Goal: Information Seeking & Learning: Learn about a topic

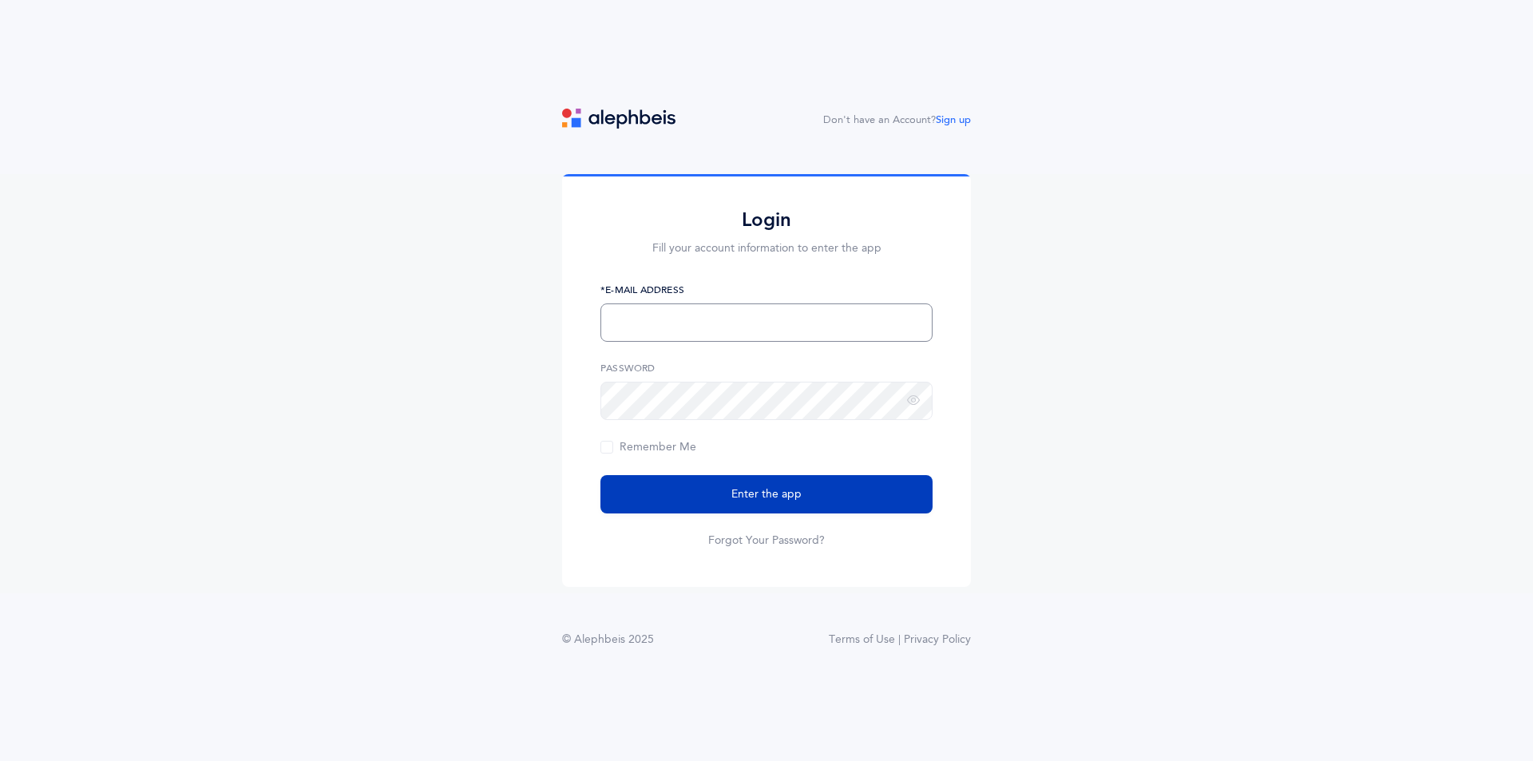
type input "learningcenter@TalmudicalAcademy.org"
click at [709, 497] on button "Enter the app" at bounding box center [766, 494] width 332 height 38
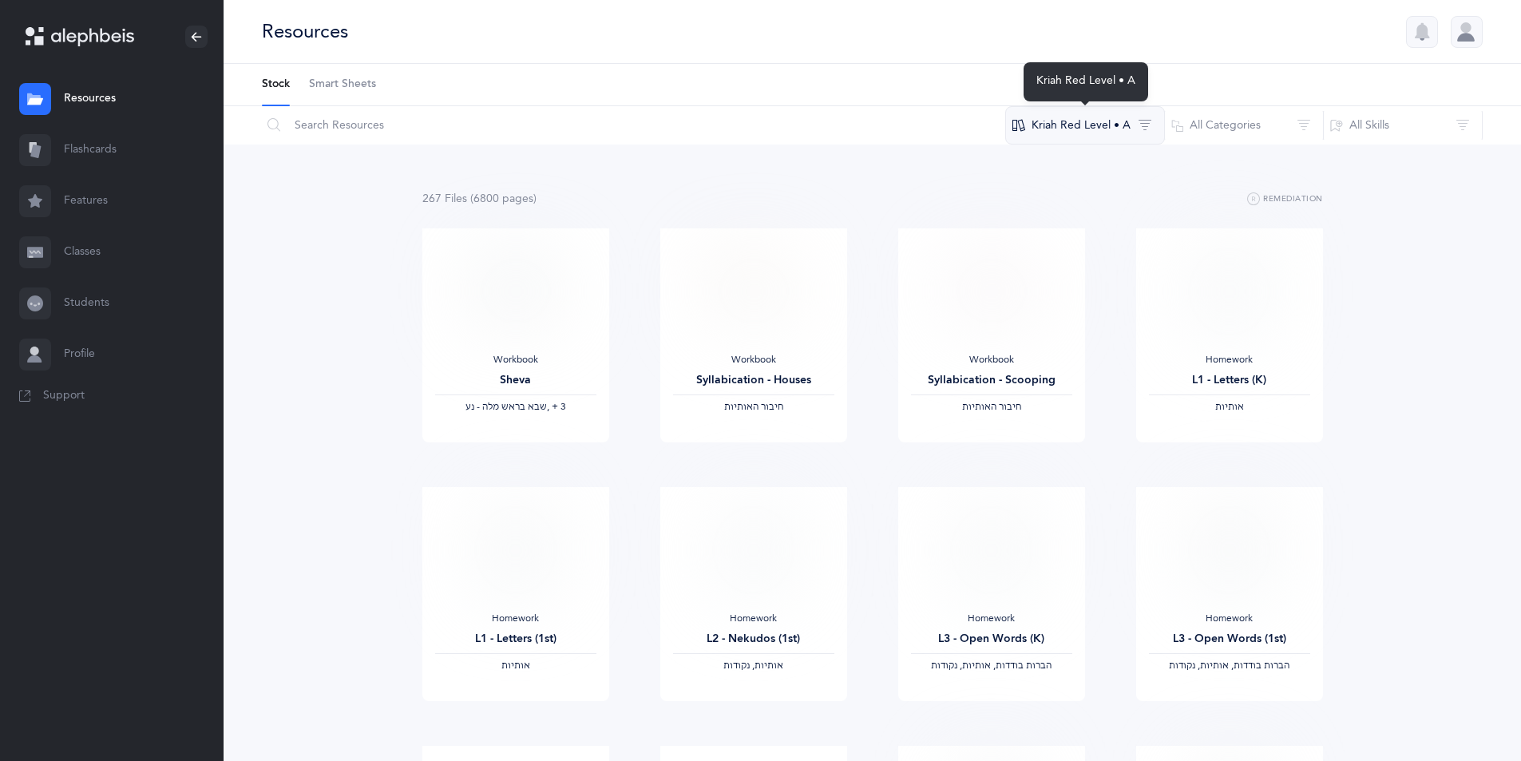
click at [1113, 124] on button "Kriah Red Level • A" at bounding box center [1085, 125] width 160 height 38
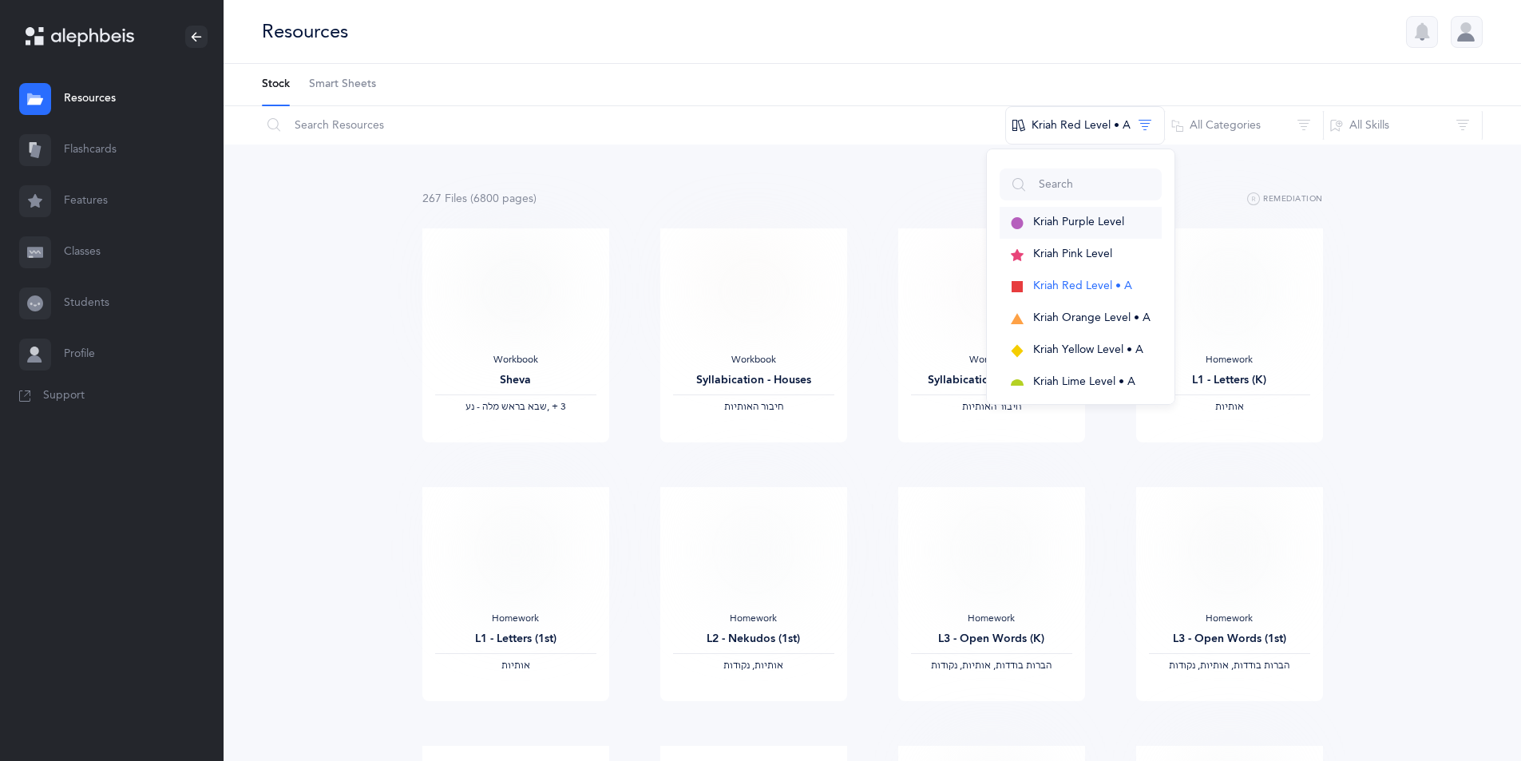
click at [1092, 220] on span "Kriah Purple Level" at bounding box center [1078, 222] width 91 height 13
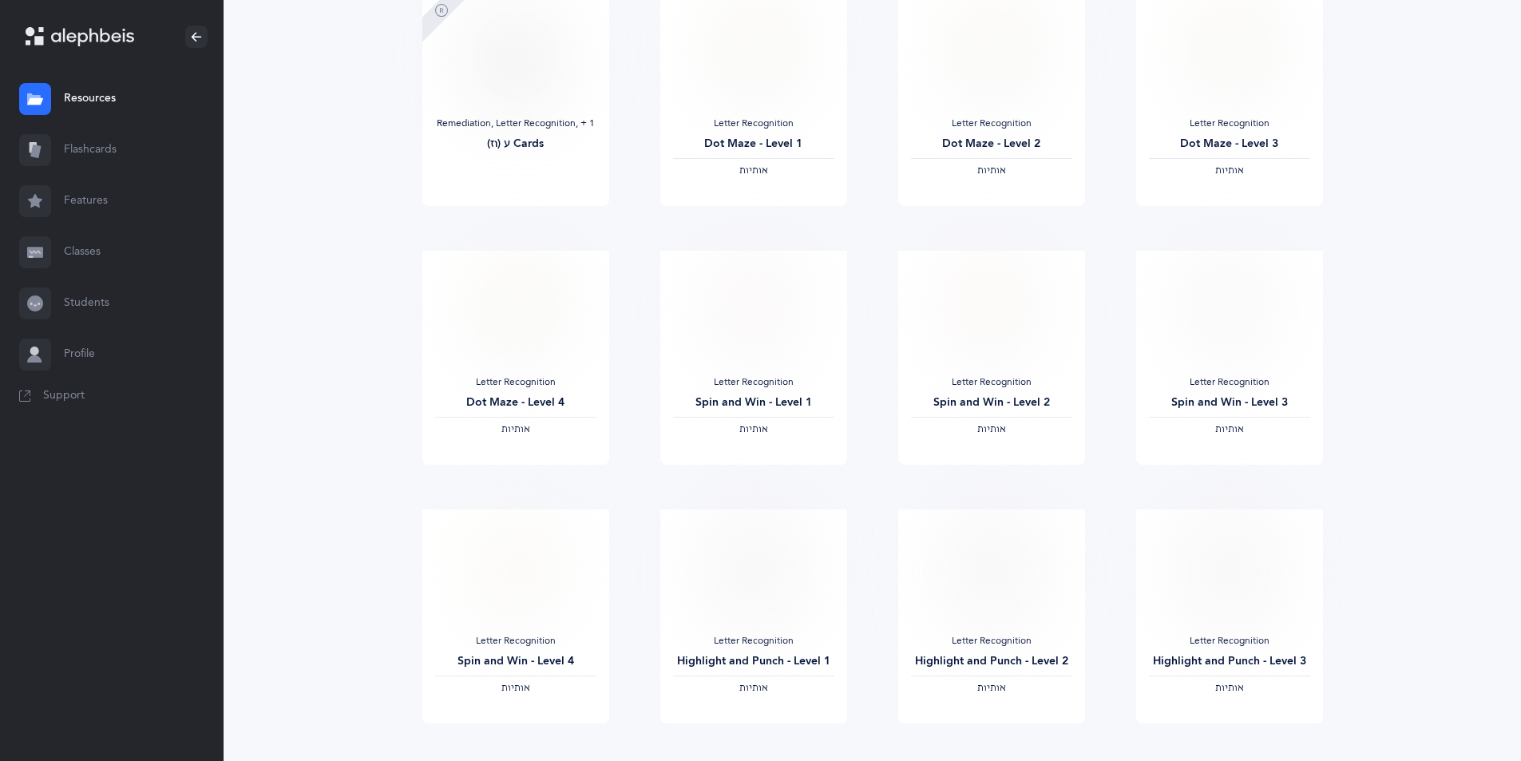
scroll to position [1141, 0]
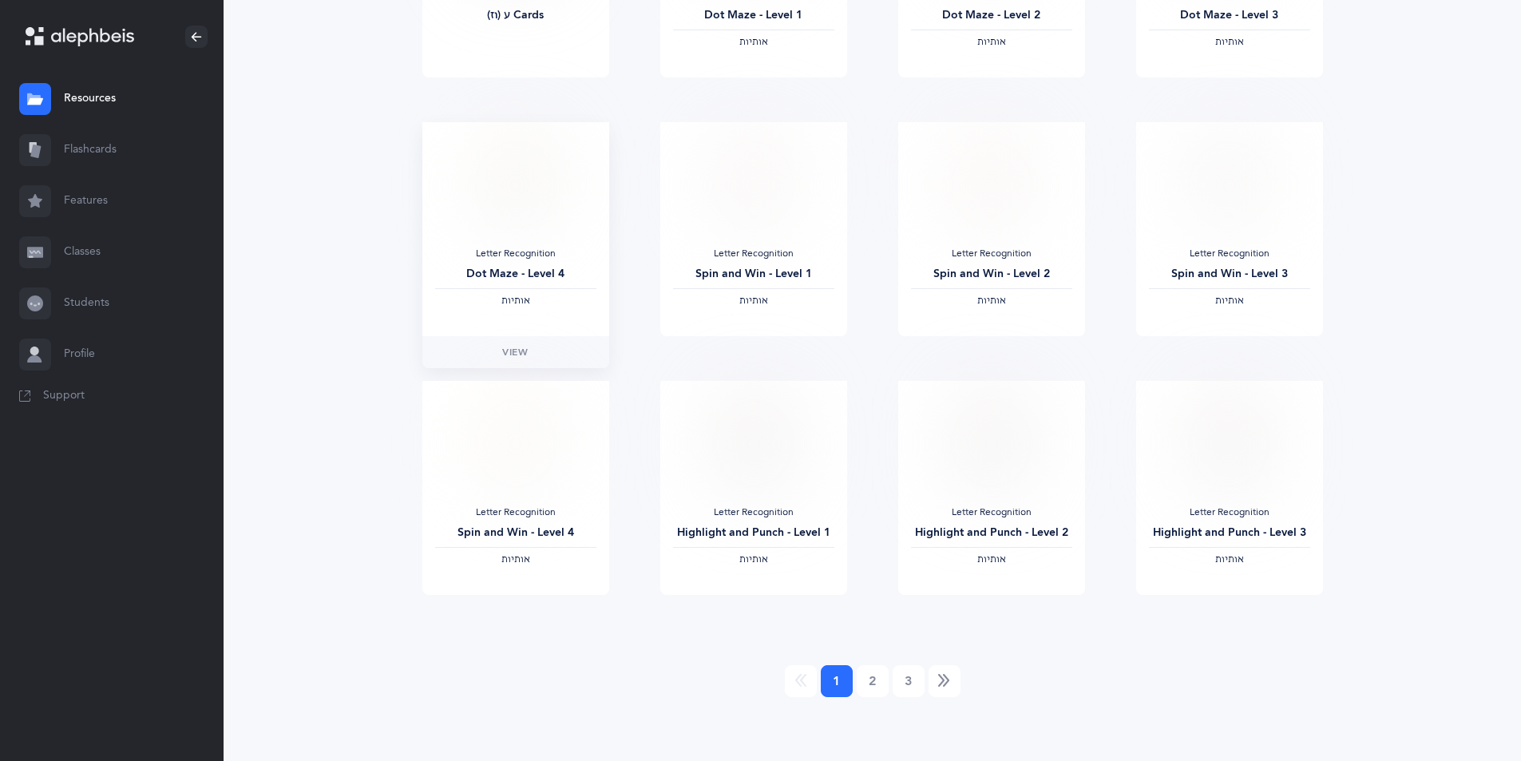
click at [503, 214] on img at bounding box center [515, 185] width 78 height 100
click at [508, 216] on img at bounding box center [515, 185] width 78 height 100
click at [511, 348] on span "View" at bounding box center [515, 352] width 26 height 14
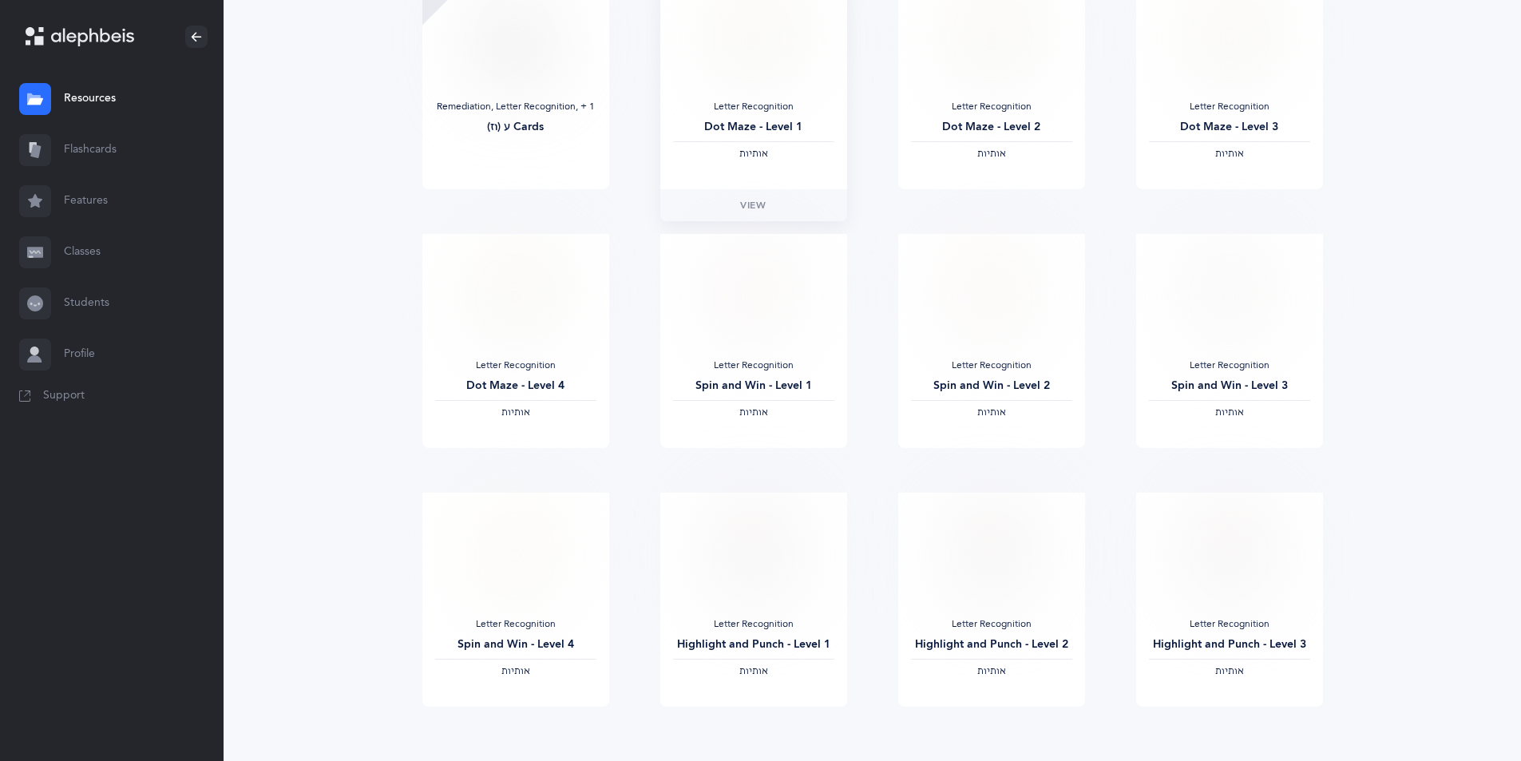
scroll to position [981, 0]
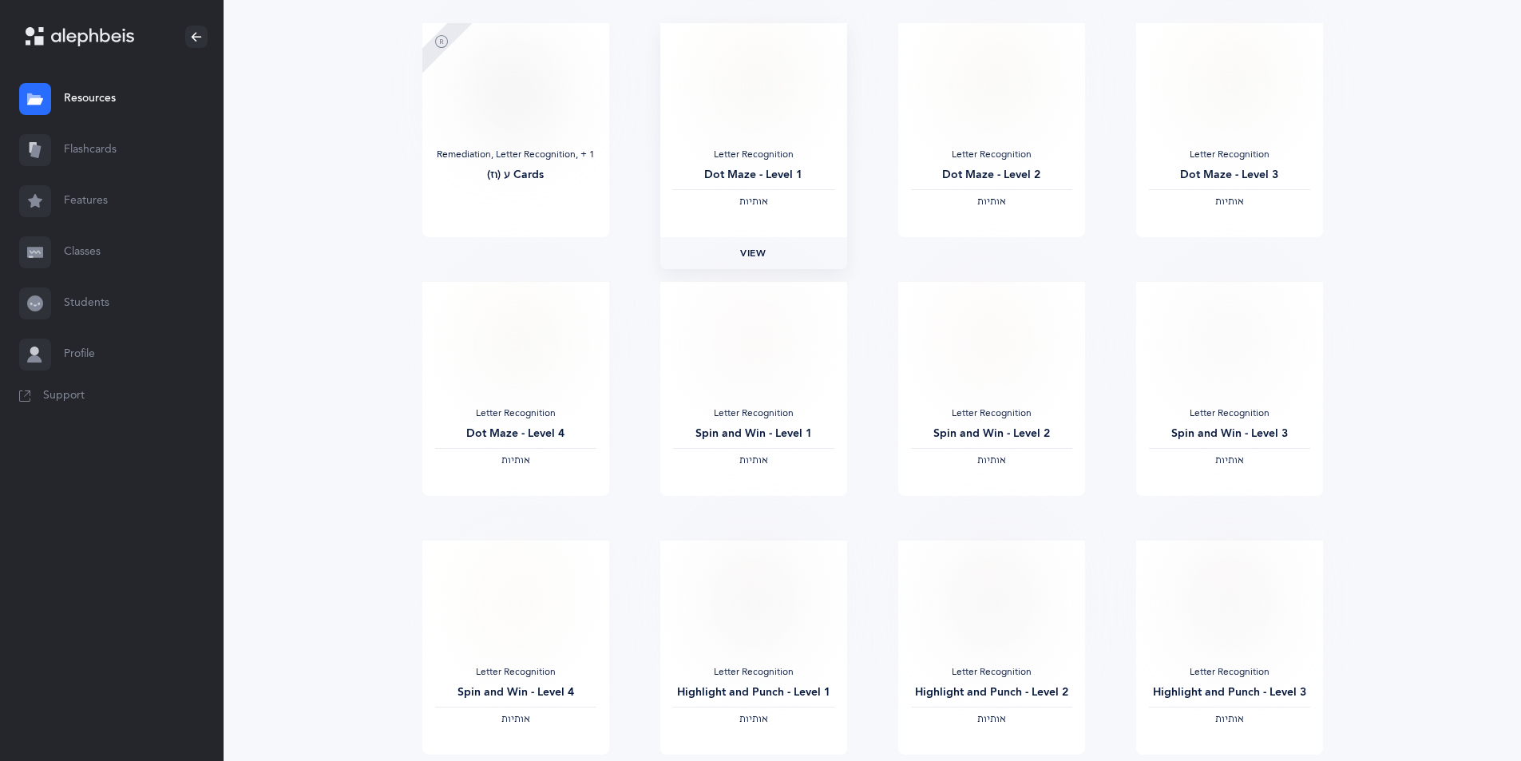
click at [749, 255] on span "View" at bounding box center [753, 253] width 26 height 14
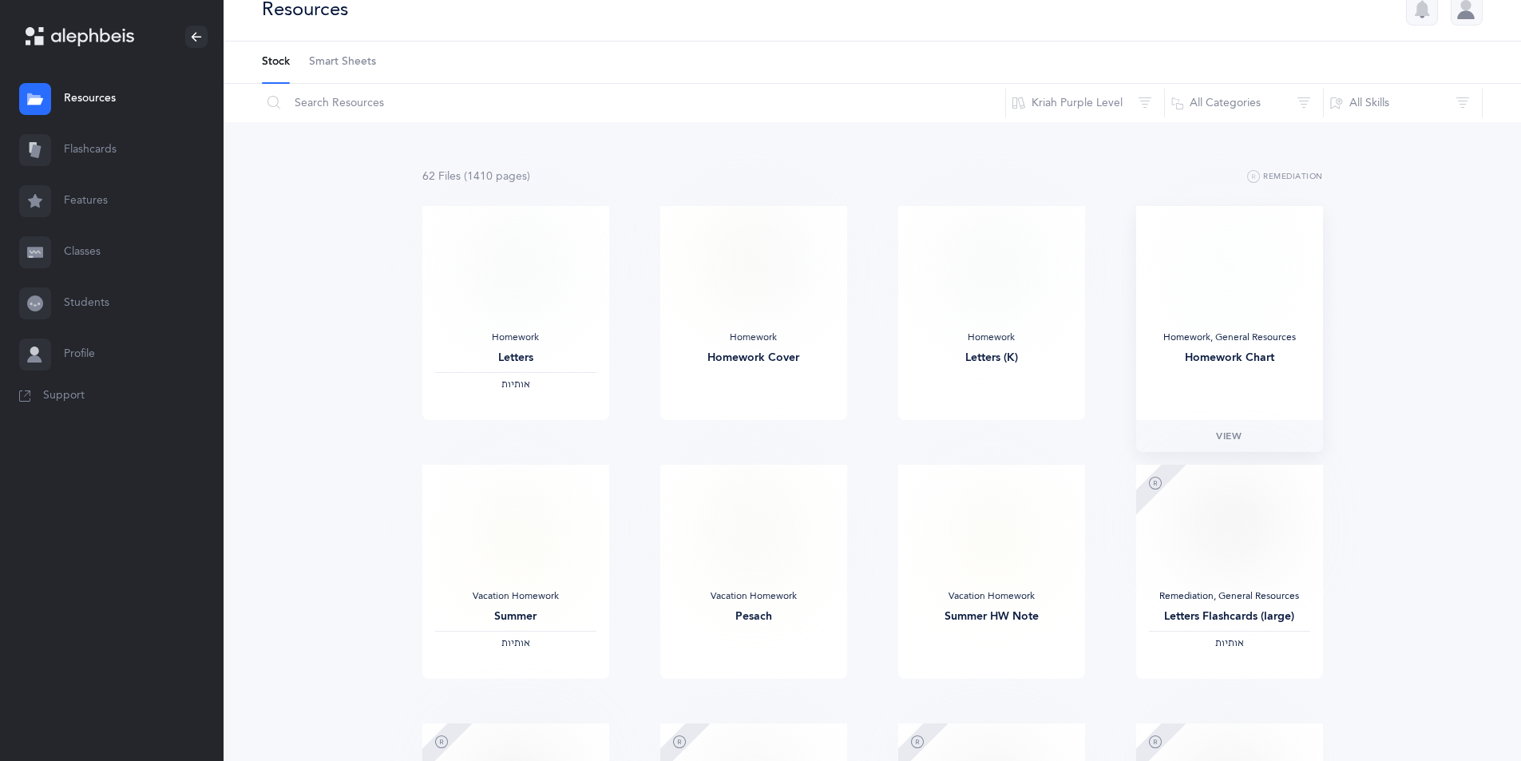
scroll to position [0, 0]
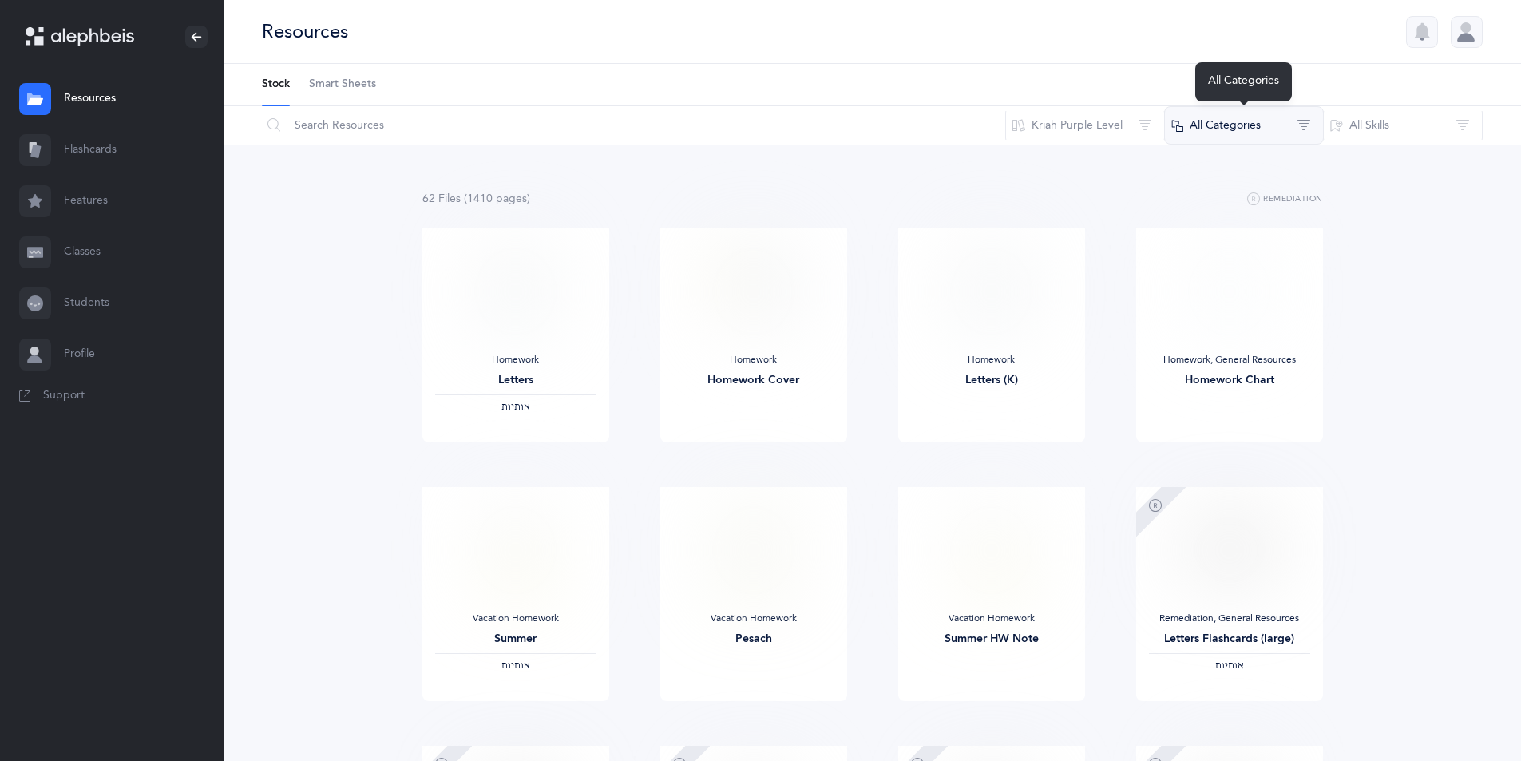
click at [1202, 131] on button "All Categories" at bounding box center [1244, 125] width 160 height 38
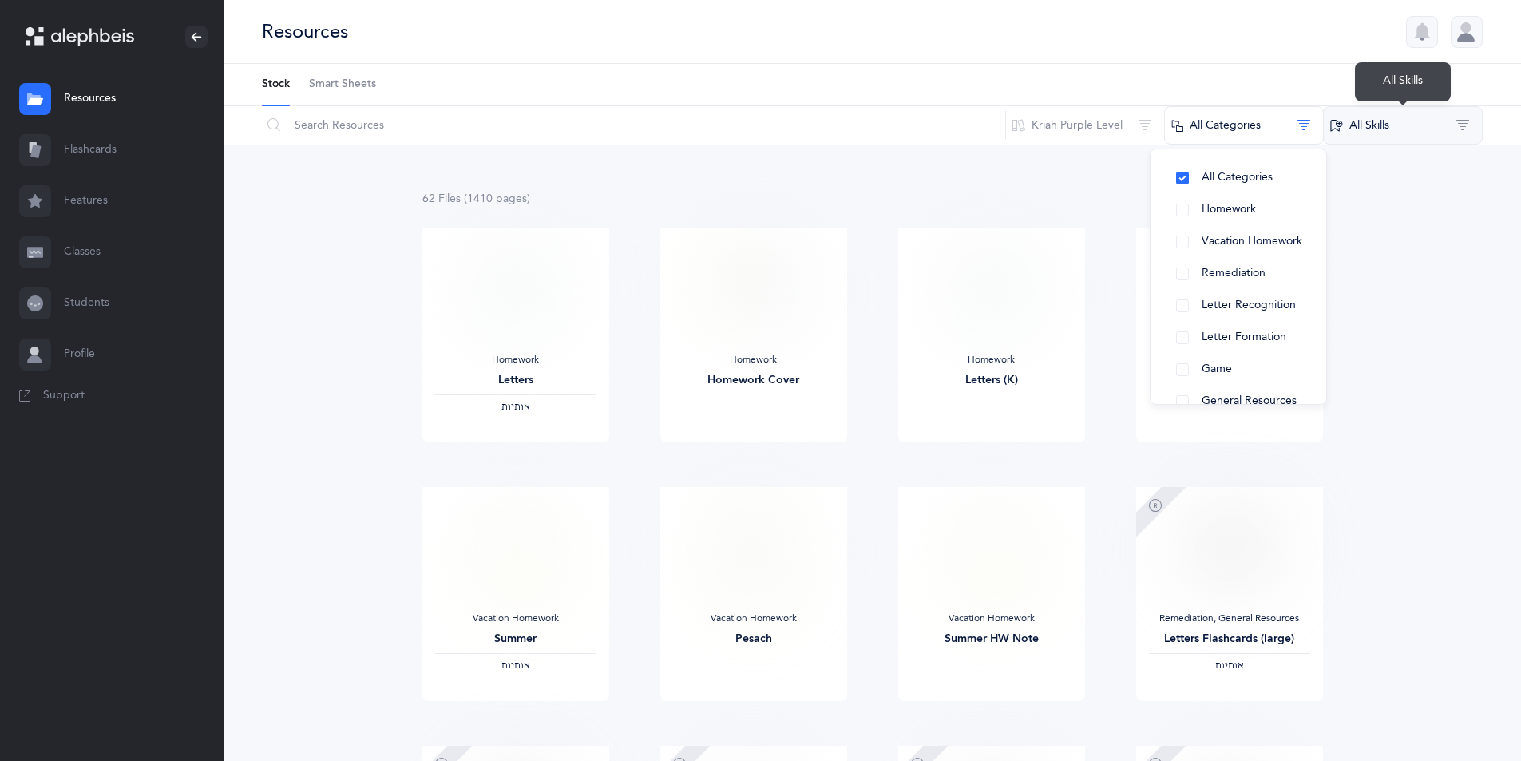
click at [1399, 123] on button "All Skills" at bounding box center [1403, 125] width 160 height 38
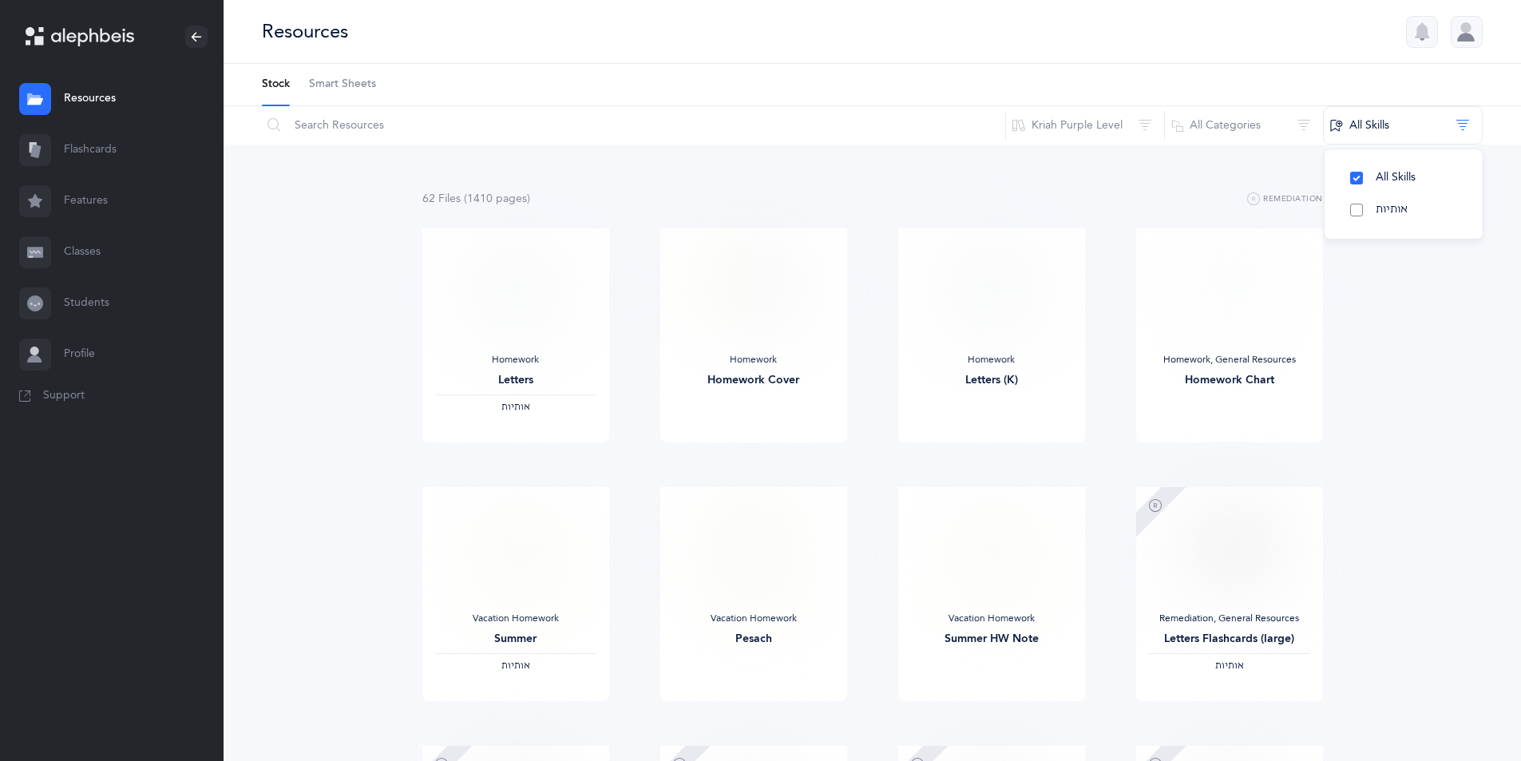
click at [1385, 213] on span "אותיות" at bounding box center [1392, 209] width 32 height 13
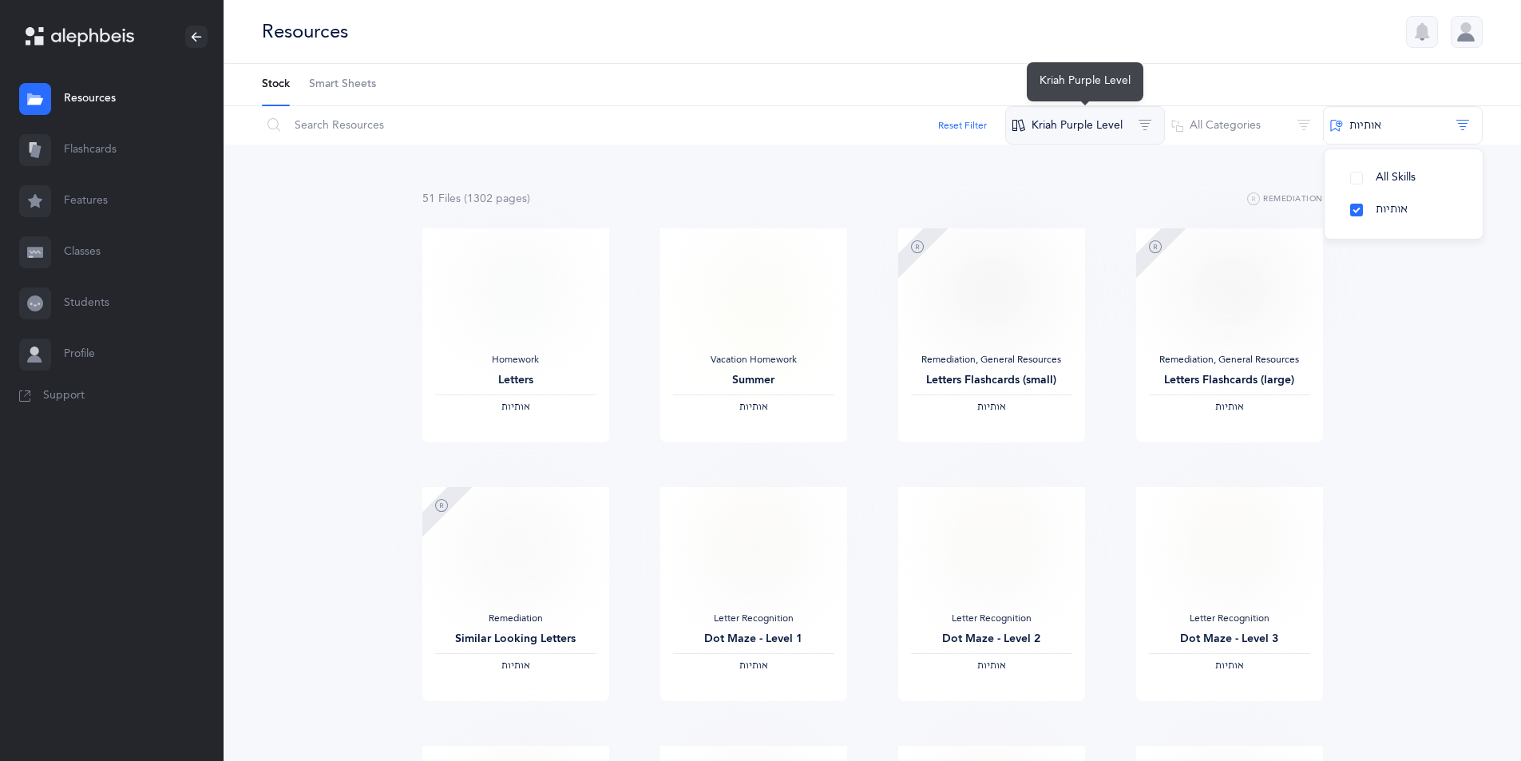
click at [1125, 121] on button "Kriah Purple Level" at bounding box center [1085, 125] width 160 height 38
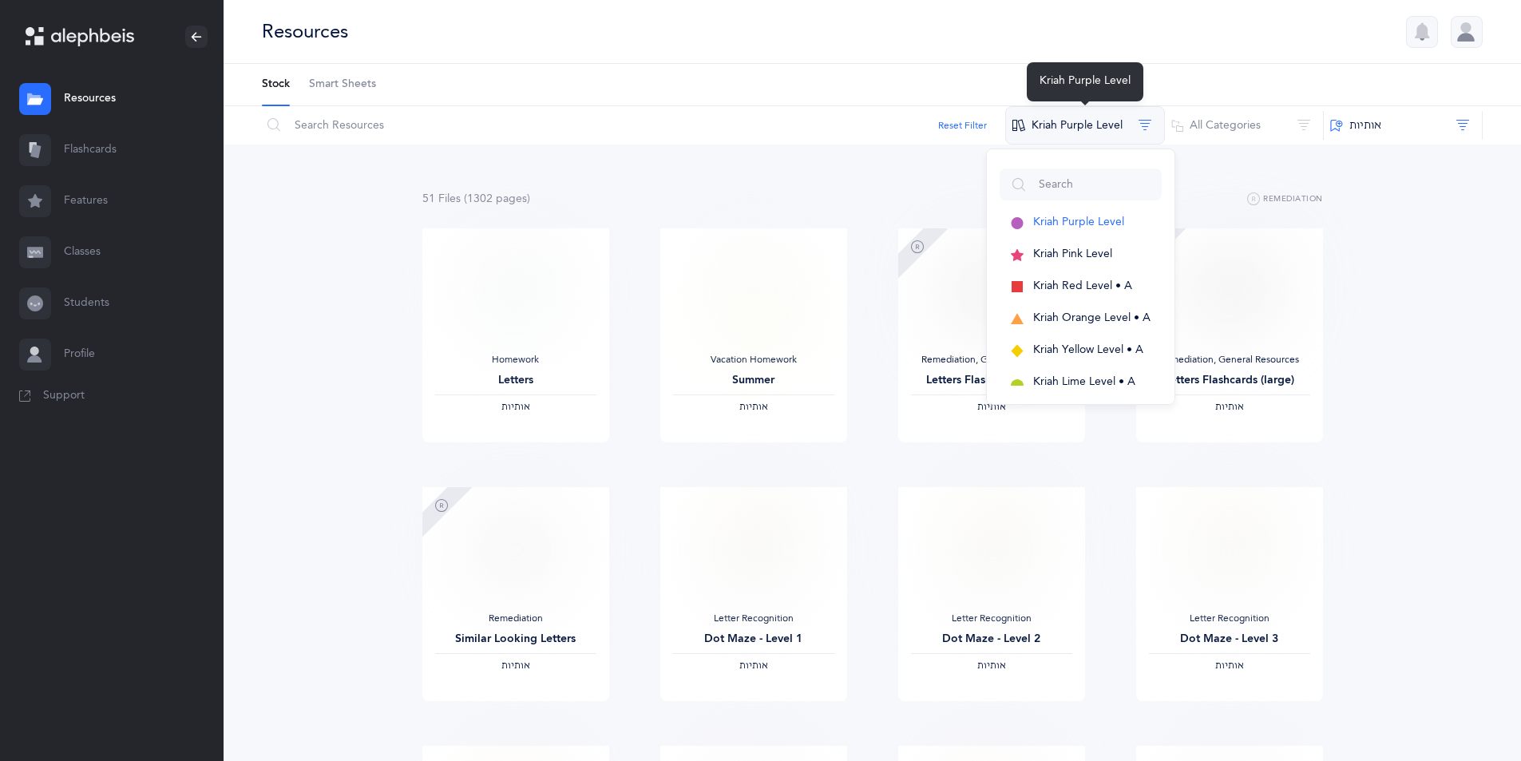
click at [1125, 121] on button "Kriah Purple Level" at bounding box center [1085, 125] width 160 height 38
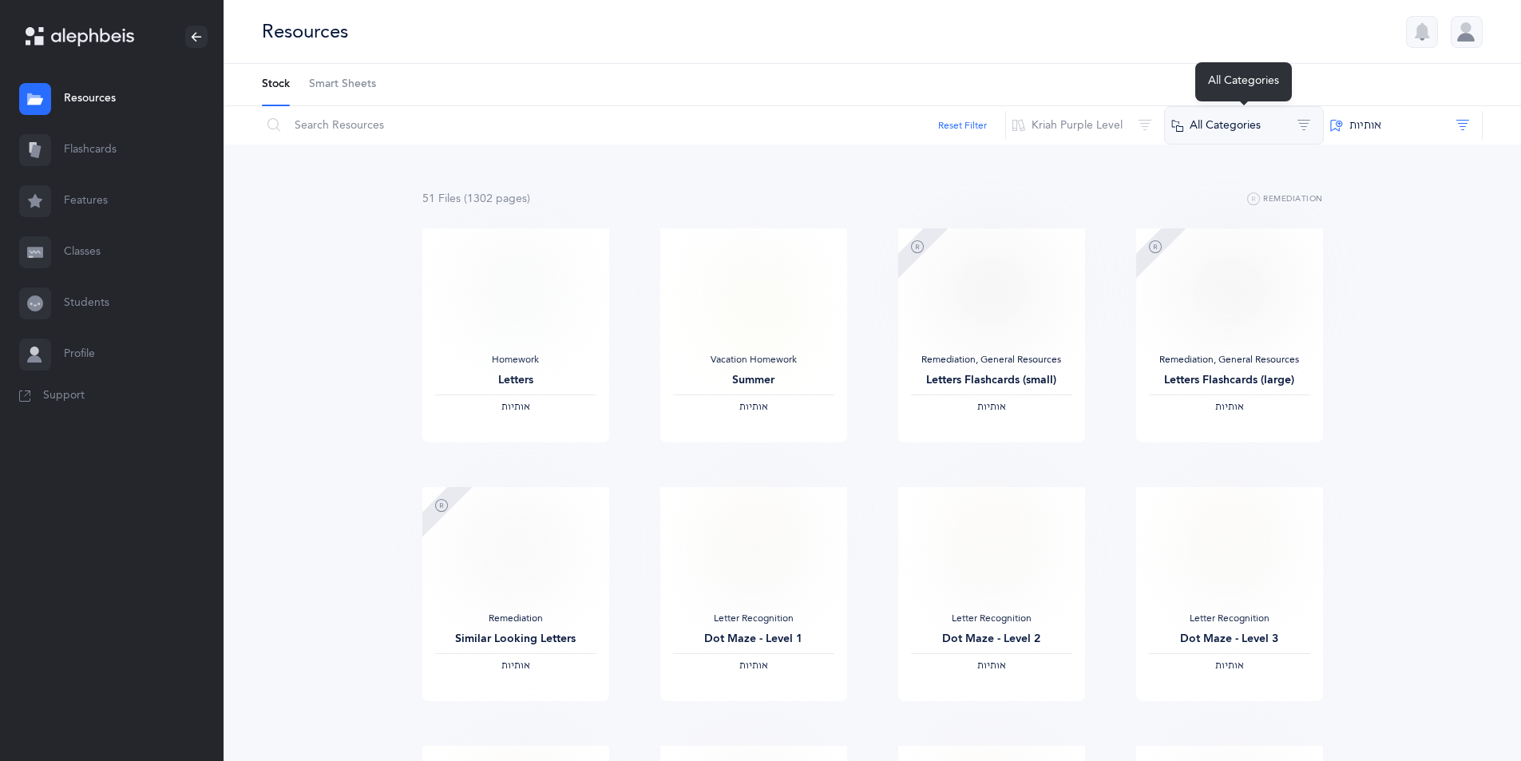
click at [1248, 133] on button "All Categories" at bounding box center [1244, 125] width 160 height 38
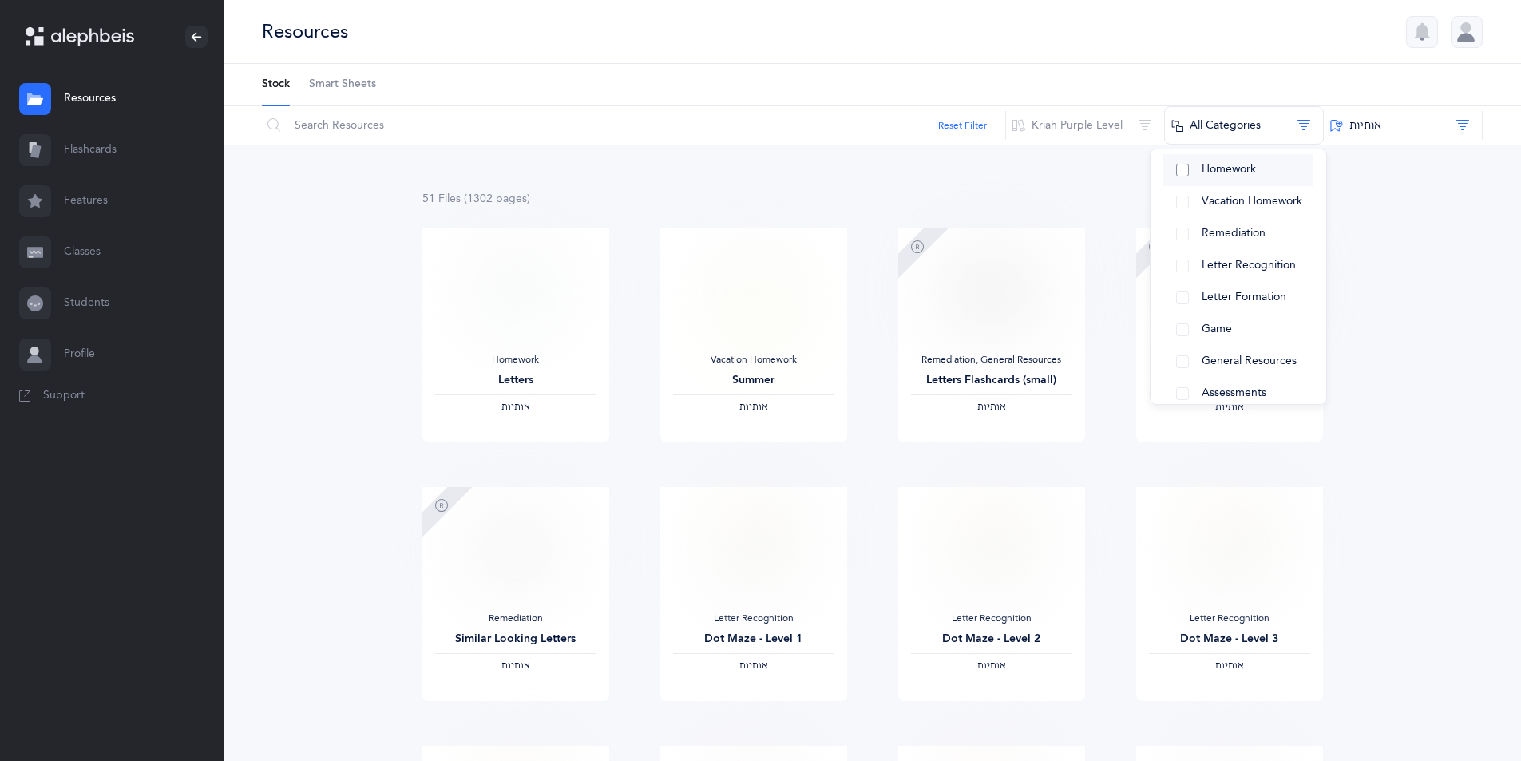
scroll to position [58, 0]
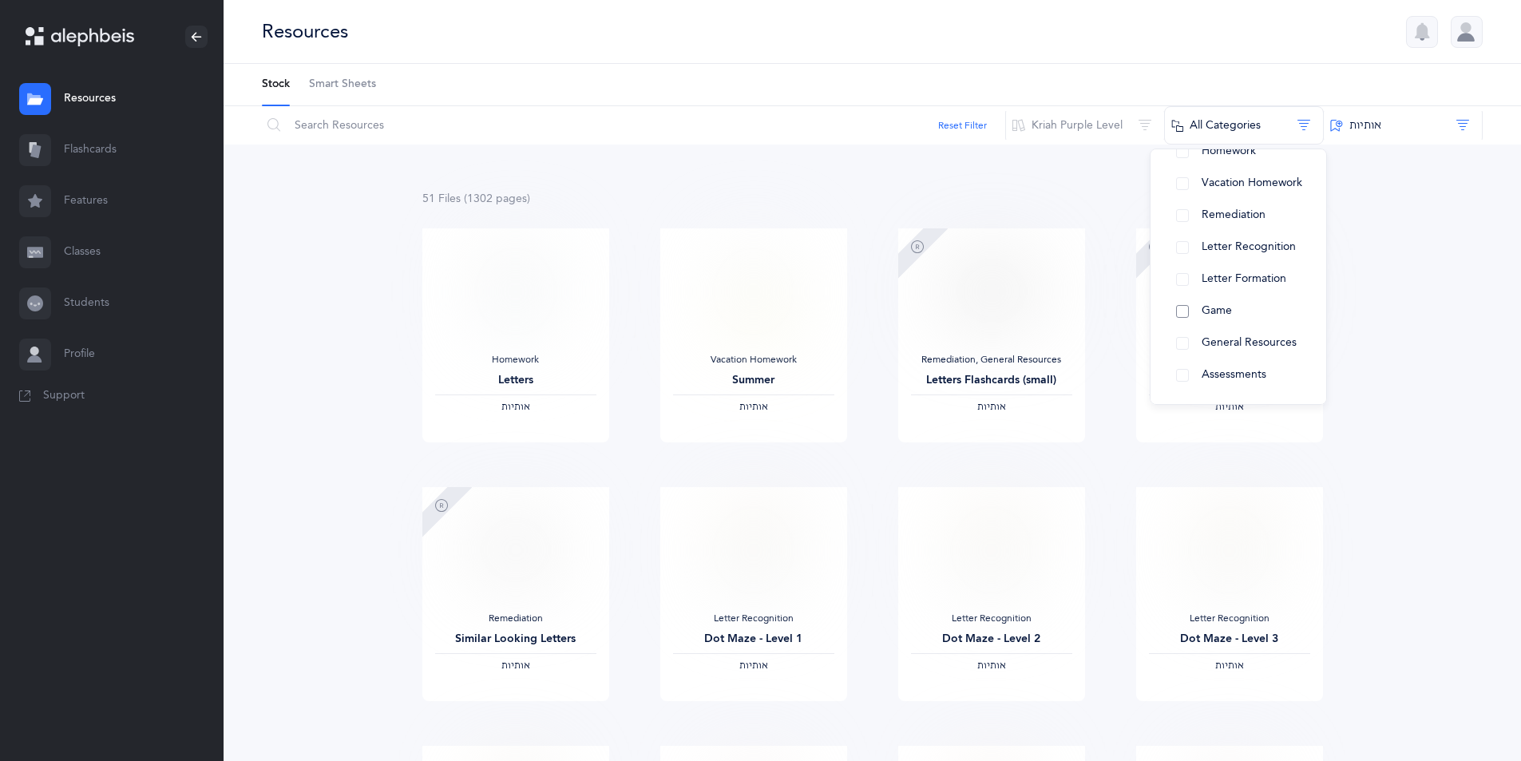
click at [1249, 311] on button "Game" at bounding box center [1238, 311] width 150 height 32
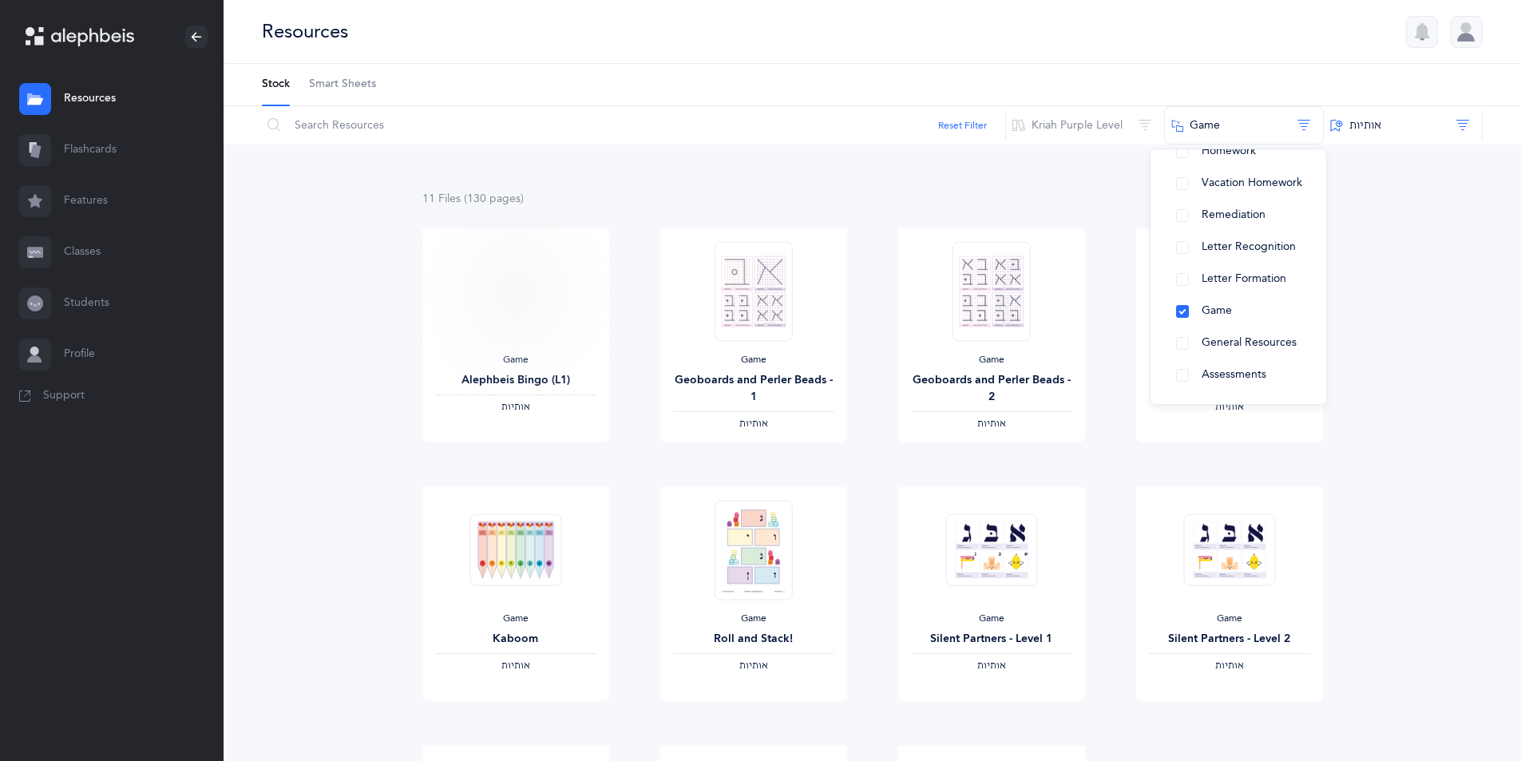
click at [1451, 272] on div "11 File s (130 page s ) Remediation Game Alephbeis Bingo (L1) ‫אותיות‬ View Gam…" at bounding box center [872, 607] width 1297 height 924
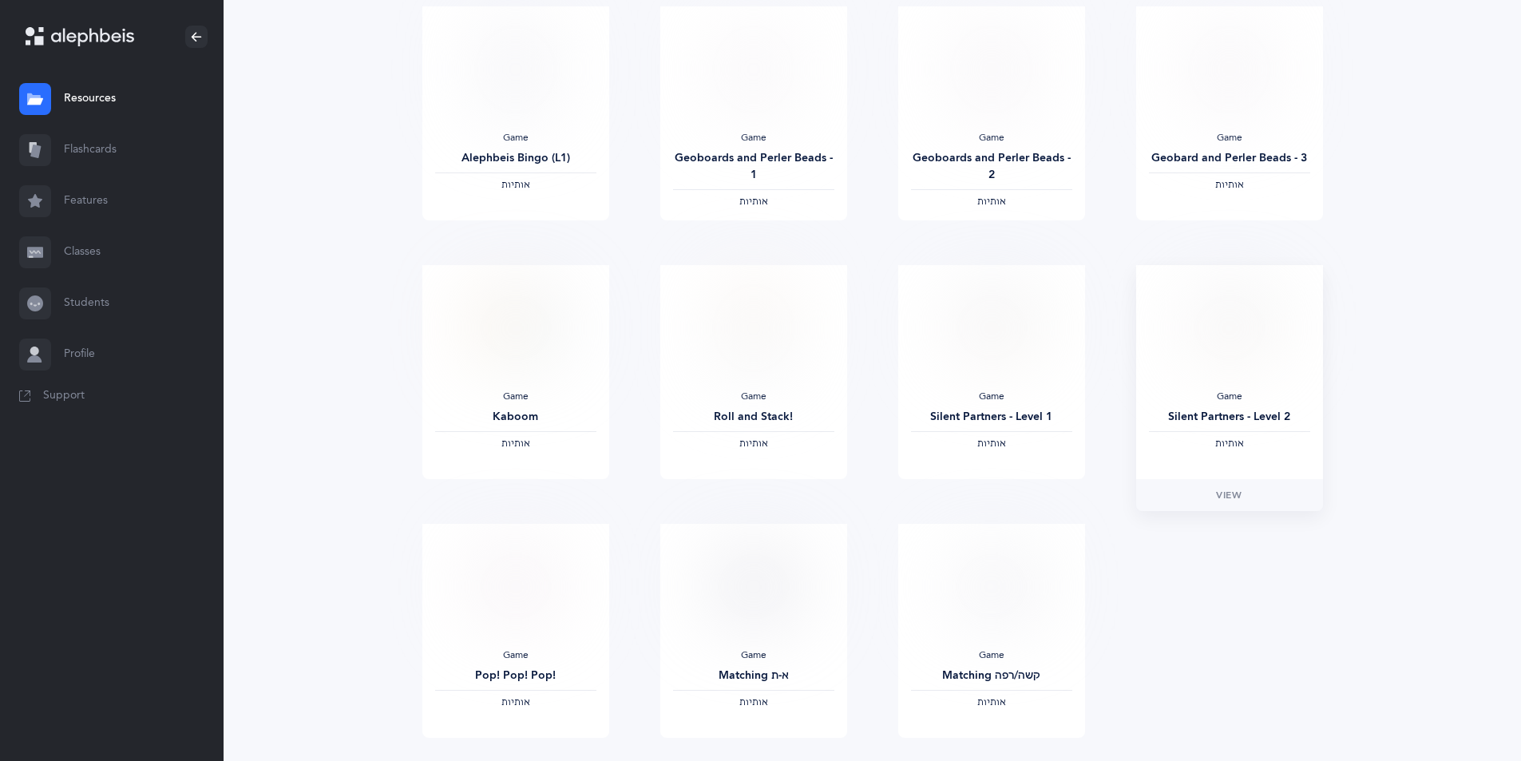
scroll to position [307, 0]
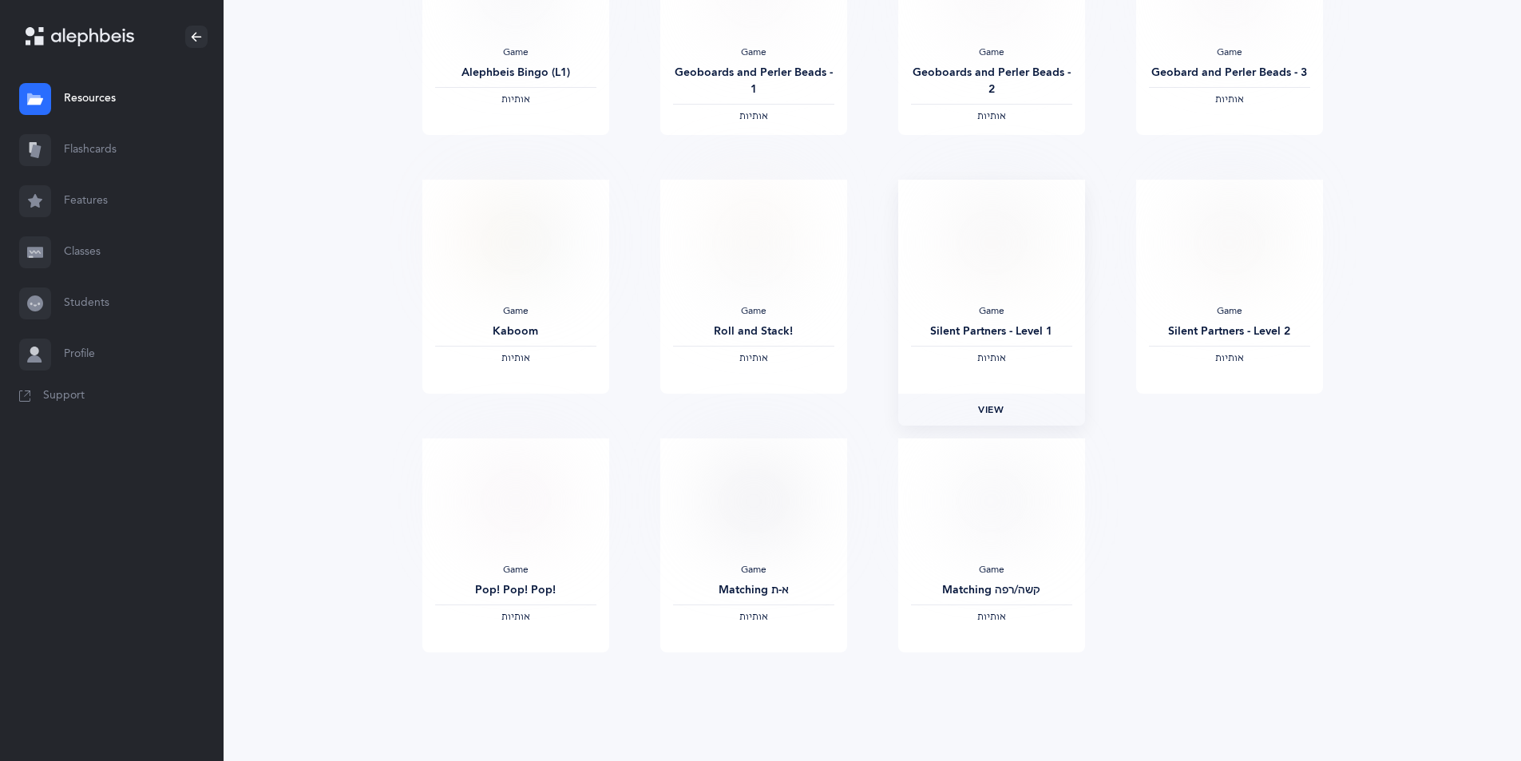
click at [981, 402] on span "View" at bounding box center [991, 409] width 26 height 14
click at [461, 352] on div "‫אותיות‬" at bounding box center [515, 358] width 161 height 13
click at [532, 410] on link "View" at bounding box center [515, 410] width 187 height 32
click at [513, 669] on span "View" at bounding box center [515, 668] width 26 height 14
click at [752, 616] on span "‫אותיות‬" at bounding box center [753, 616] width 29 height 11
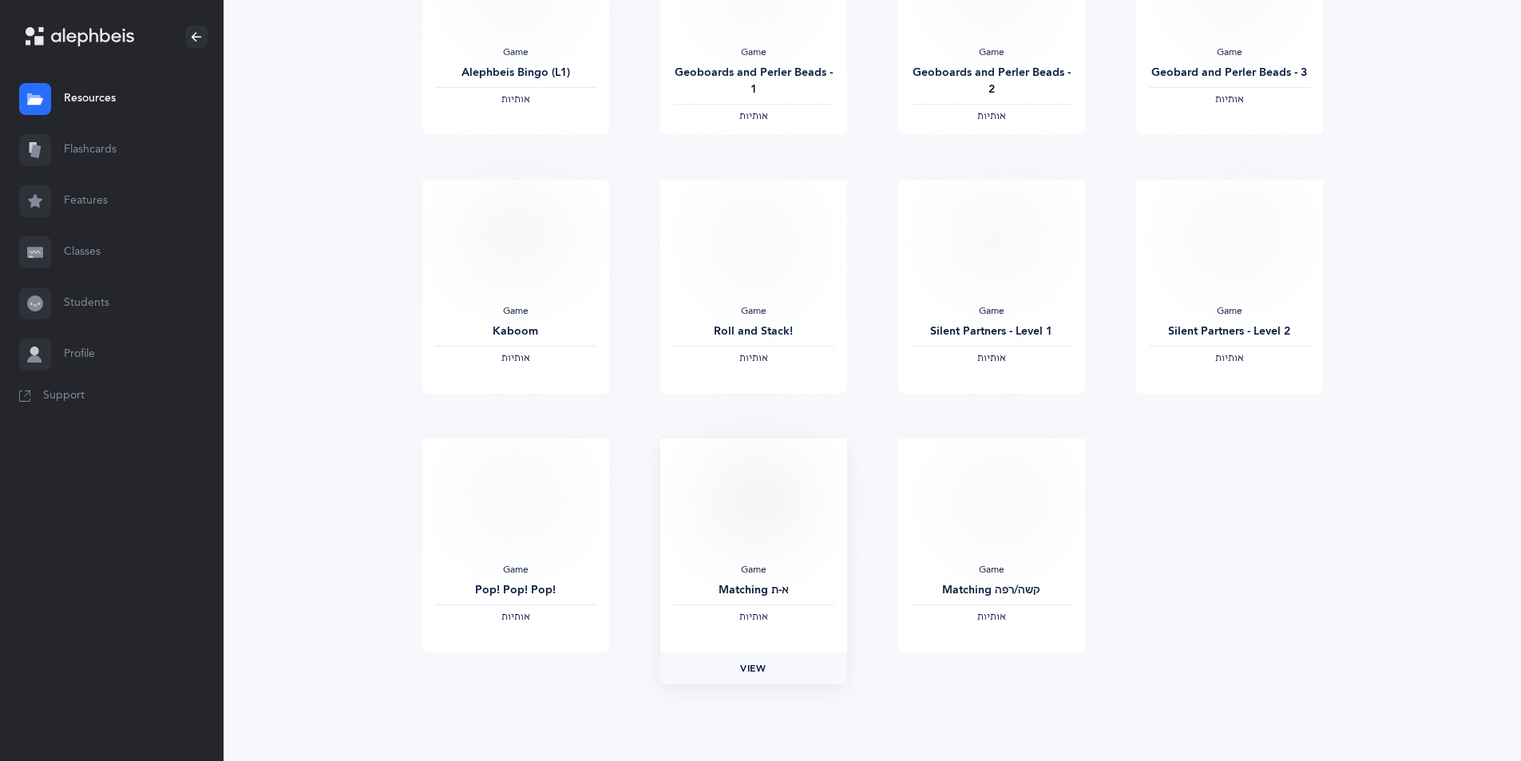
click at [757, 667] on span "View" at bounding box center [753, 668] width 26 height 14
click at [960, 675] on link "View" at bounding box center [991, 668] width 187 height 32
click at [990, 667] on span "View" at bounding box center [991, 668] width 26 height 14
click at [745, 411] on span "View" at bounding box center [753, 409] width 26 height 14
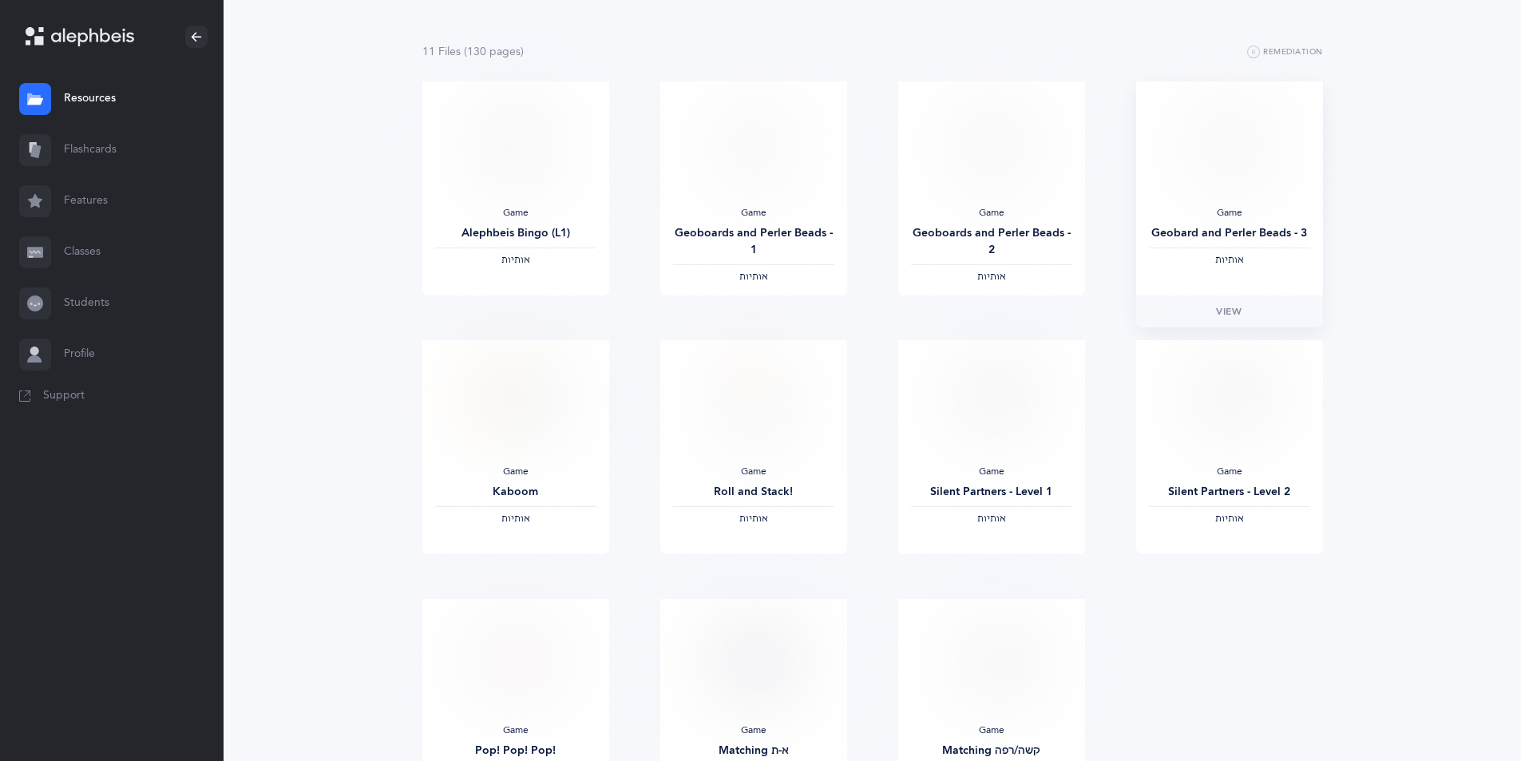
scroll to position [160, 0]
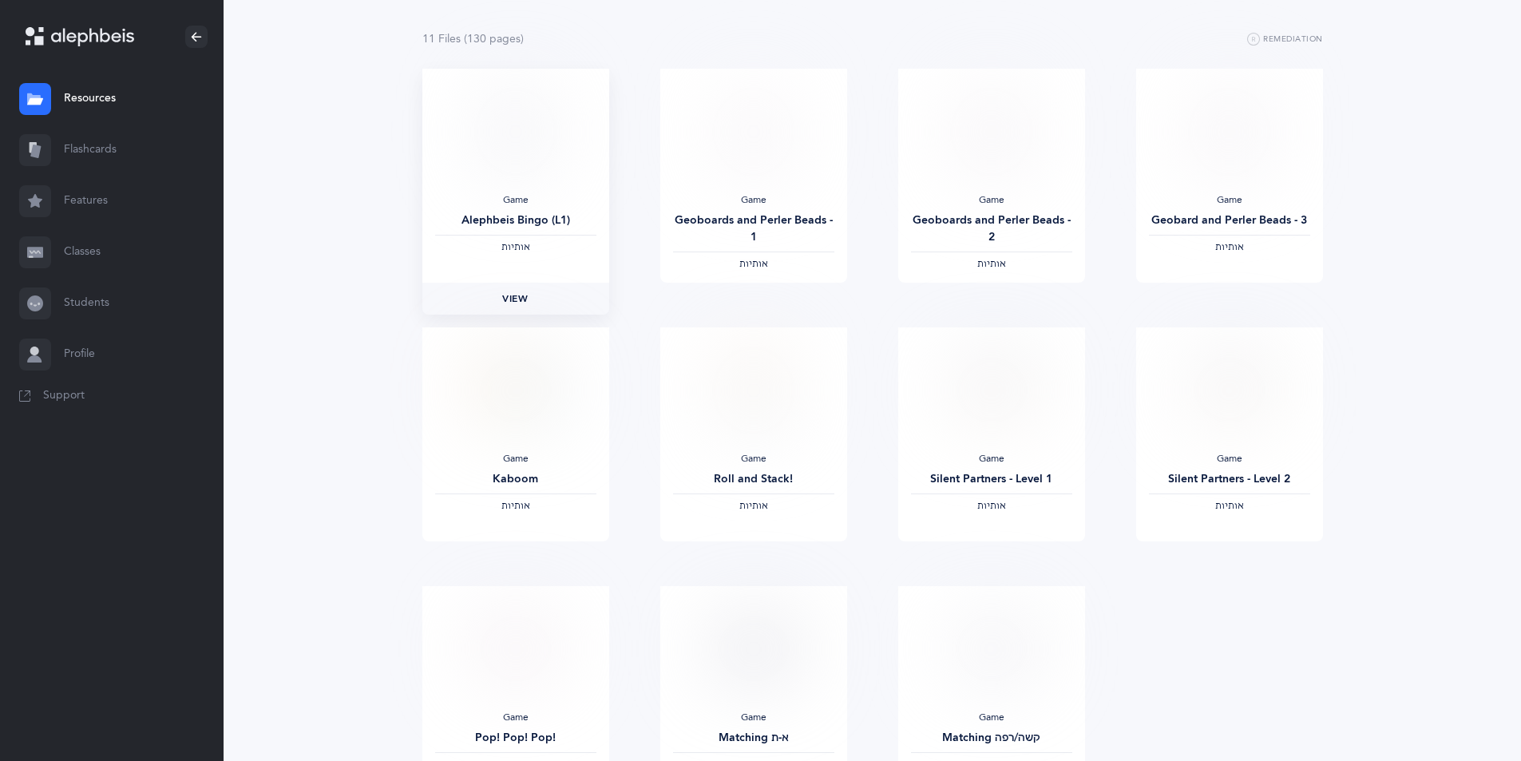
click at [524, 299] on span "View" at bounding box center [515, 298] width 26 height 14
click at [769, 294] on link "View" at bounding box center [753, 299] width 187 height 32
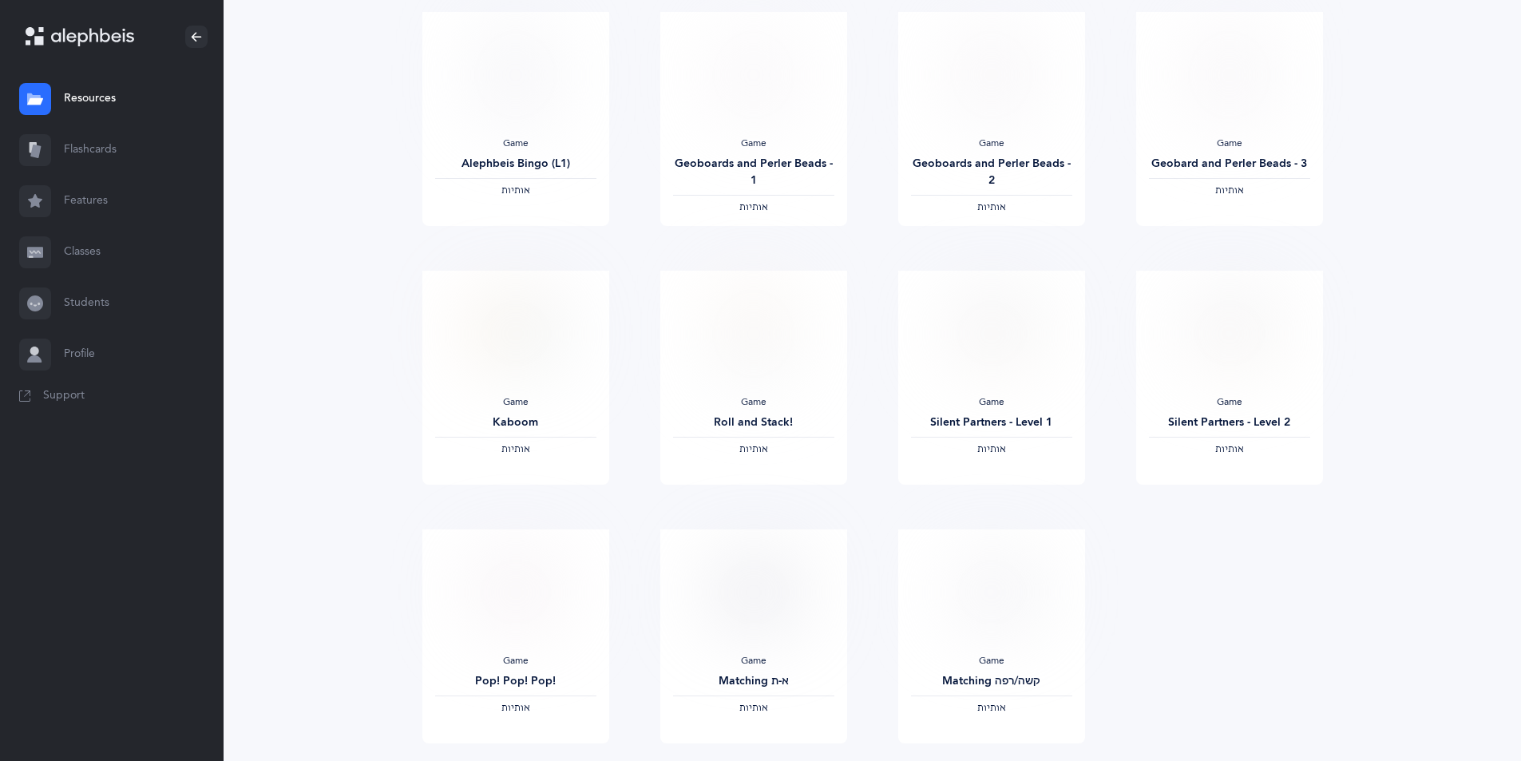
scroll to position [0, 0]
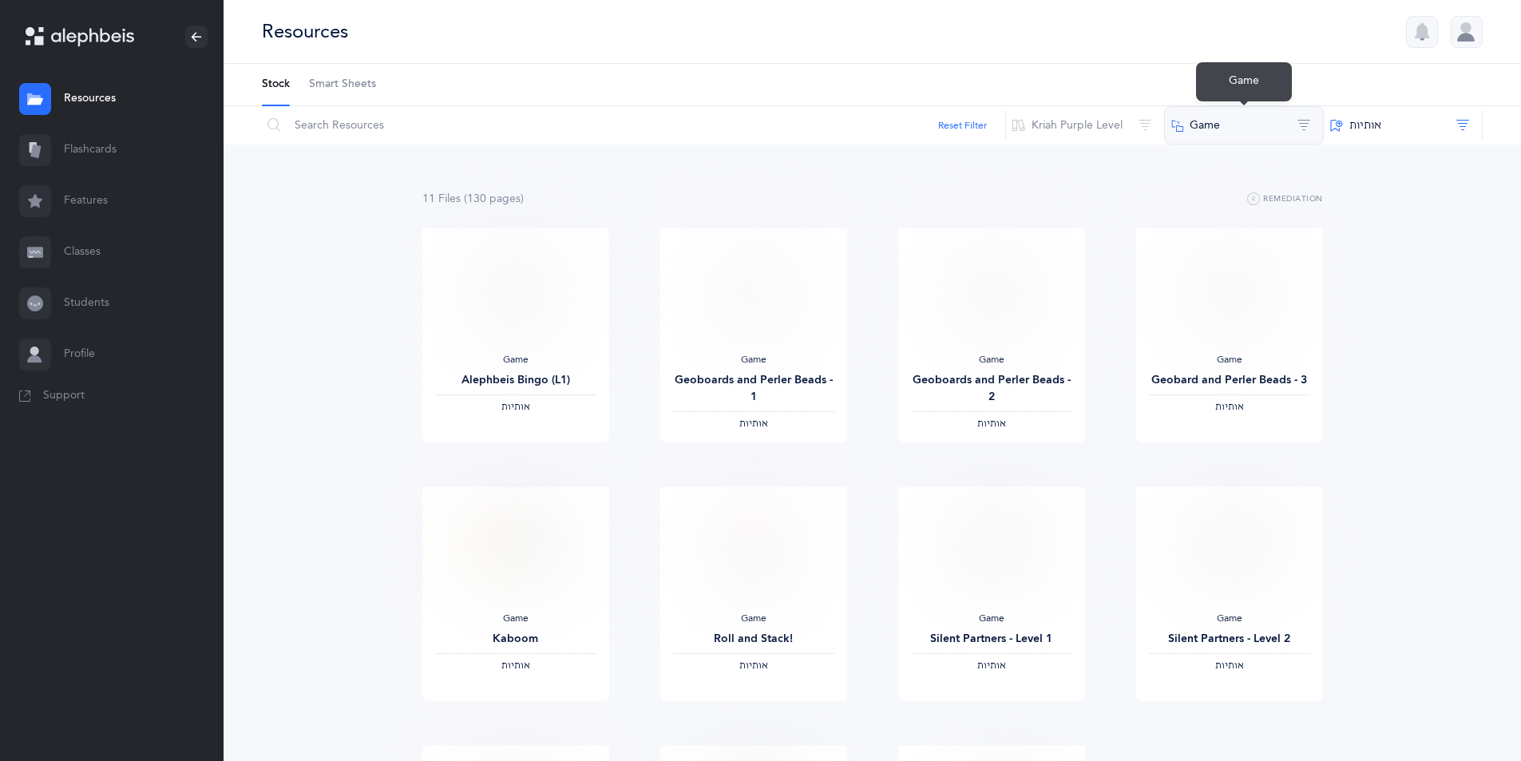
click at [1249, 118] on button "Game" at bounding box center [1244, 125] width 160 height 38
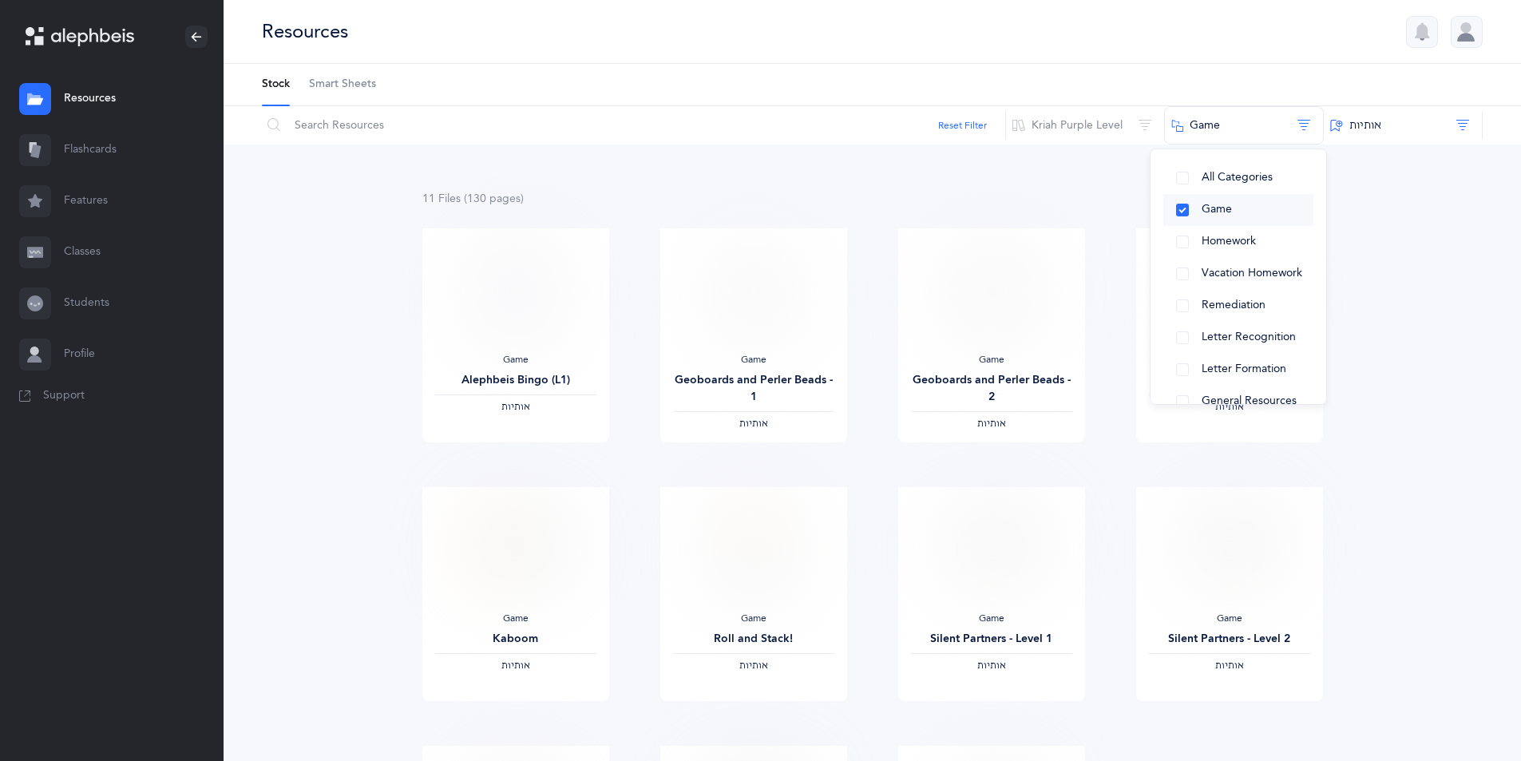
click at [1180, 208] on button "Game" at bounding box center [1238, 210] width 150 height 32
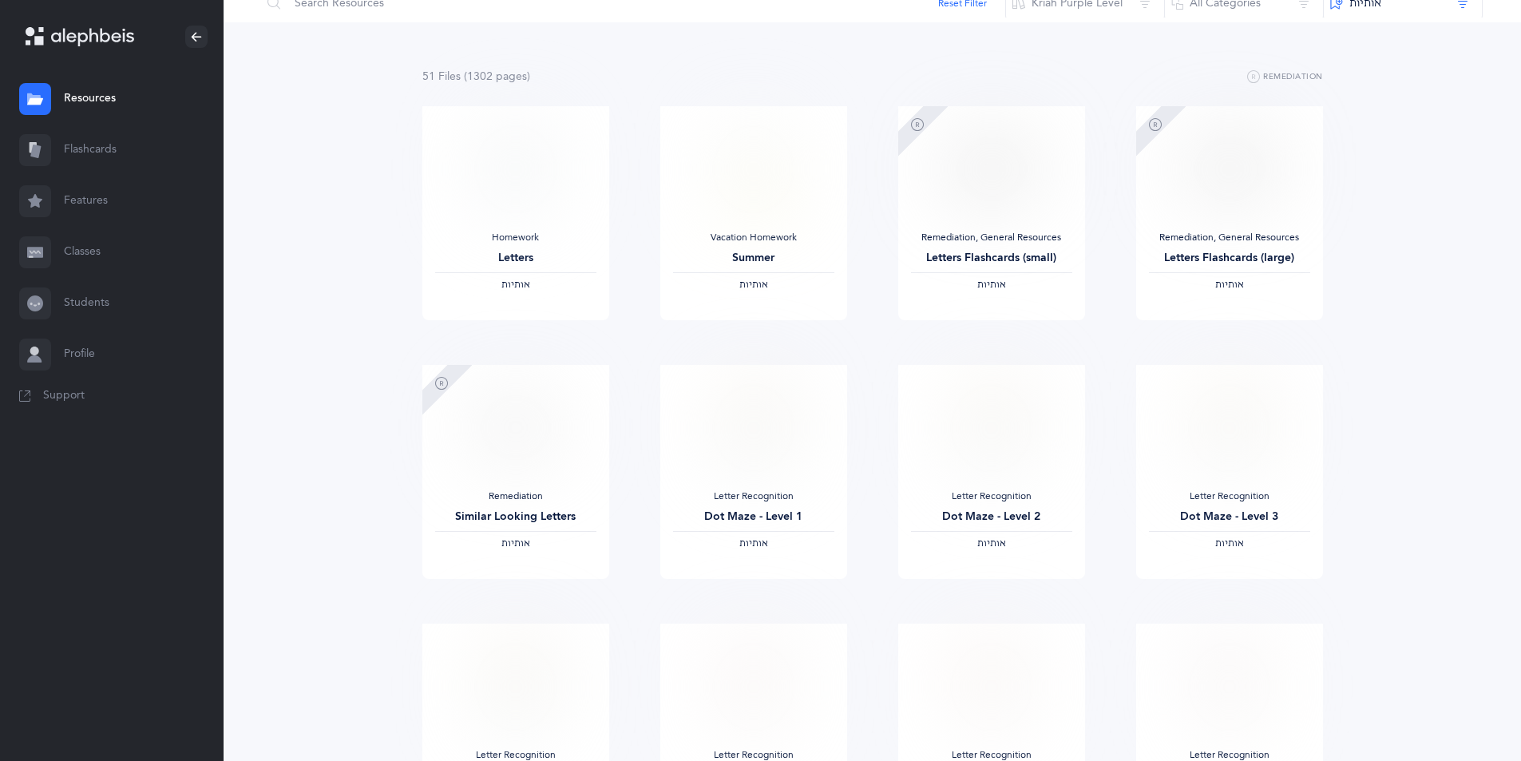
scroll to position [160, 0]
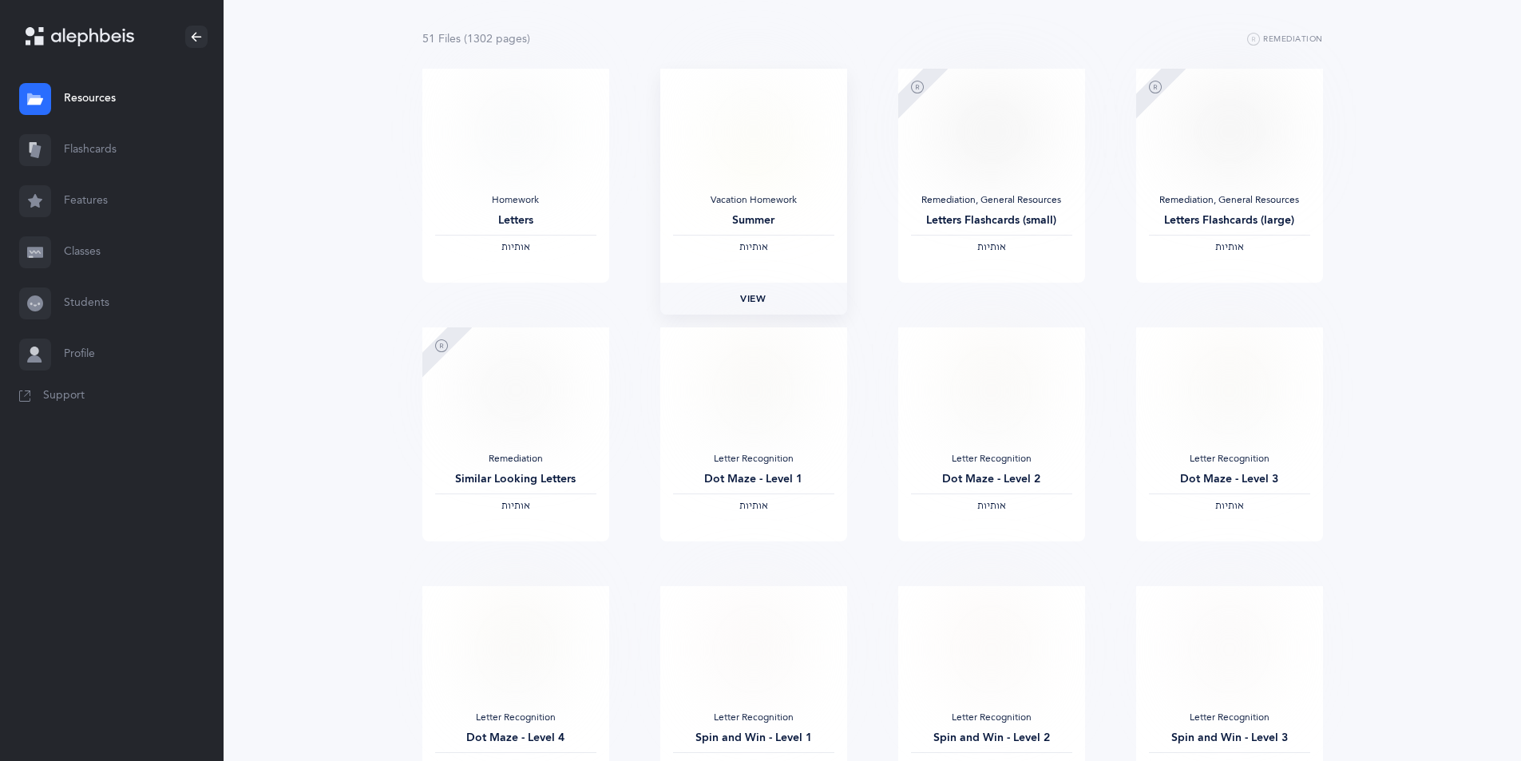
click at [750, 295] on span "View" at bounding box center [753, 298] width 26 height 14
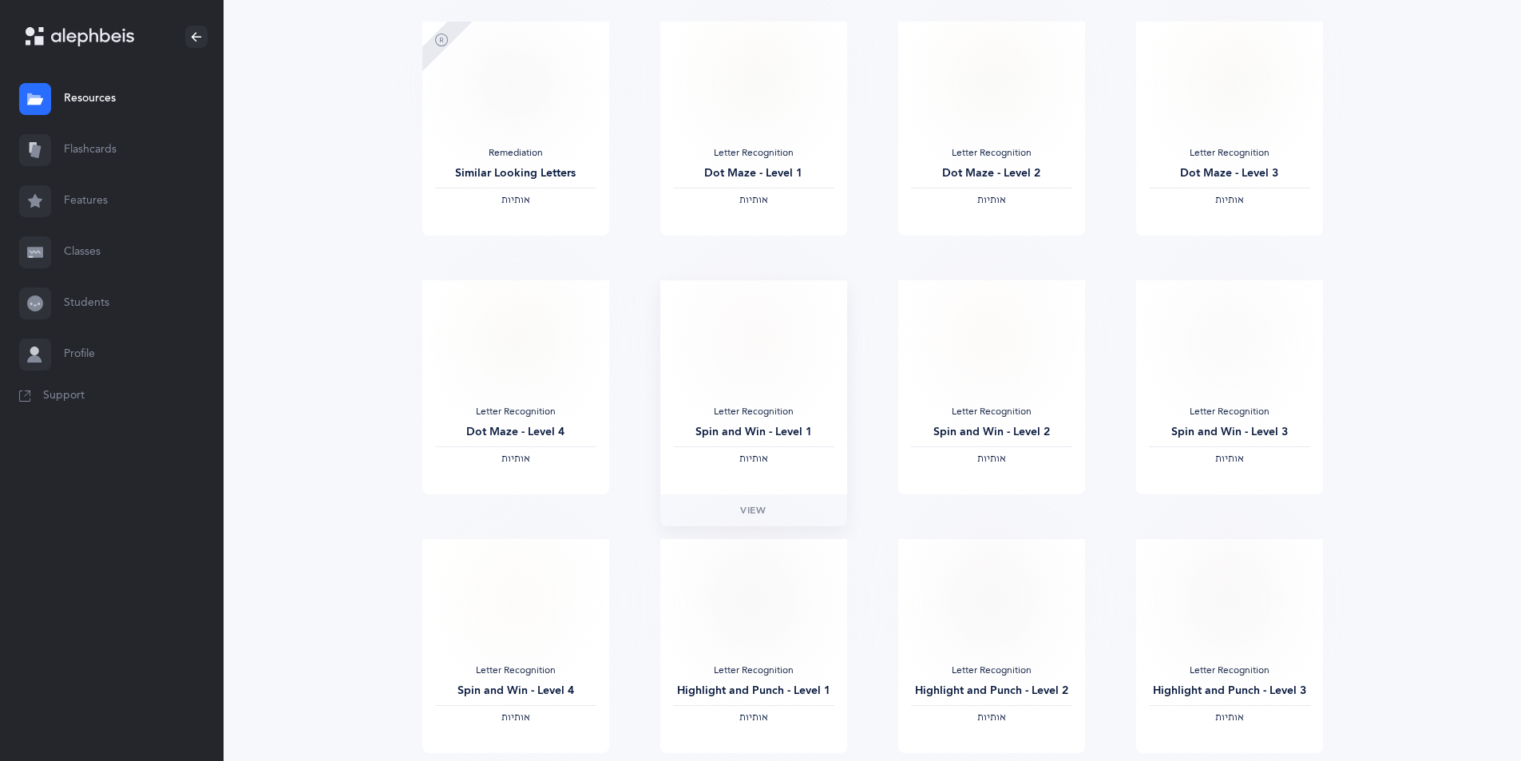
scroll to position [479, 0]
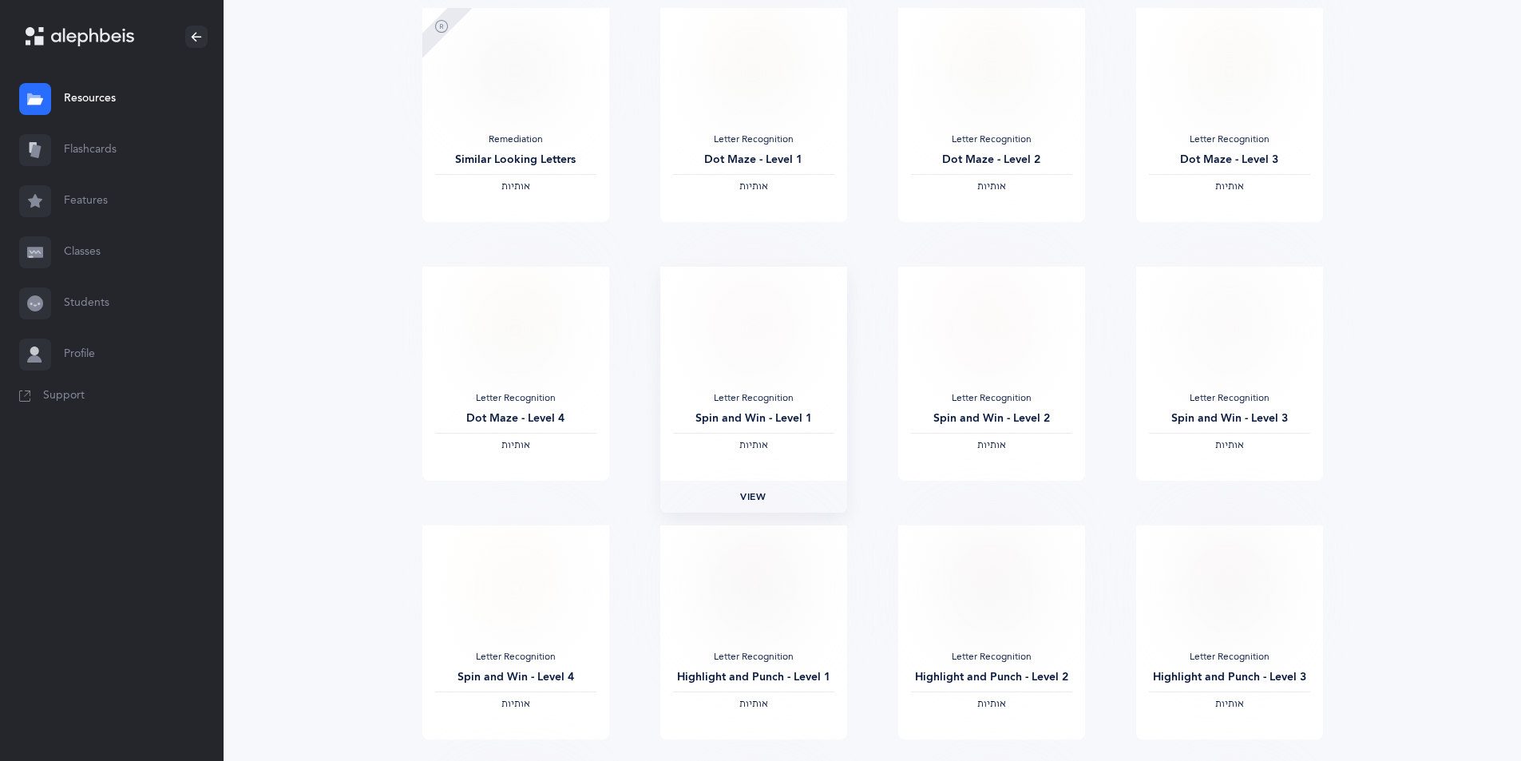
click at [761, 496] on span "View" at bounding box center [753, 496] width 26 height 14
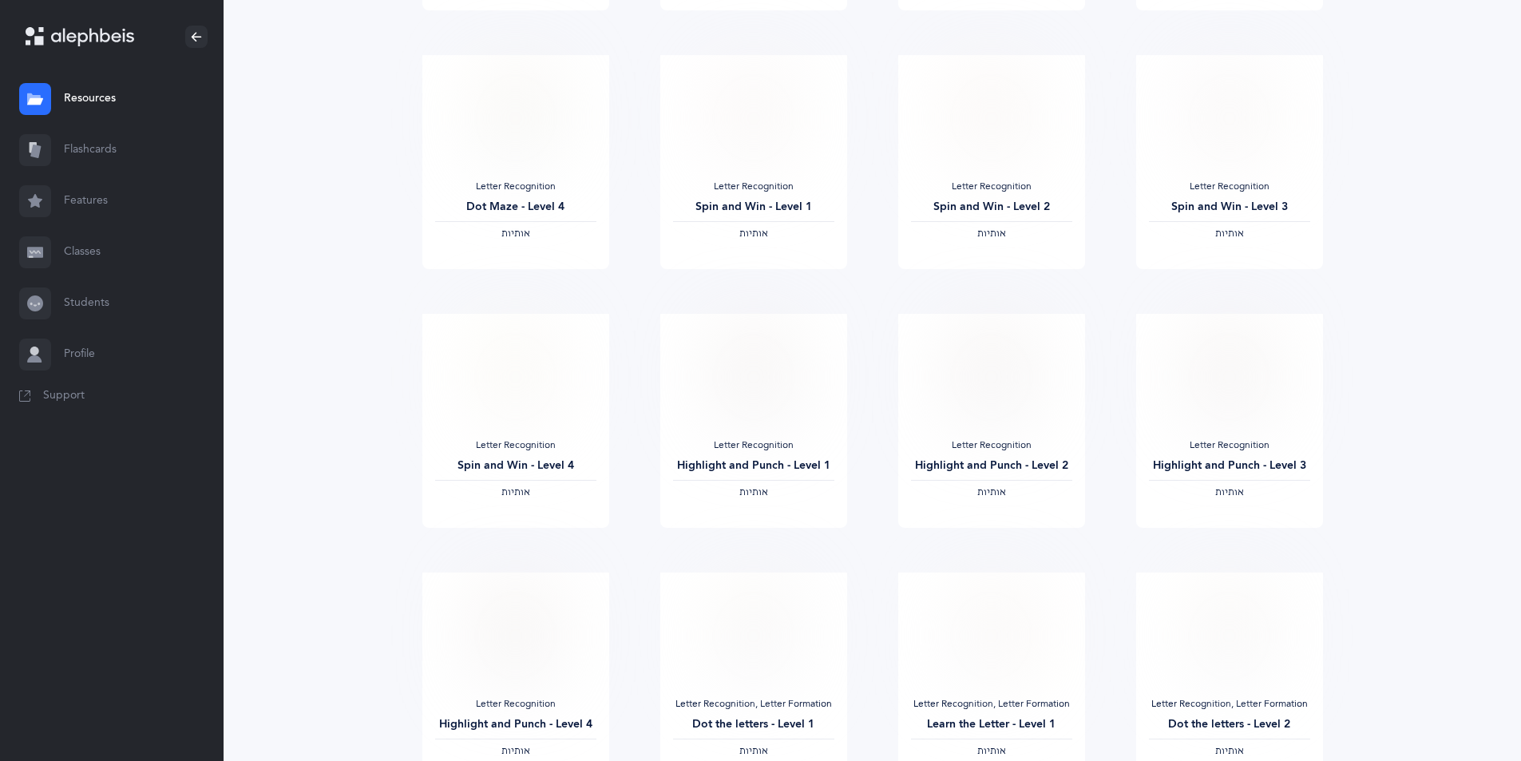
scroll to position [719, 0]
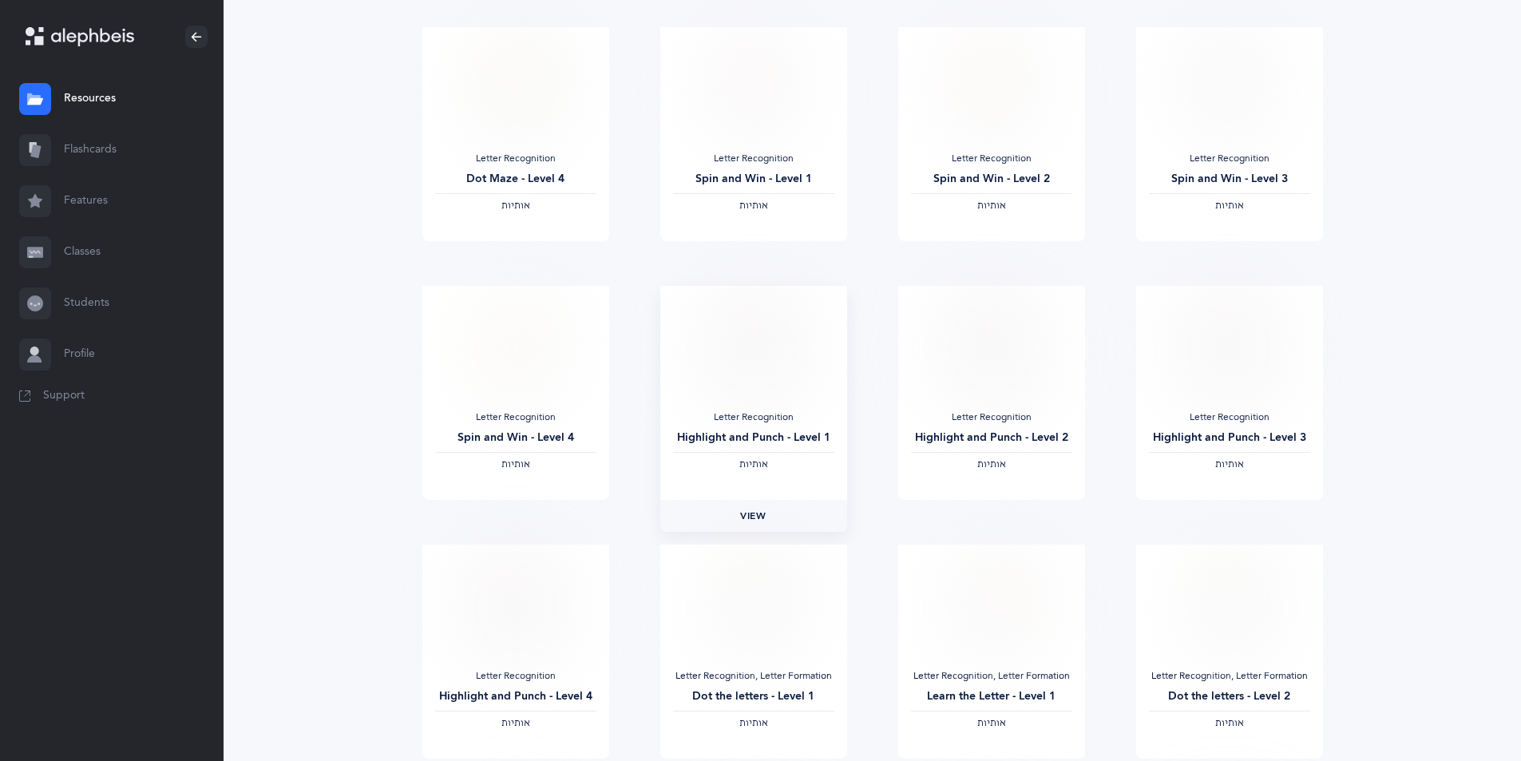
click at [750, 516] on span "View" at bounding box center [753, 516] width 26 height 14
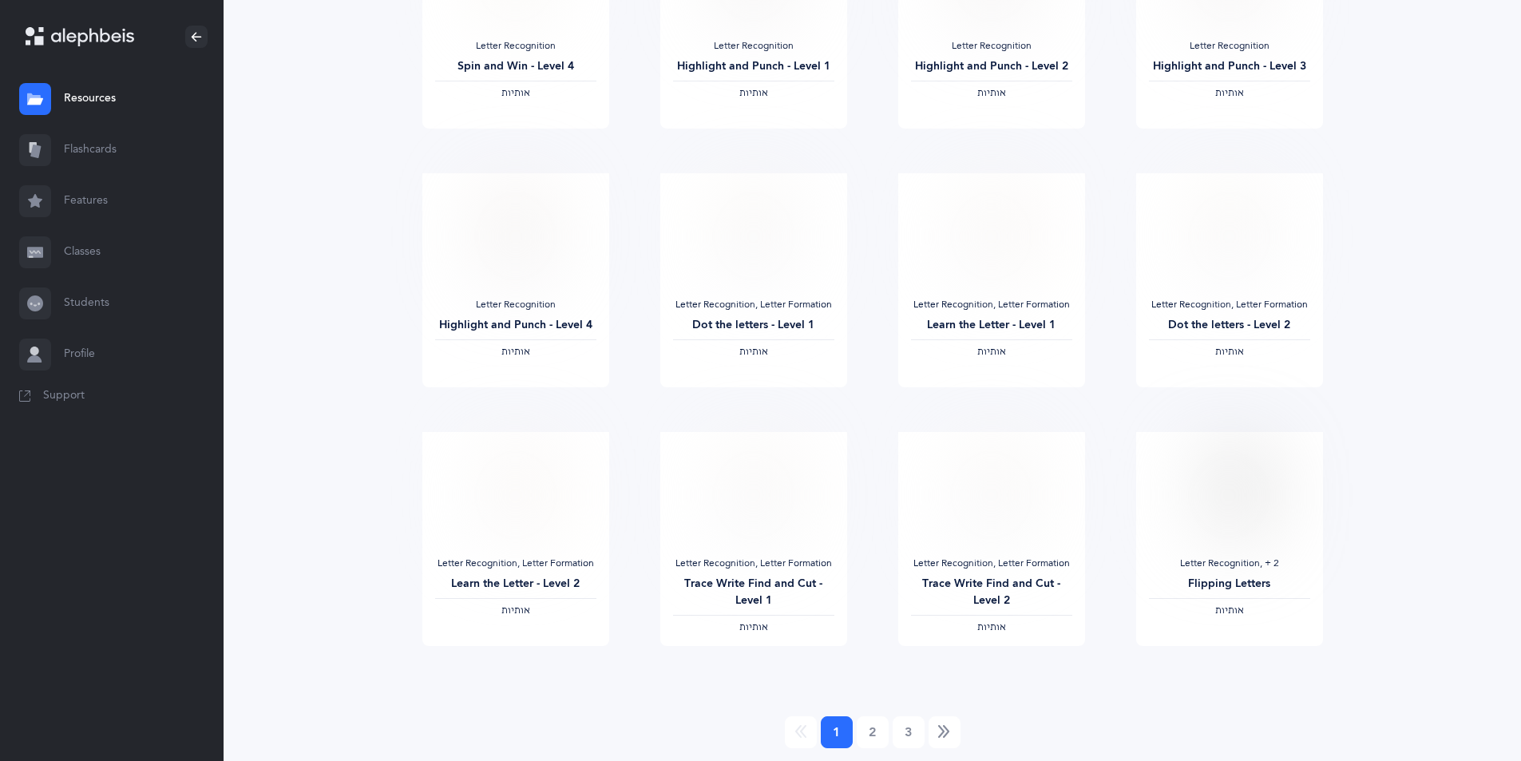
scroll to position [1118, 0]
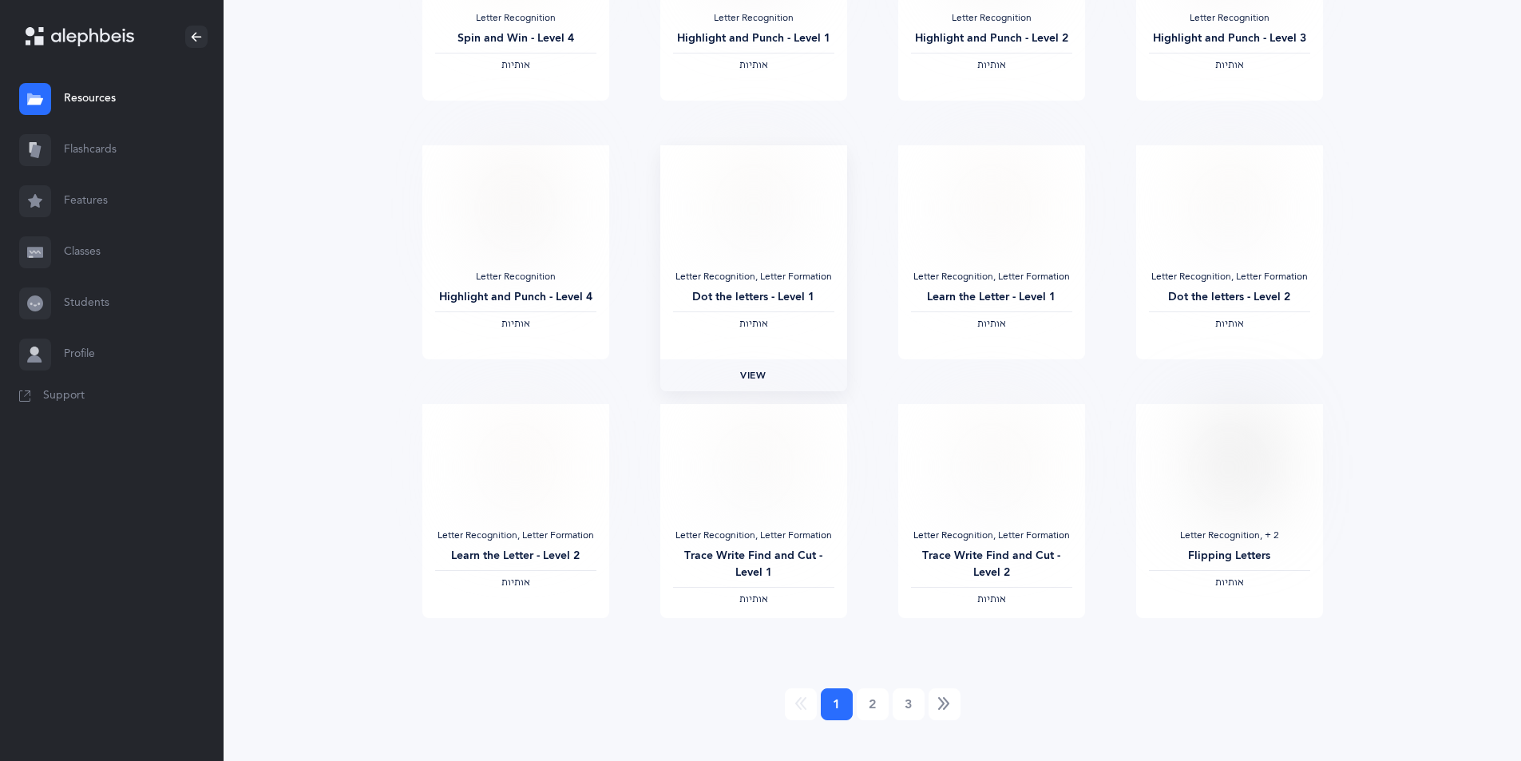
click at [743, 382] on span "View" at bounding box center [753, 375] width 26 height 14
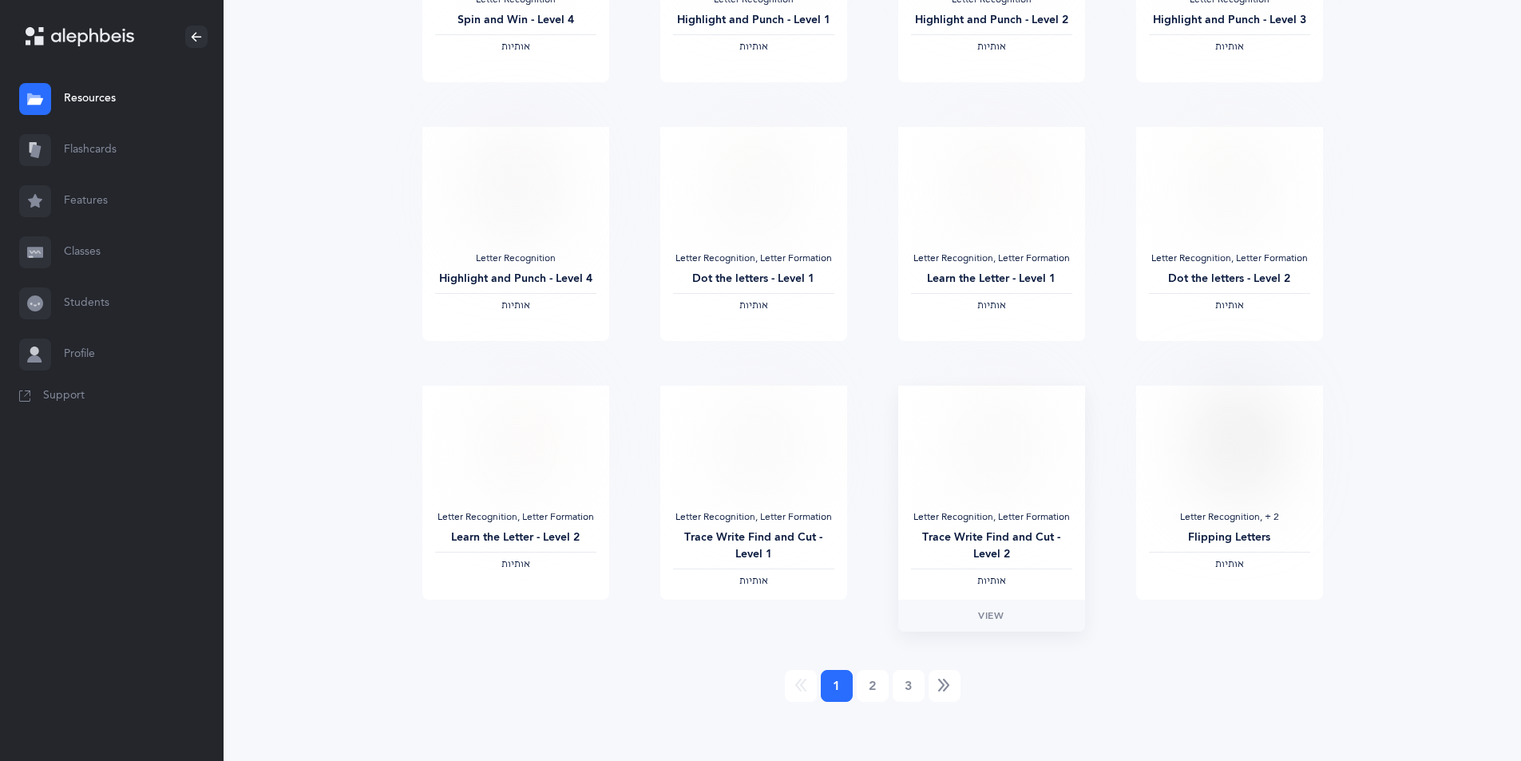
scroll to position [1141, 0]
click at [1232, 608] on span "View" at bounding box center [1229, 611] width 26 height 14
click at [1224, 619] on link "View" at bounding box center [1229, 611] width 187 height 32
click at [869, 678] on link "2" at bounding box center [873, 681] width 32 height 32
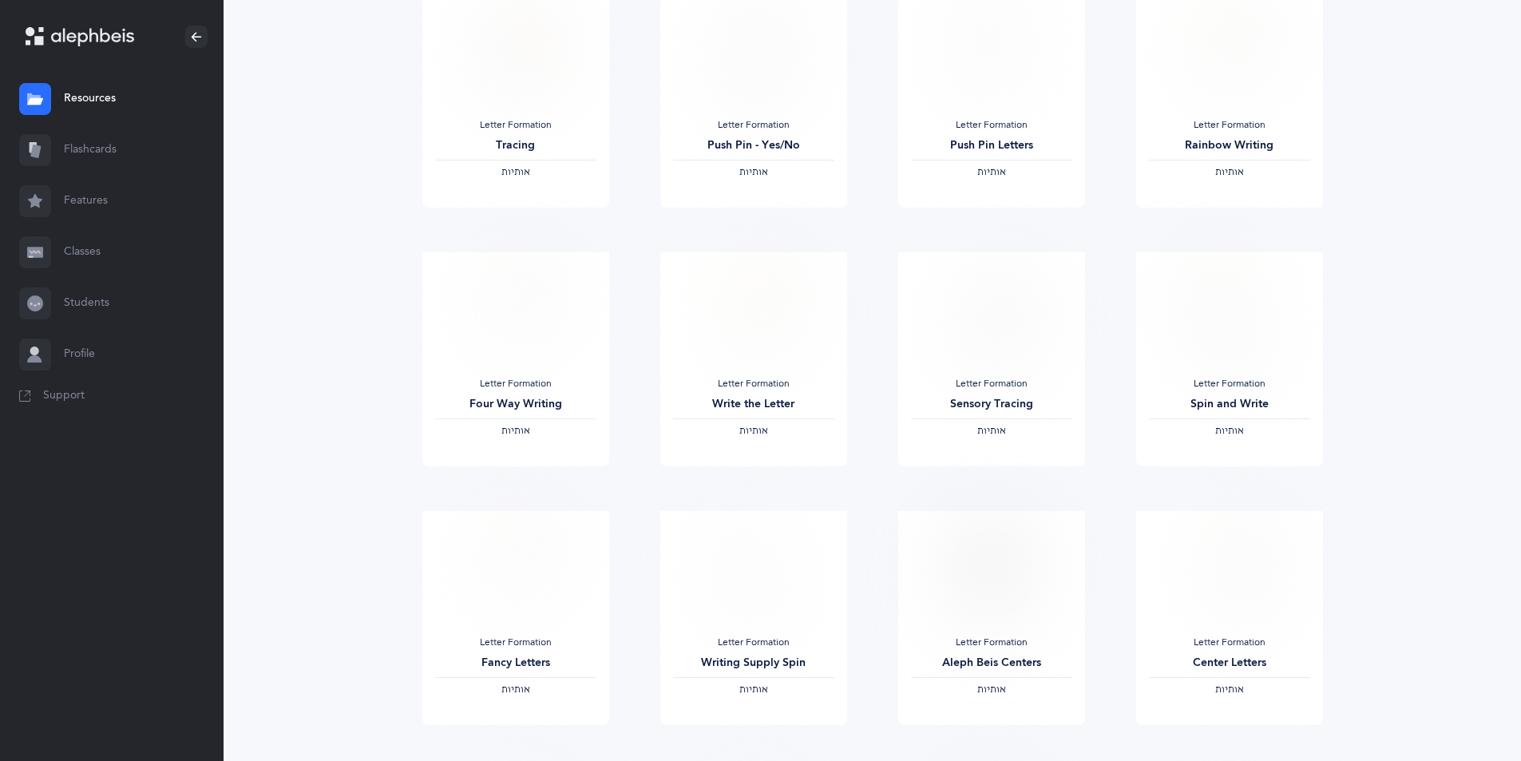
scroll to position [160, 0]
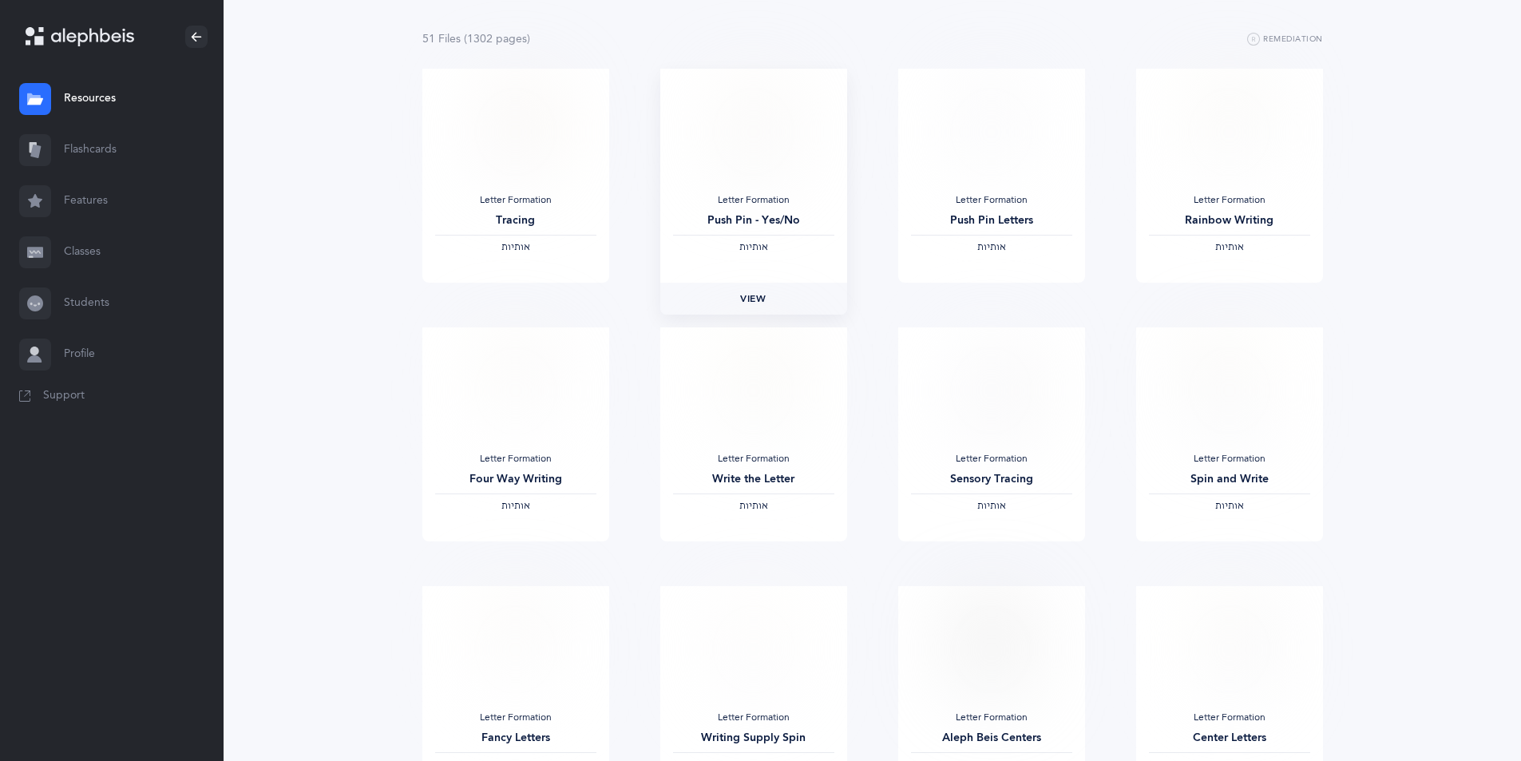
click at [766, 294] on span "View" at bounding box center [753, 298] width 26 height 14
click at [1004, 302] on link "View" at bounding box center [991, 299] width 187 height 32
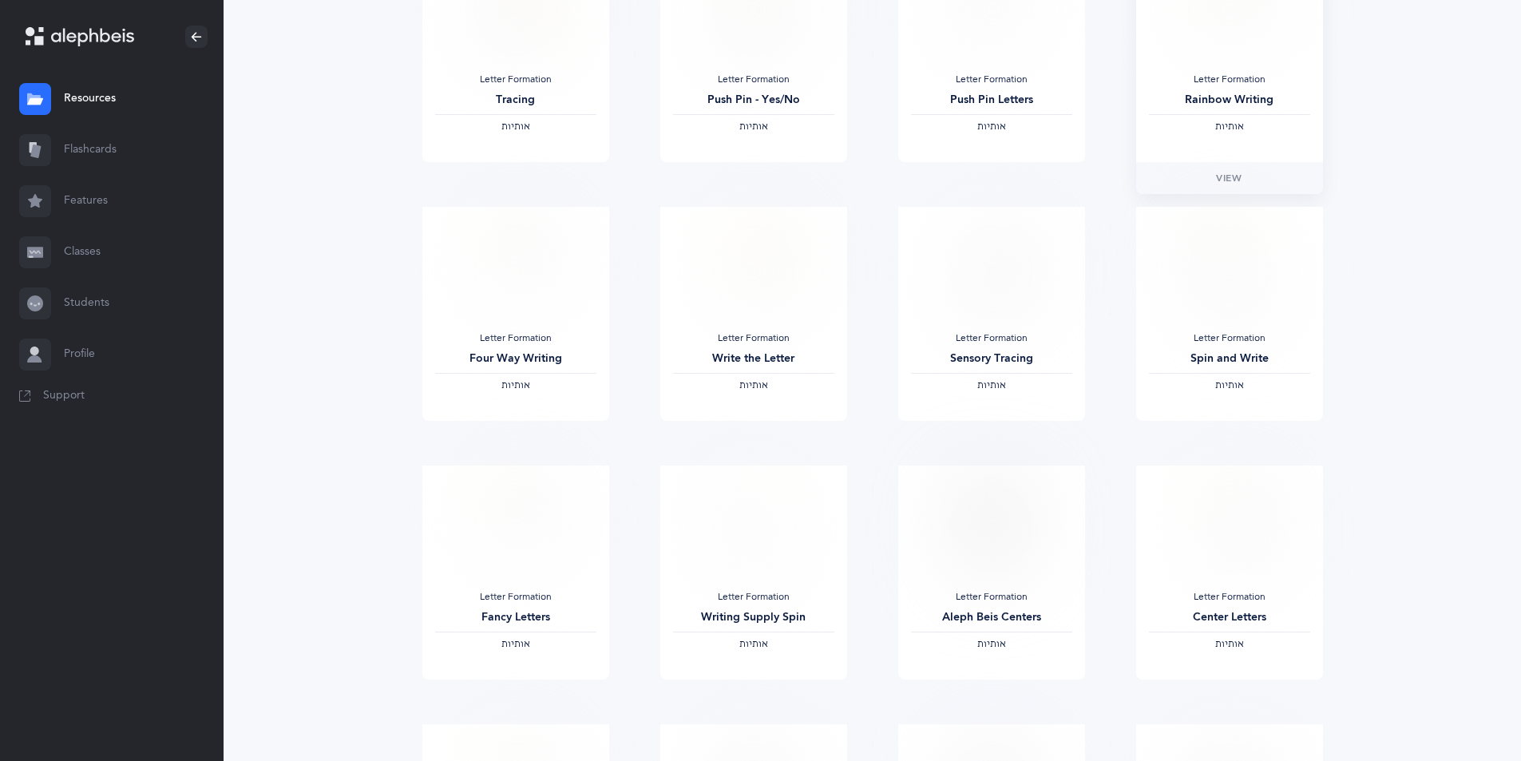
scroll to position [319, 0]
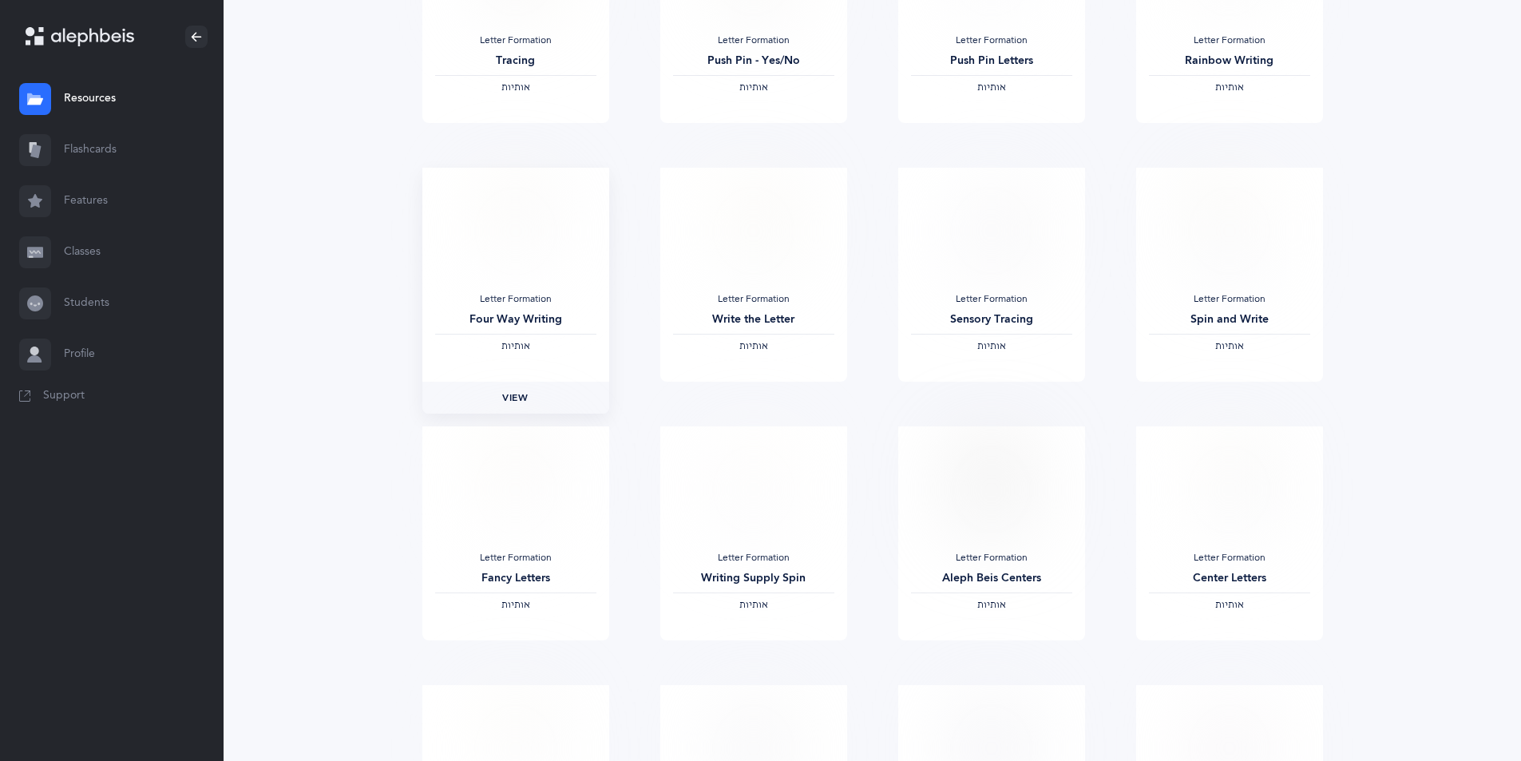
click at [497, 402] on link "View" at bounding box center [515, 398] width 187 height 32
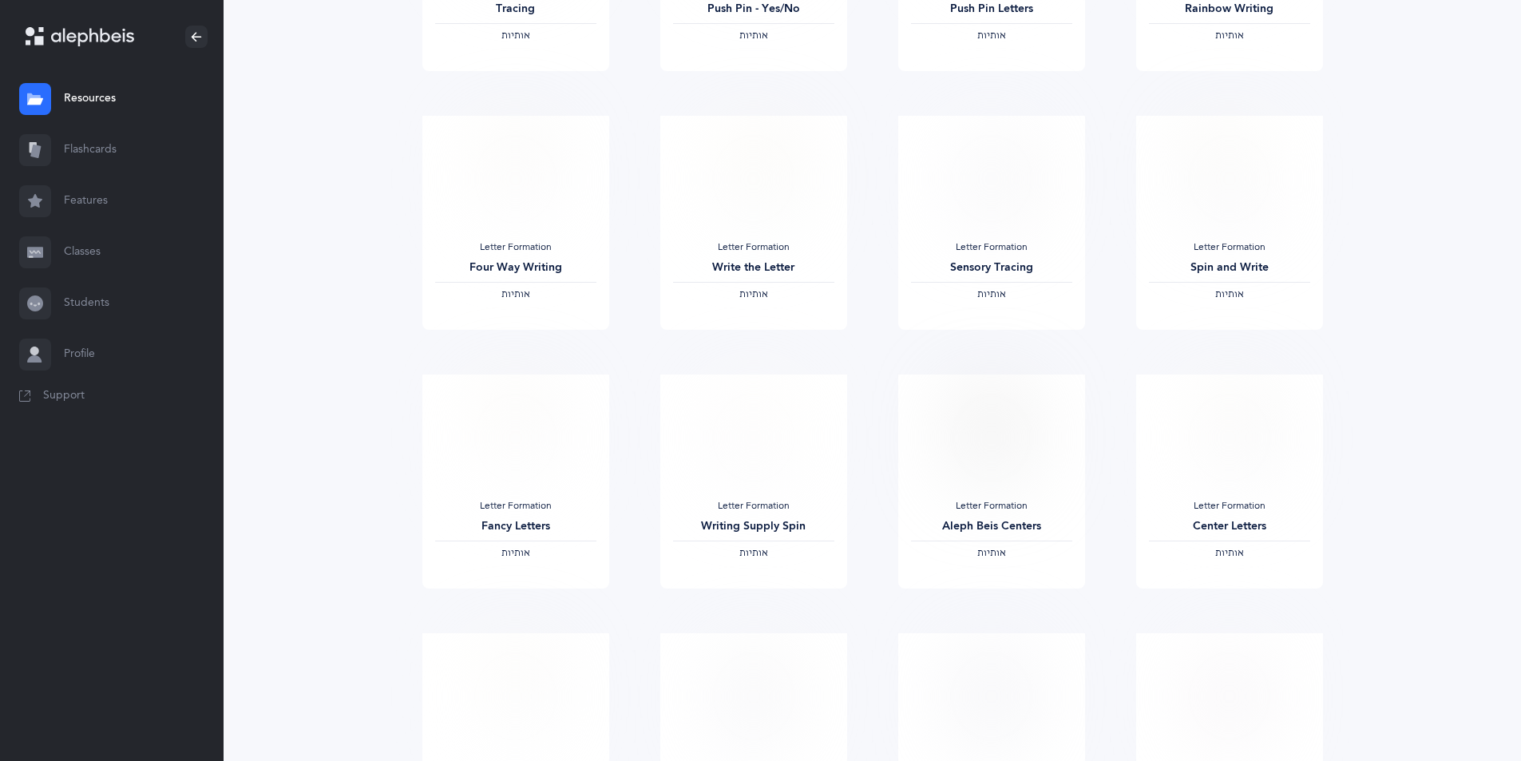
scroll to position [399, 0]
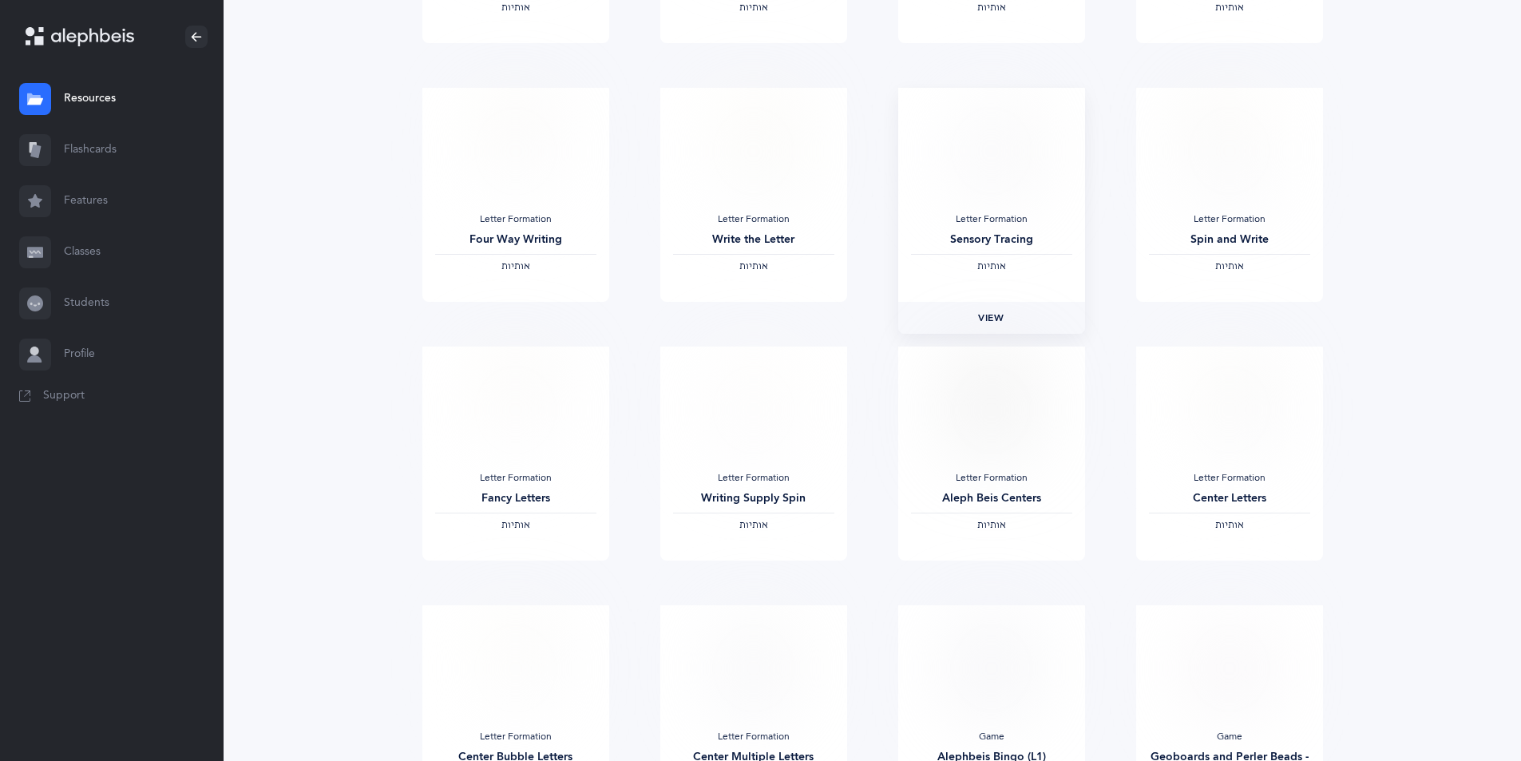
click at [1034, 313] on link "View" at bounding box center [991, 318] width 187 height 32
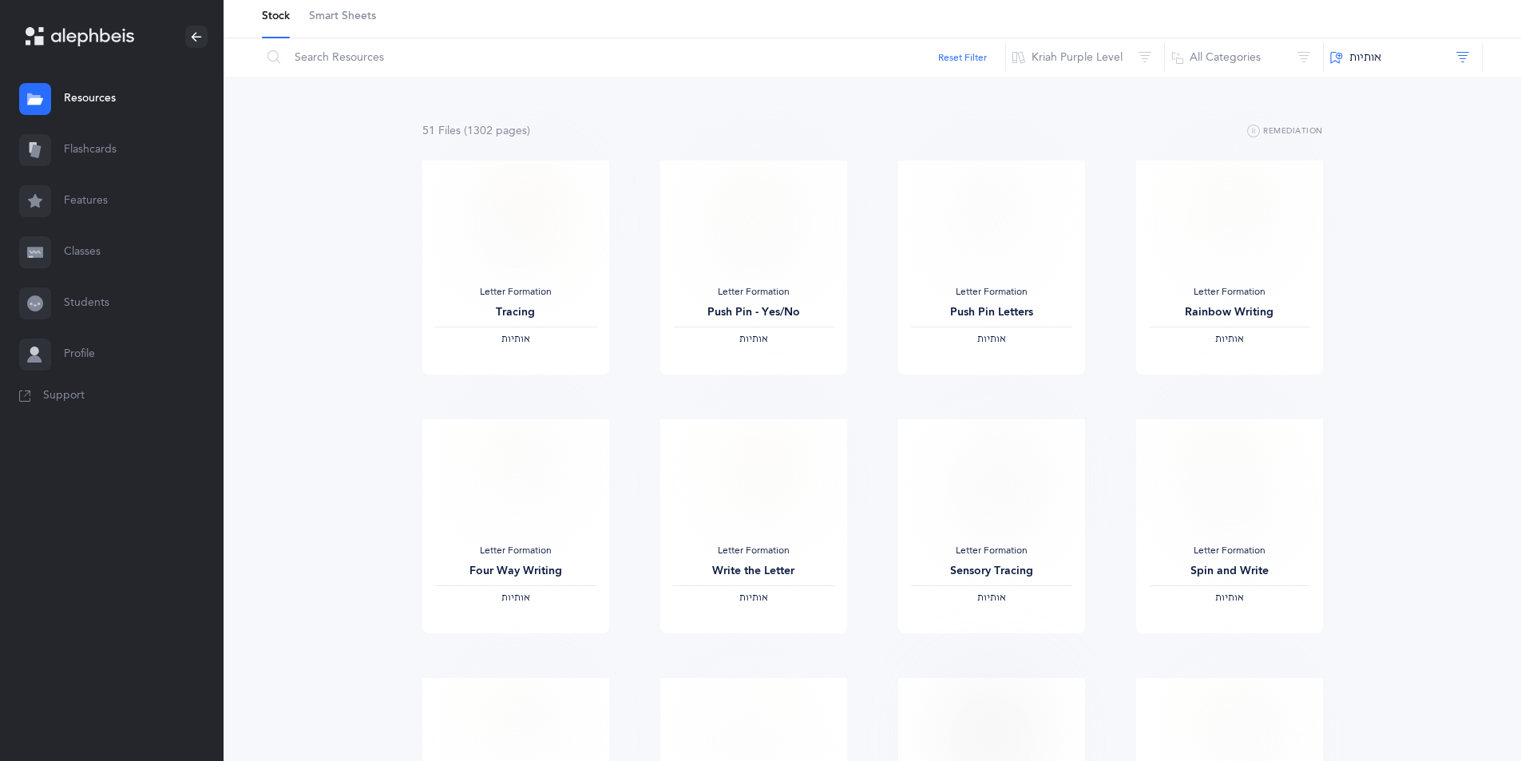
scroll to position [0, 0]
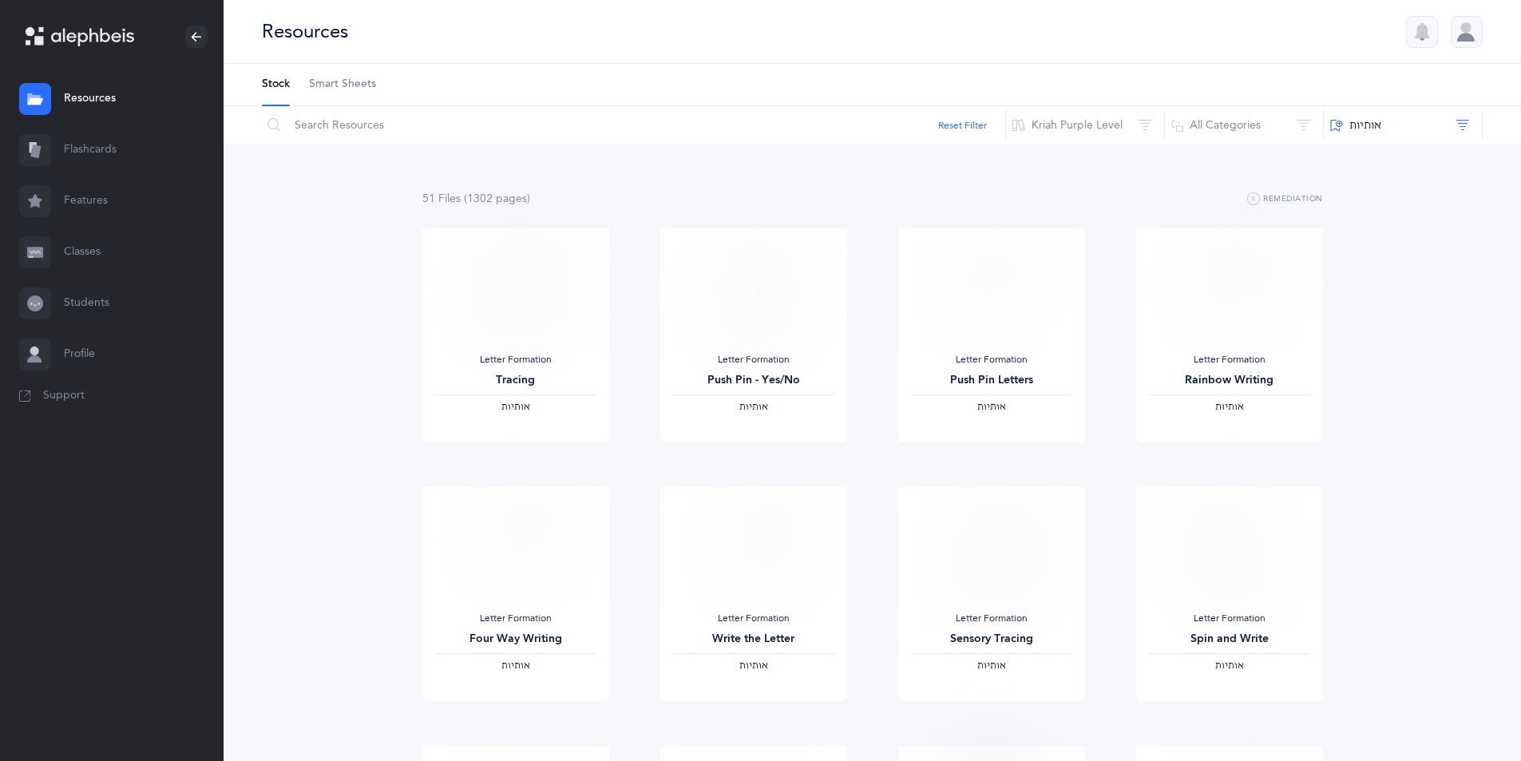
click at [331, 86] on span "Smart Sheets" at bounding box center [342, 85] width 67 height 16
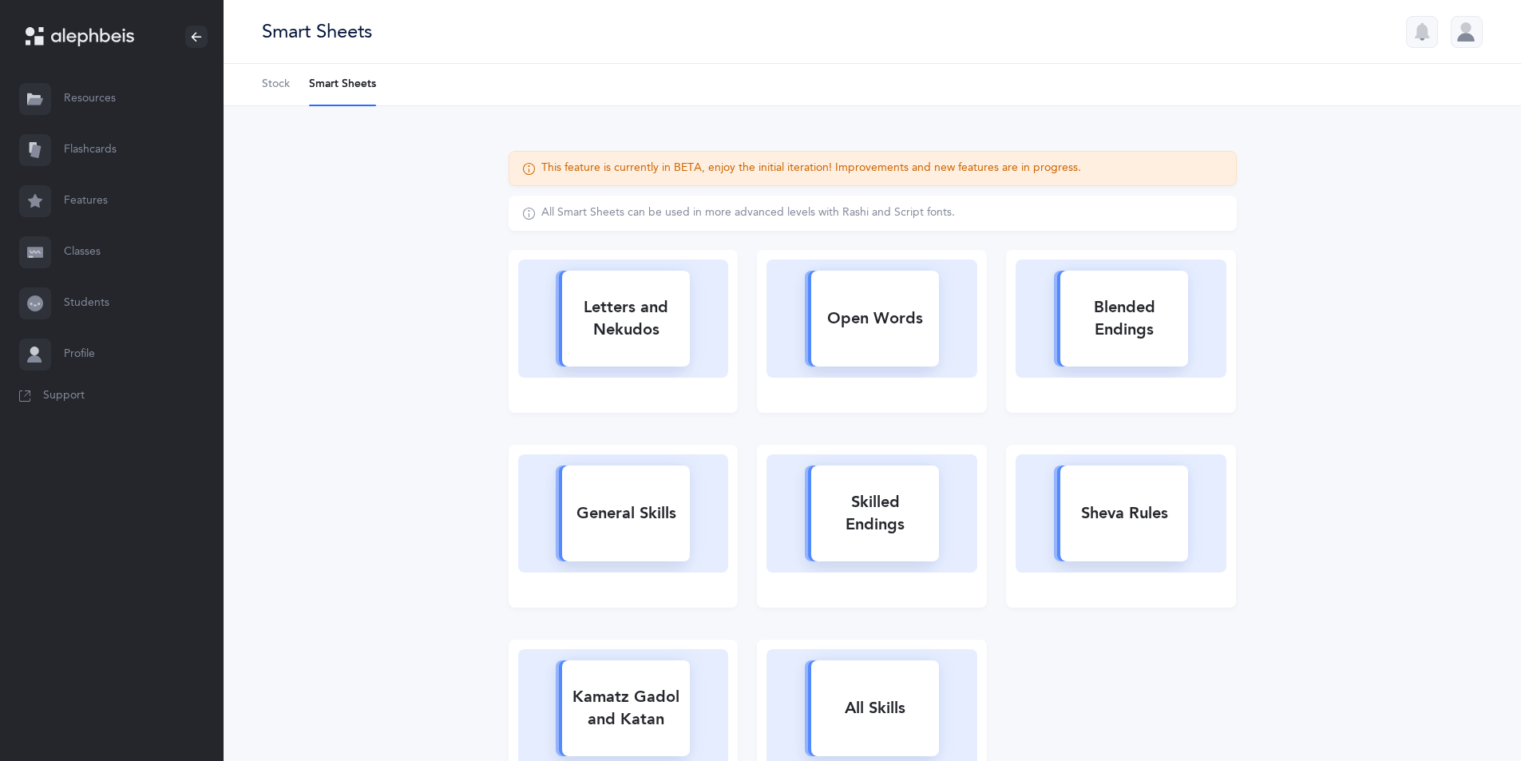
scroll to position [80, 0]
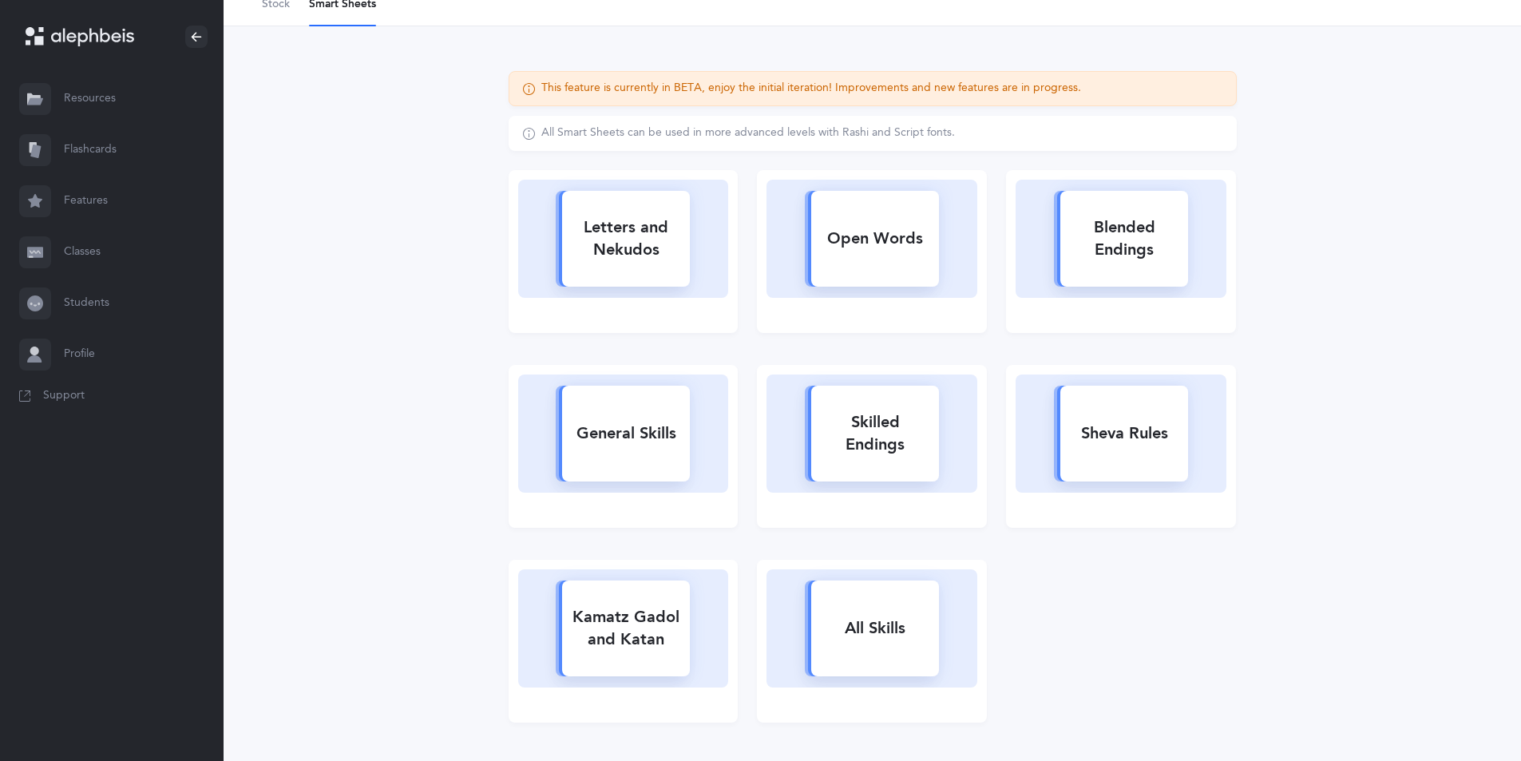
click at [636, 255] on div "Letters and Nekudos" at bounding box center [626, 239] width 128 height 64
select select
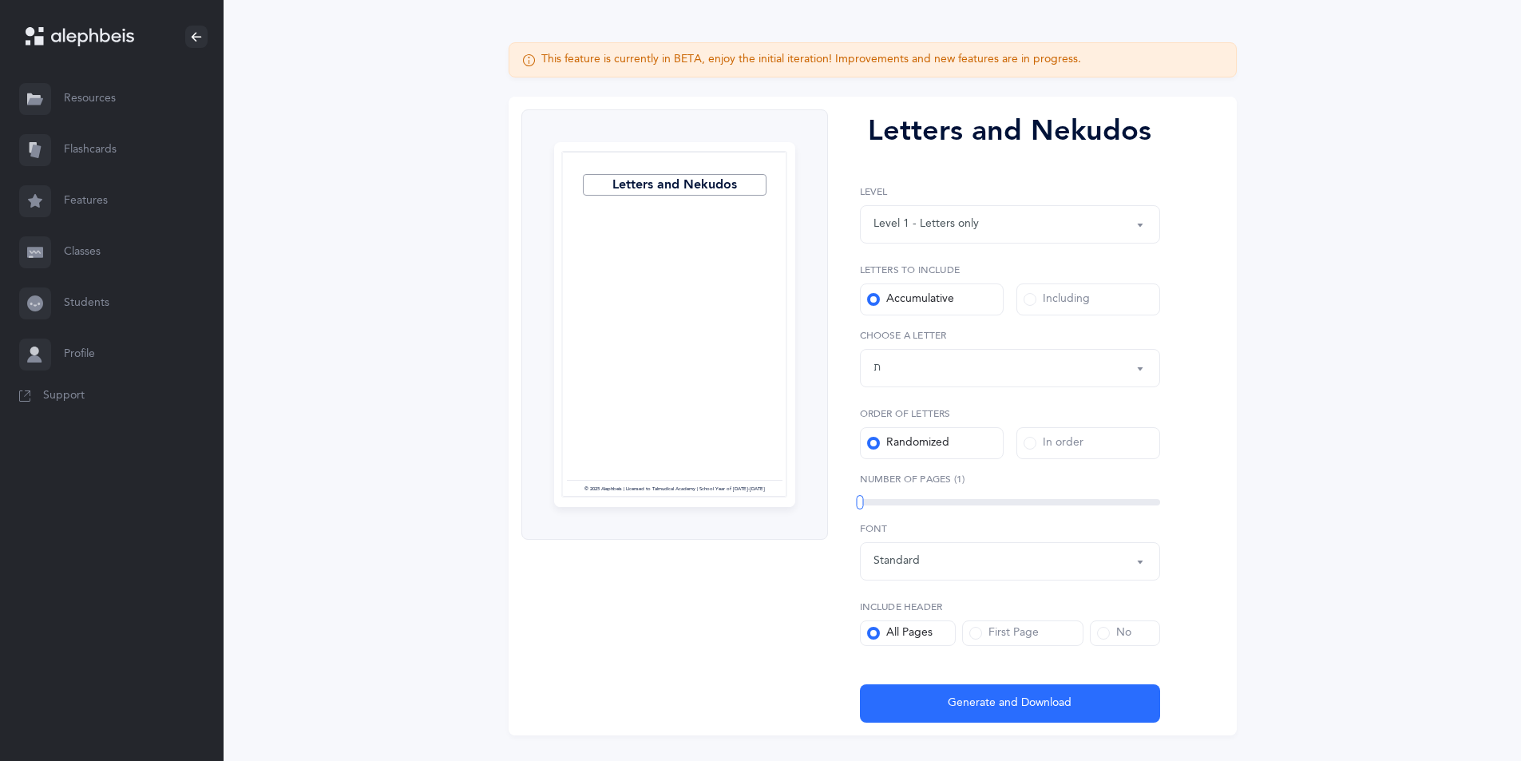
scroll to position [147, 0]
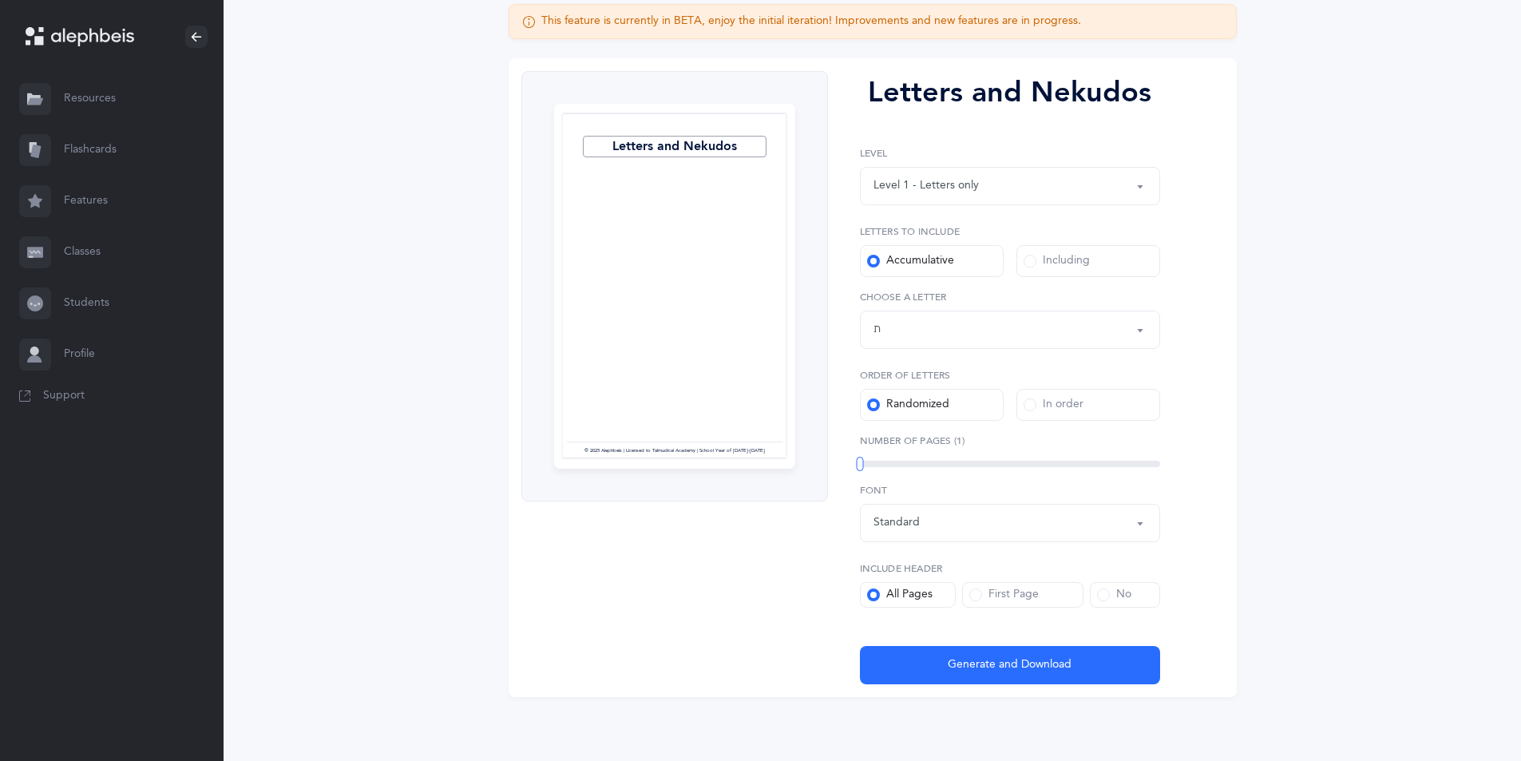
click at [1036, 190] on div "Level 1 - Letters only" at bounding box center [1009, 185] width 273 height 27
click at [961, 234] on span "Level 1 - Letters only" at bounding box center [937, 234] width 105 height 14
click at [1066, 351] on div "Level 1 - Letters only Level 2 - Nekudos only Level 3 - Letters and Nekudos Lev…" at bounding box center [1010, 283] width 300 height 275
click at [1075, 327] on div "Letters up until: ת" at bounding box center [1009, 329] width 273 height 27
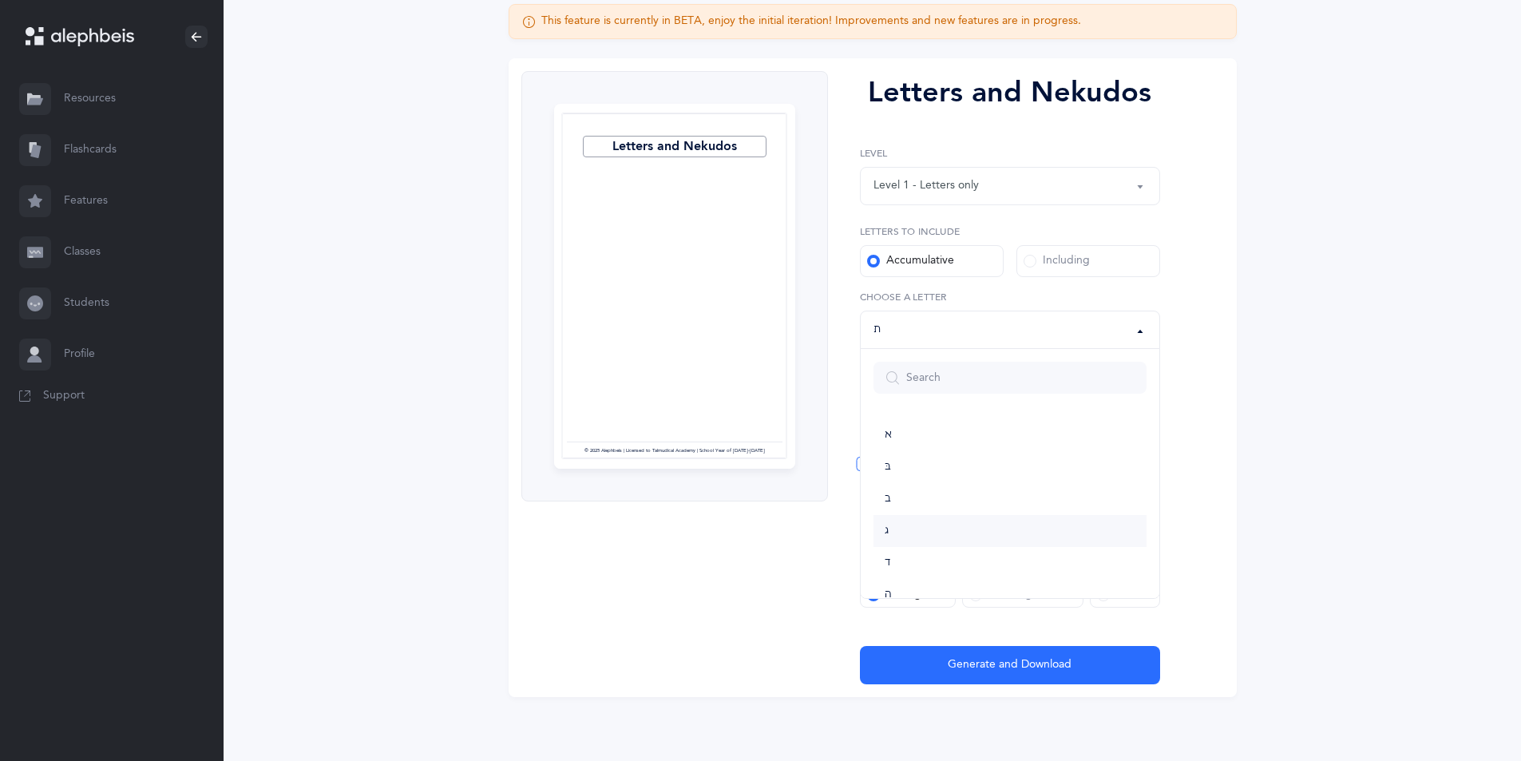
click at [932, 527] on link "ג" at bounding box center [1009, 531] width 273 height 32
select select "3"
click at [1075, 402] on div "In order" at bounding box center [1053, 405] width 60 height 16
click at [0, 0] on input "In order" at bounding box center [0, 0] width 0 height 0
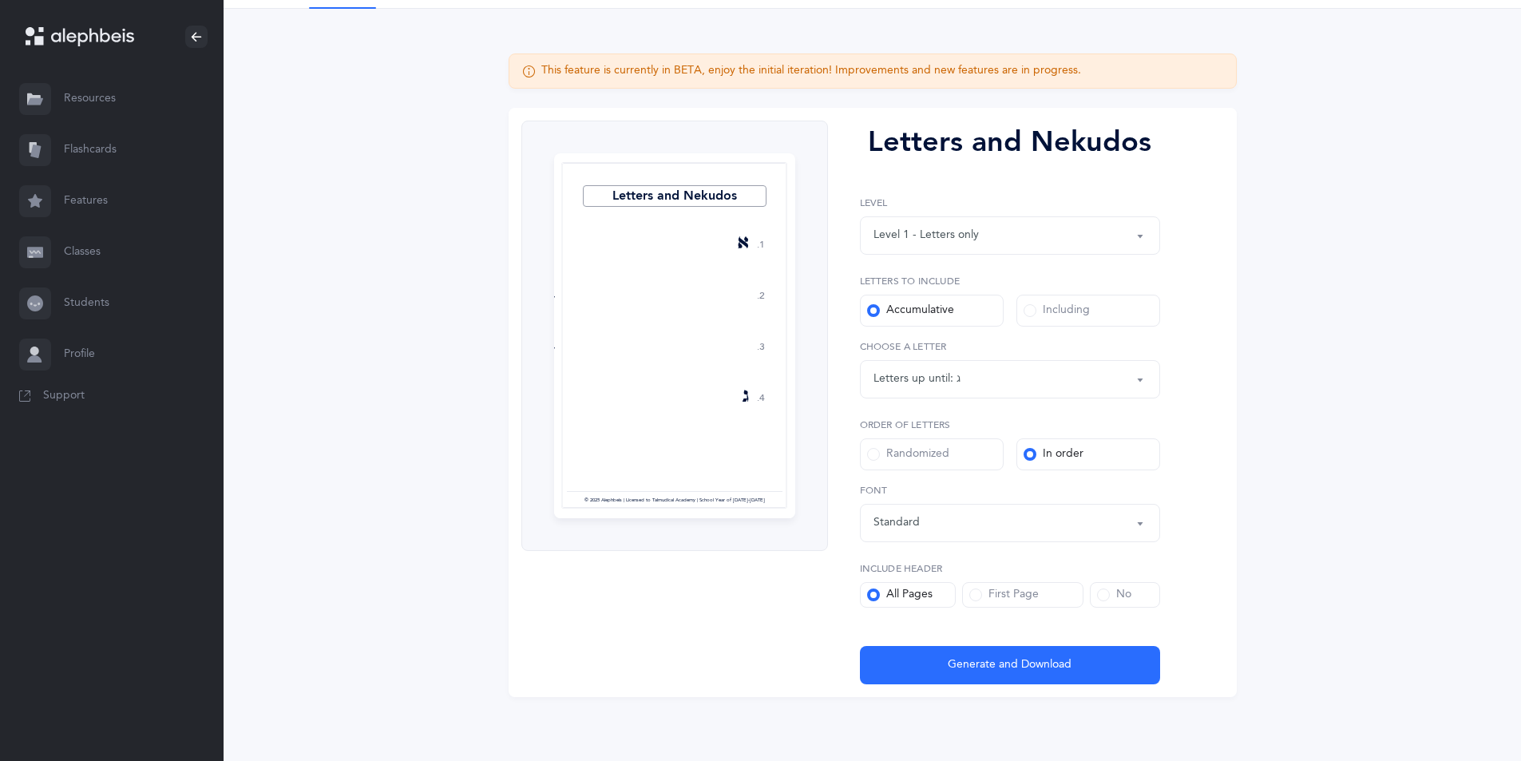
click at [940, 457] on div "Randomized" at bounding box center [908, 454] width 82 height 16
click at [0, 0] on input "Randomized" at bounding box center [0, 0] width 0 height 0
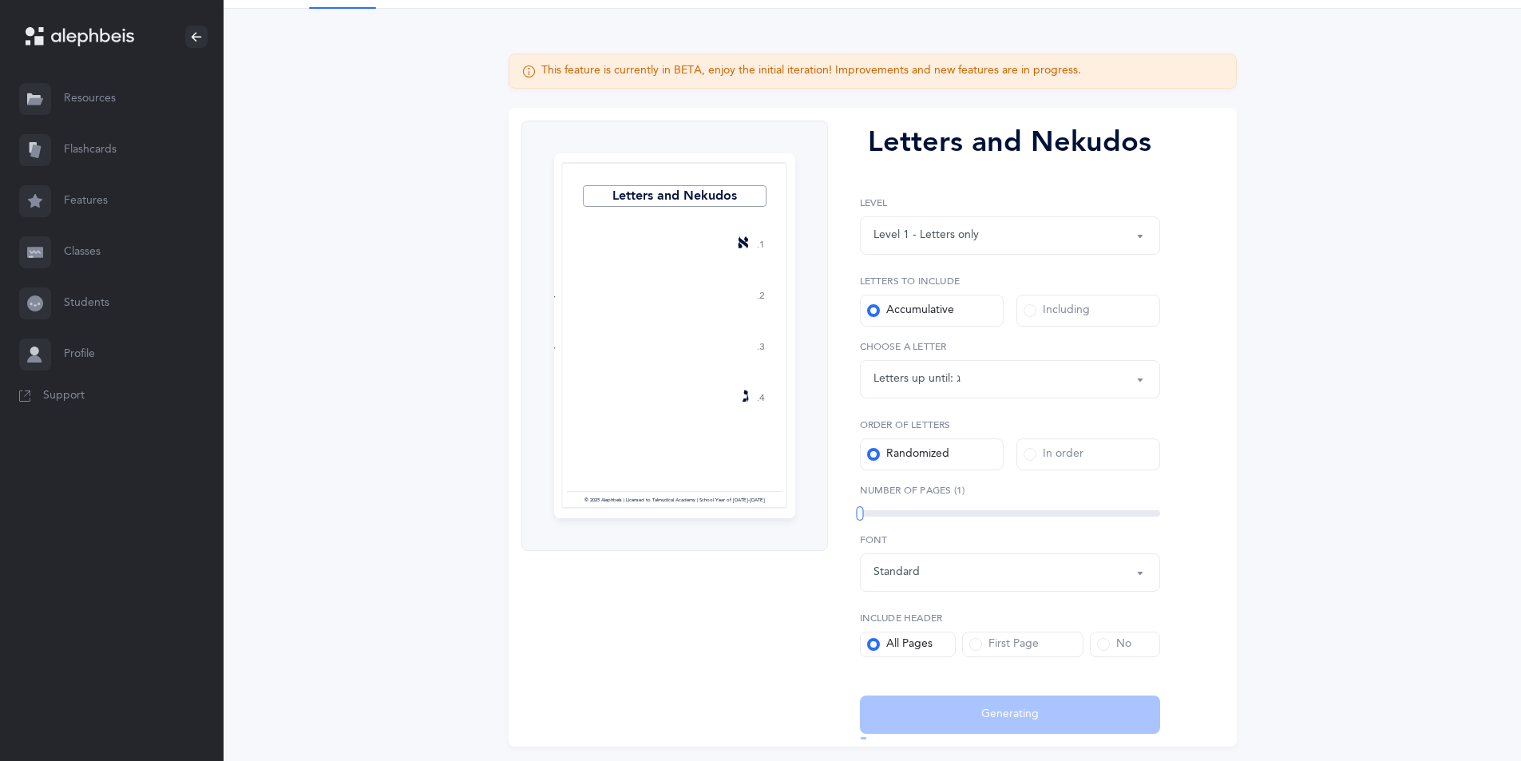
scroll to position [147, 0]
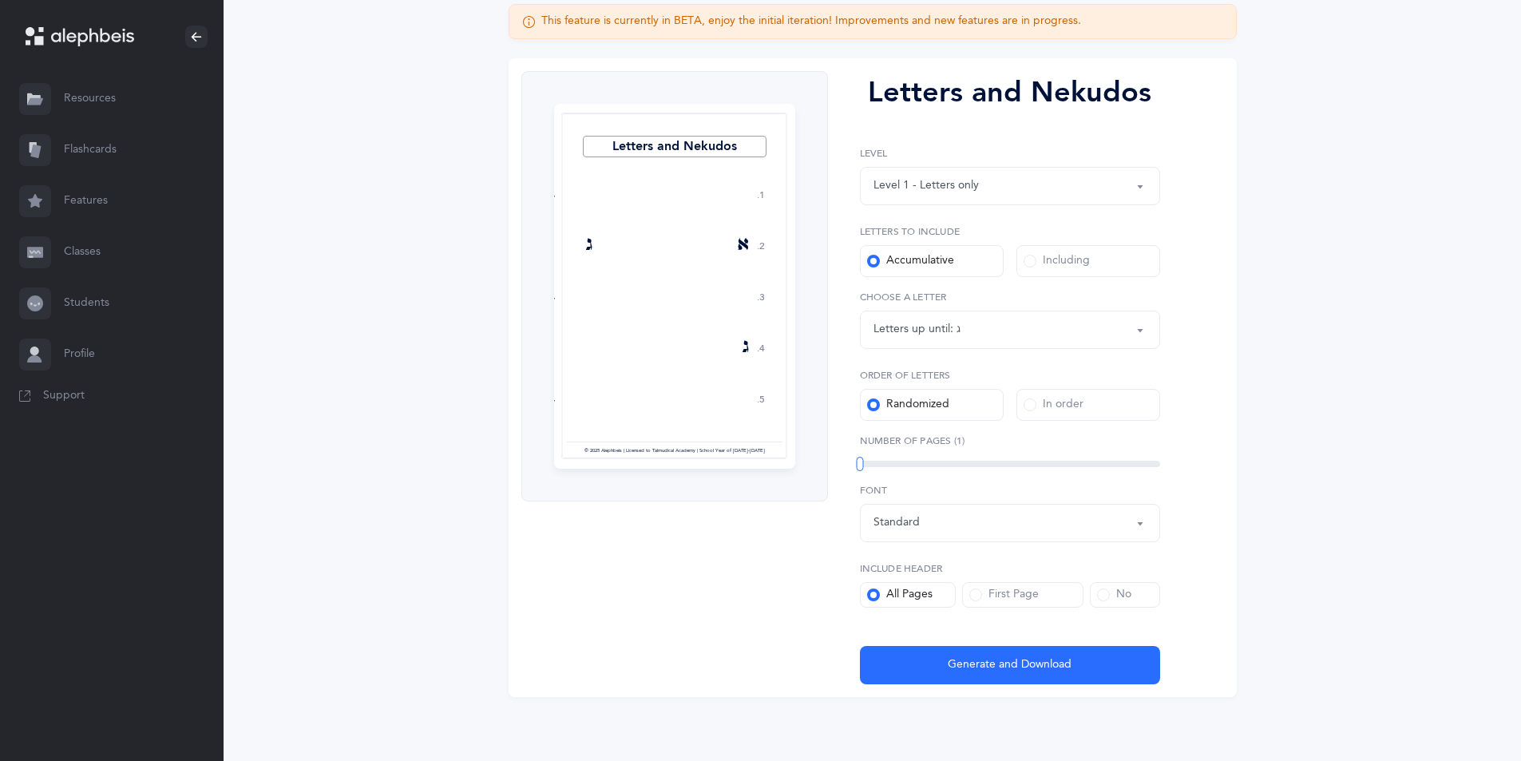
click at [1058, 267] on div "Including" at bounding box center [1056, 261] width 66 height 16
click at [0, 0] on input "Including" at bounding box center [0, 0] width 0 height 0
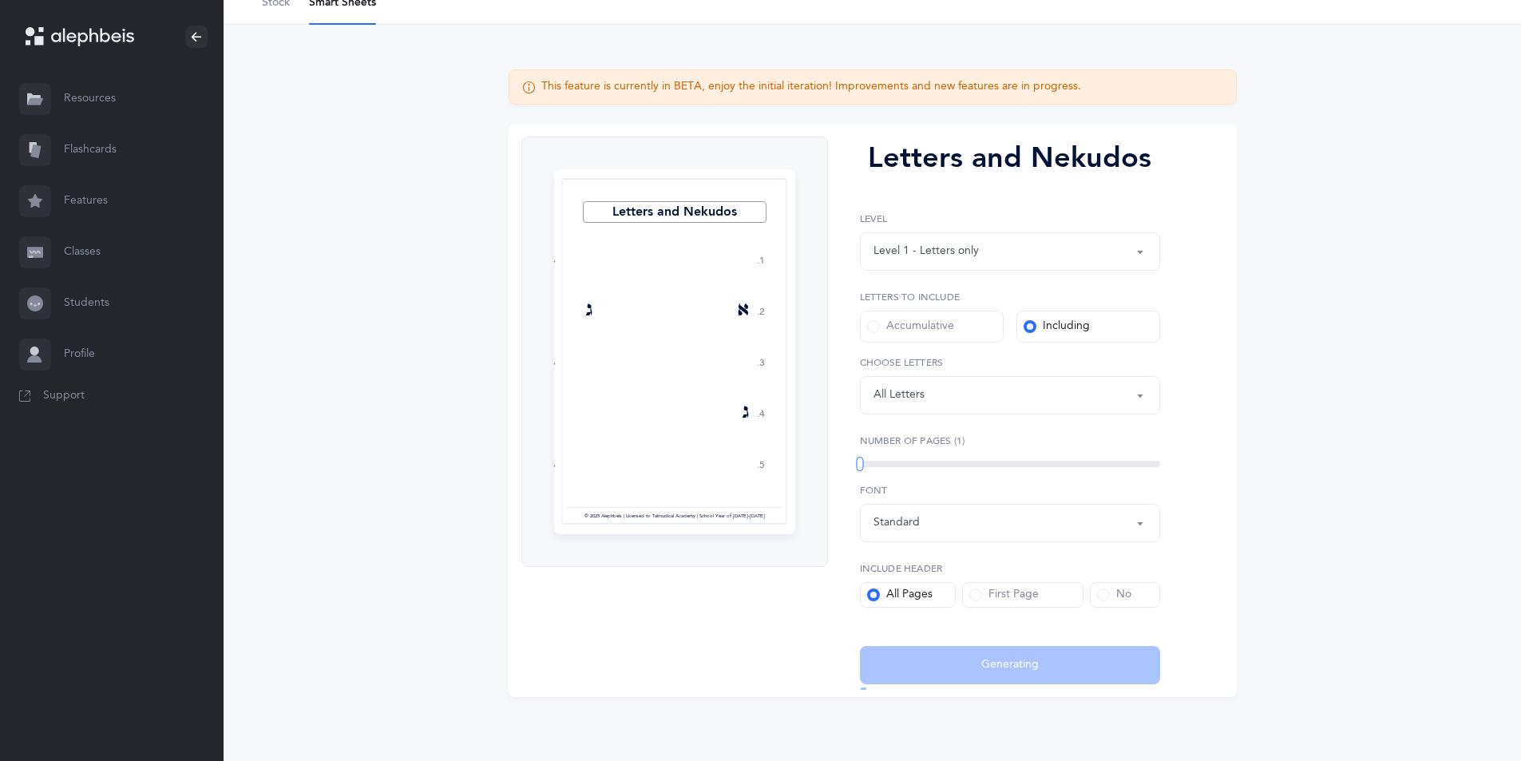
scroll to position [81, 0]
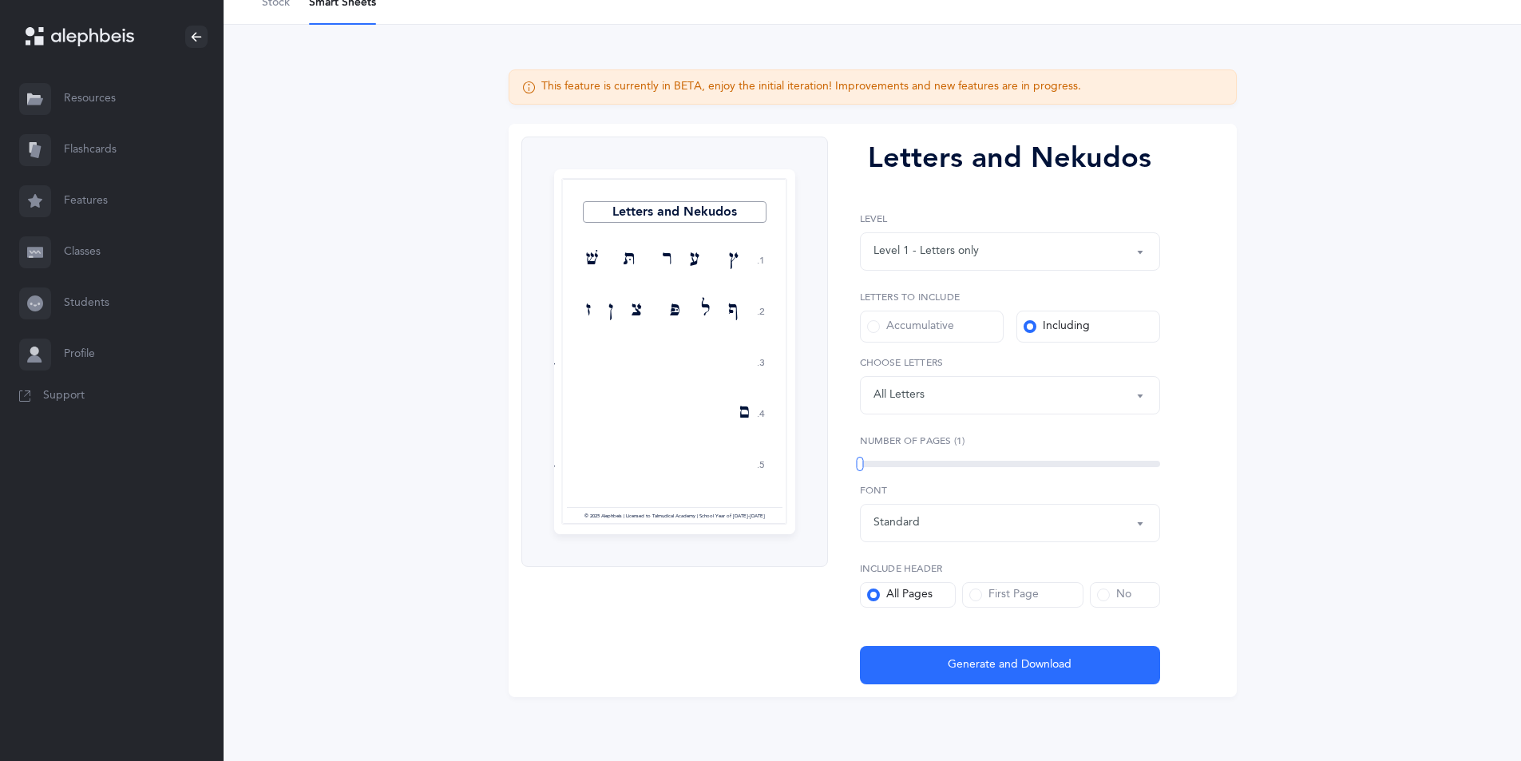
click at [1035, 384] on div "Letters: All Letters" at bounding box center [1009, 395] width 273 height 27
click at [917, 216] on span "ד" at bounding box center [915, 211] width 6 height 14
select select "4"
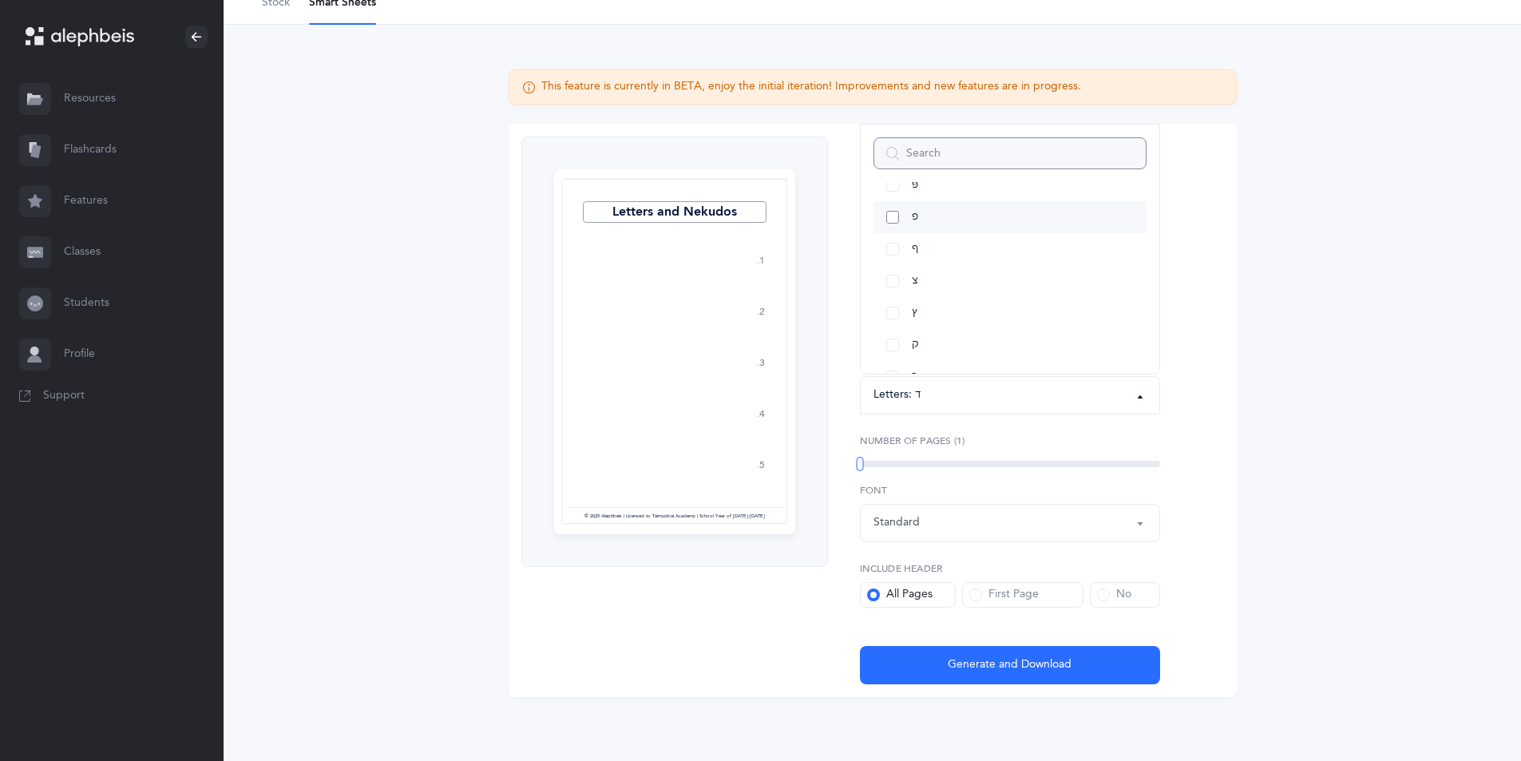
scroll to position [798, 0]
click at [938, 336] on link "ר" at bounding box center [1009, 339] width 273 height 32
click at [1199, 427] on div "Letters and Nekudos 1. 2. 3. 4. 5. ד ר ד ר ר ד ד ר ר ד ד ר ר ד ד ר ד ר ר ד ר ד …" at bounding box center [873, 410] width 728 height 573
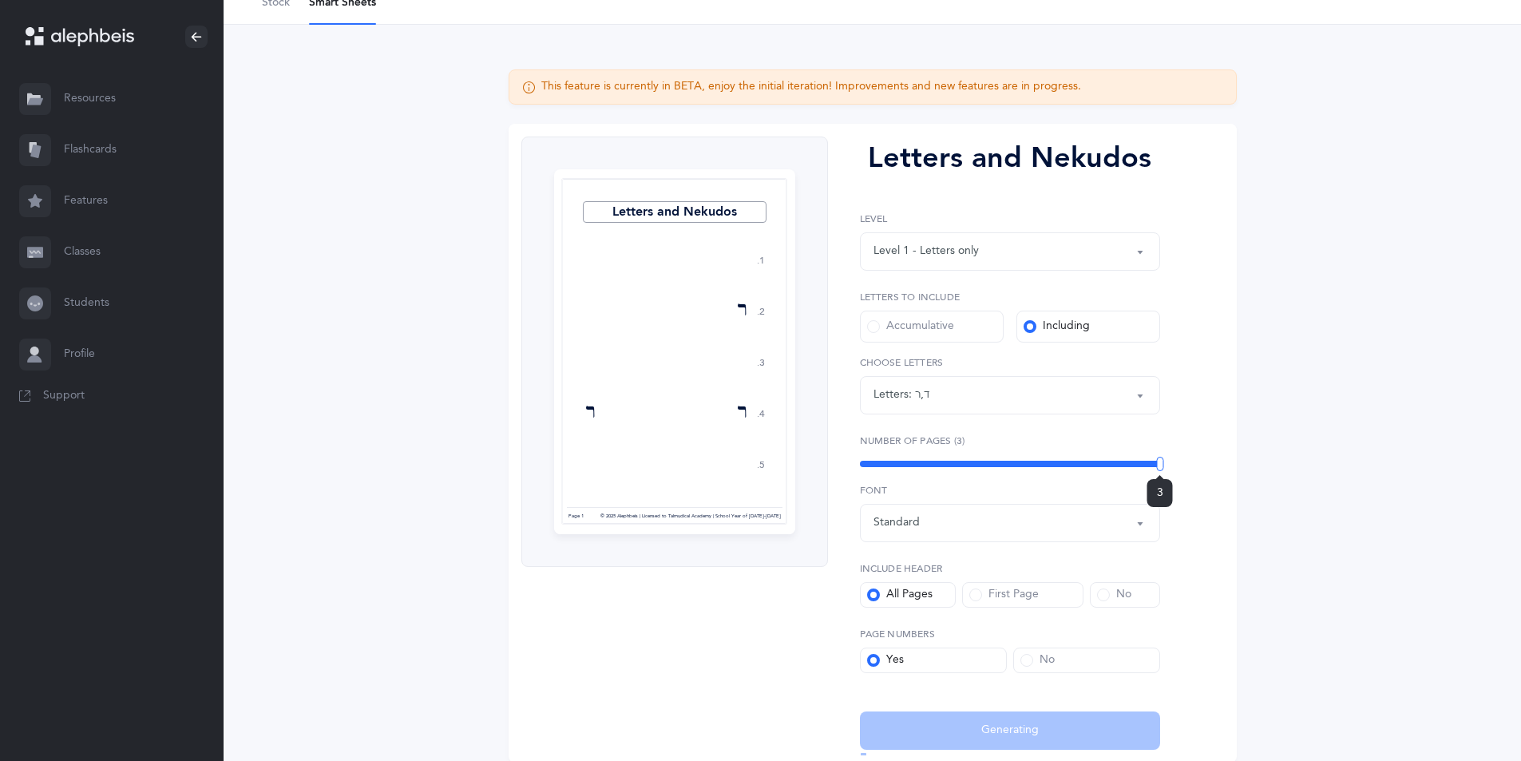
drag, startPoint x: 916, startPoint y: 488, endPoint x: 1210, endPoint y: 496, distance: 294.7
click at [1210, 496] on div "Letters and Nekudos 1. 2. 3. 4. 5. ד ר ד ר ר ד ד ר ר ד ד ר ר ד ד ר ד ר ר ד ר ד …" at bounding box center [873, 443] width 728 height 639
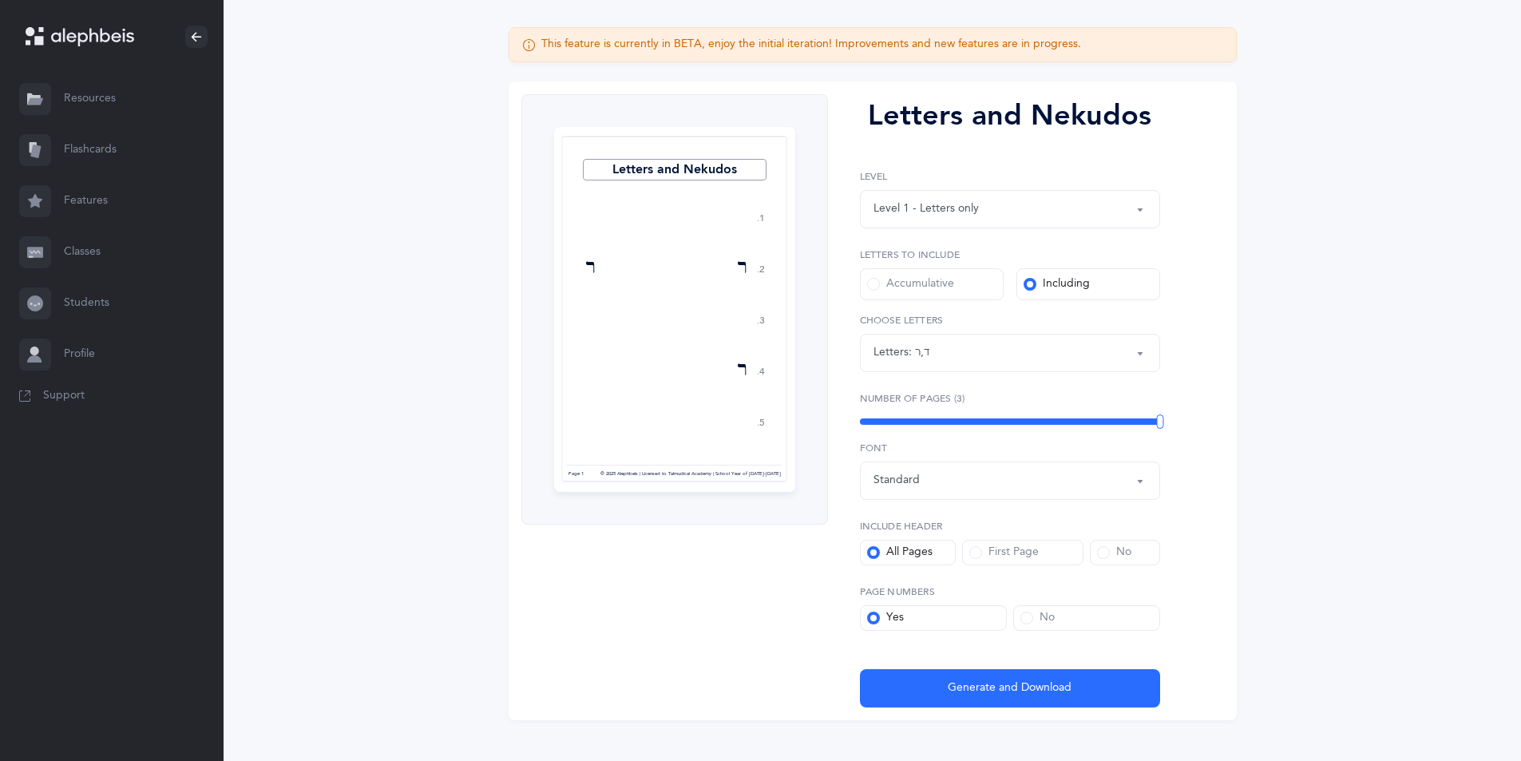
scroll to position [147, 0]
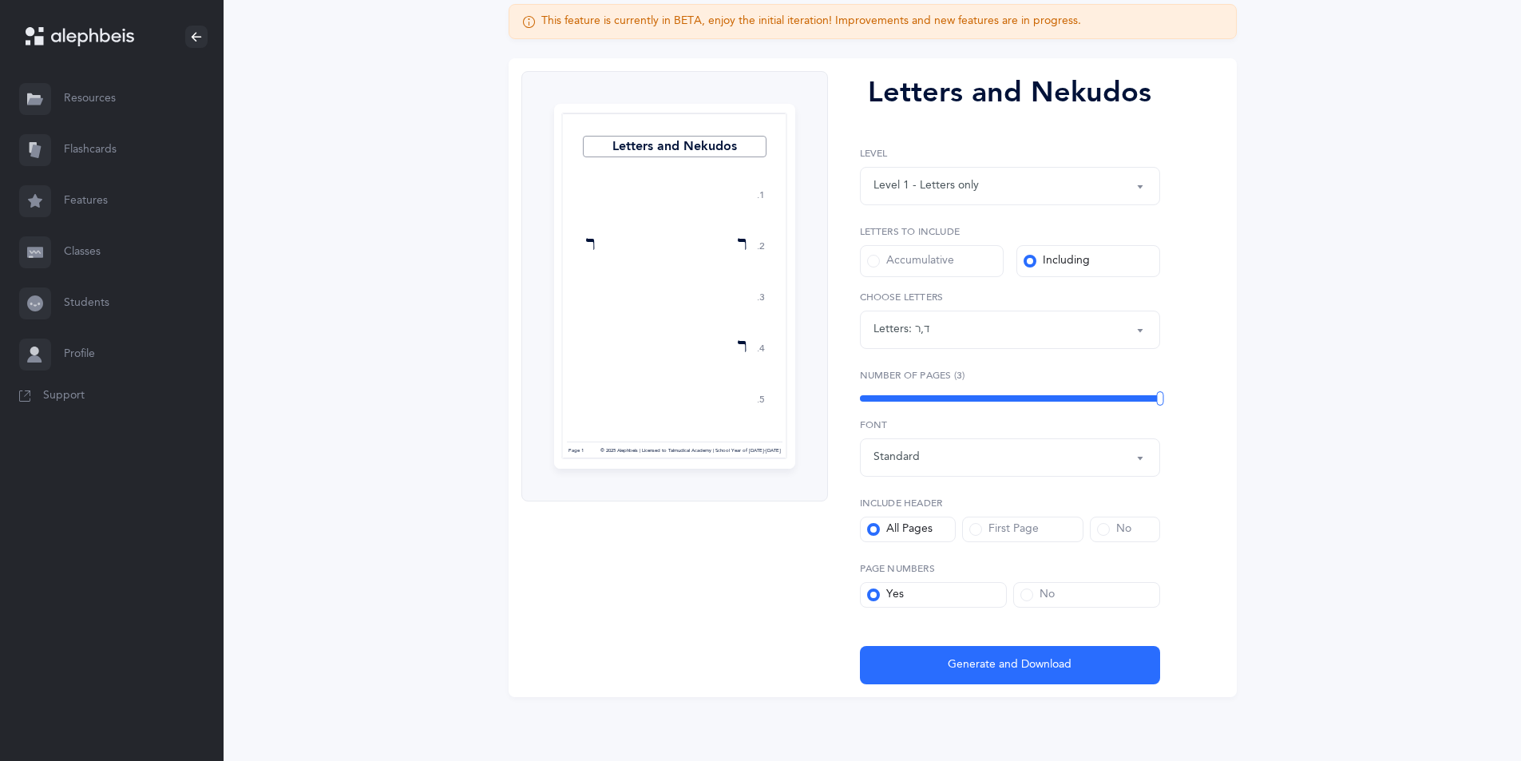
click at [930, 453] on div "Standard" at bounding box center [1009, 457] width 273 height 27
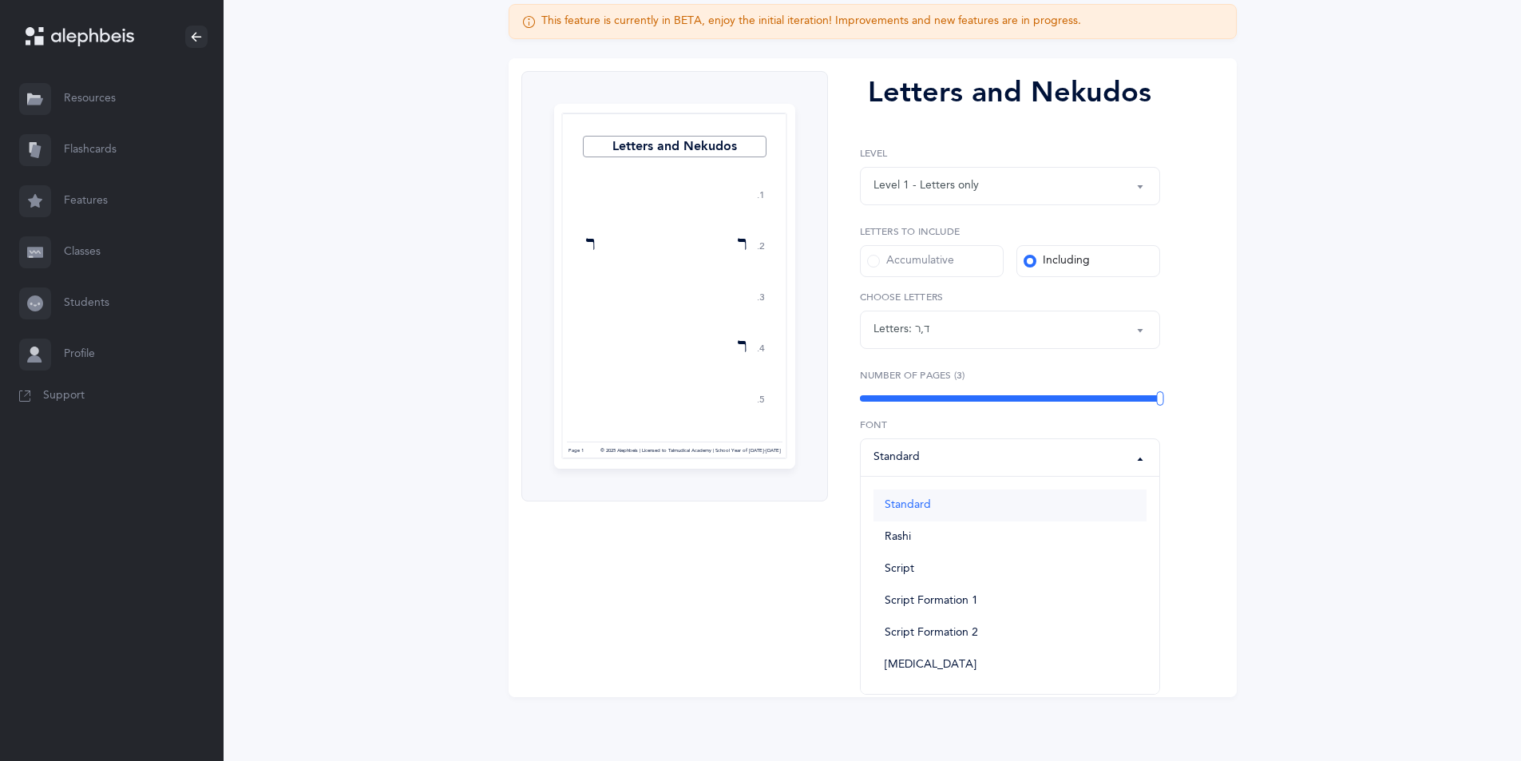
click at [955, 500] on link "Standard" at bounding box center [1009, 505] width 273 height 32
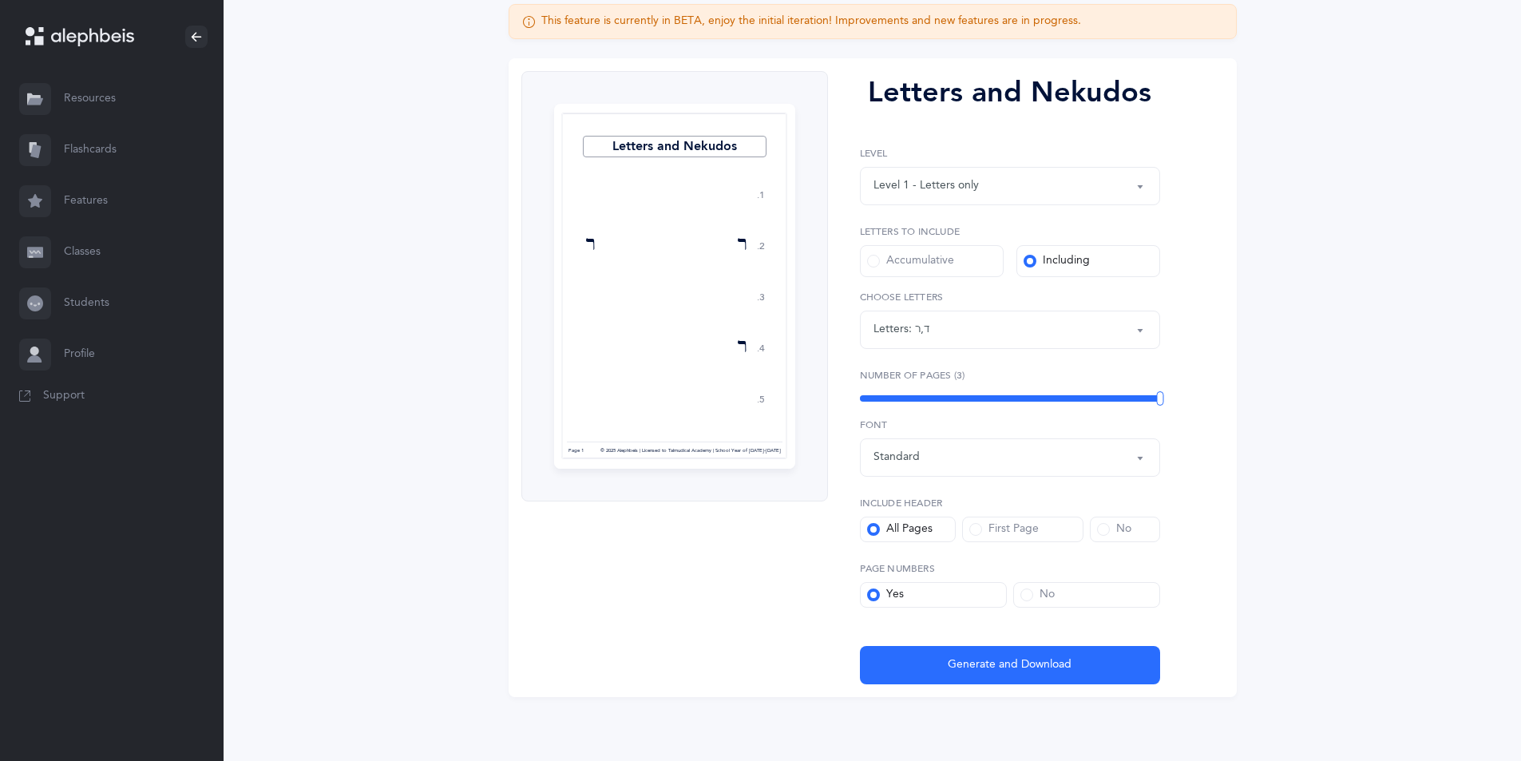
click at [989, 198] on div "Level 1 - Letters only" at bounding box center [1009, 185] width 273 height 27
click at [1010, 267] on link "Level 2 - Nekudos only" at bounding box center [1009, 266] width 273 height 32
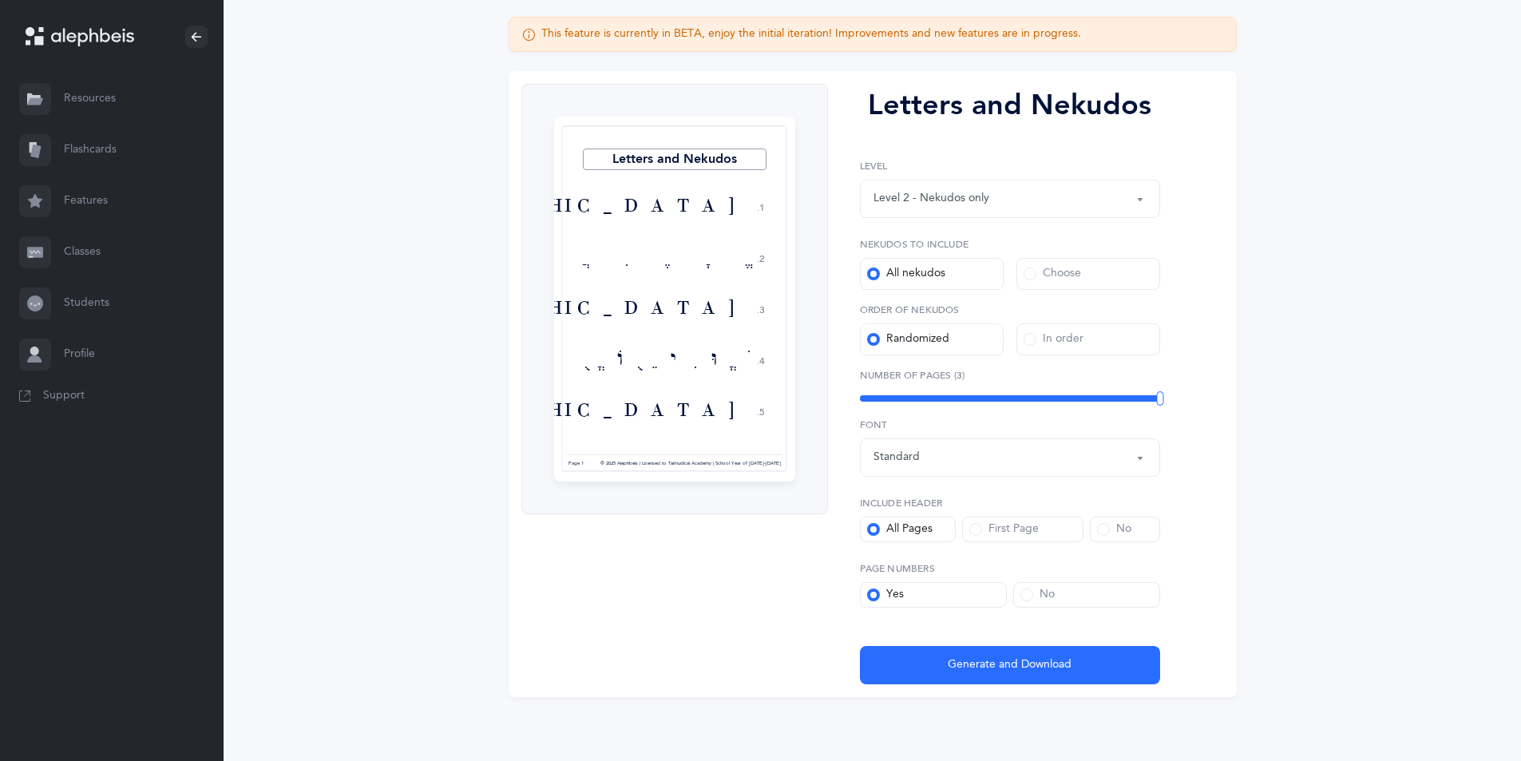
click at [1067, 207] on div "Level 2 - Nekudos only" at bounding box center [1009, 198] width 273 height 27
click at [1052, 305] on link "Level 3 - Letters and [PERSON_NAME]" at bounding box center [1009, 311] width 273 height 32
select select "3"
select select "4"
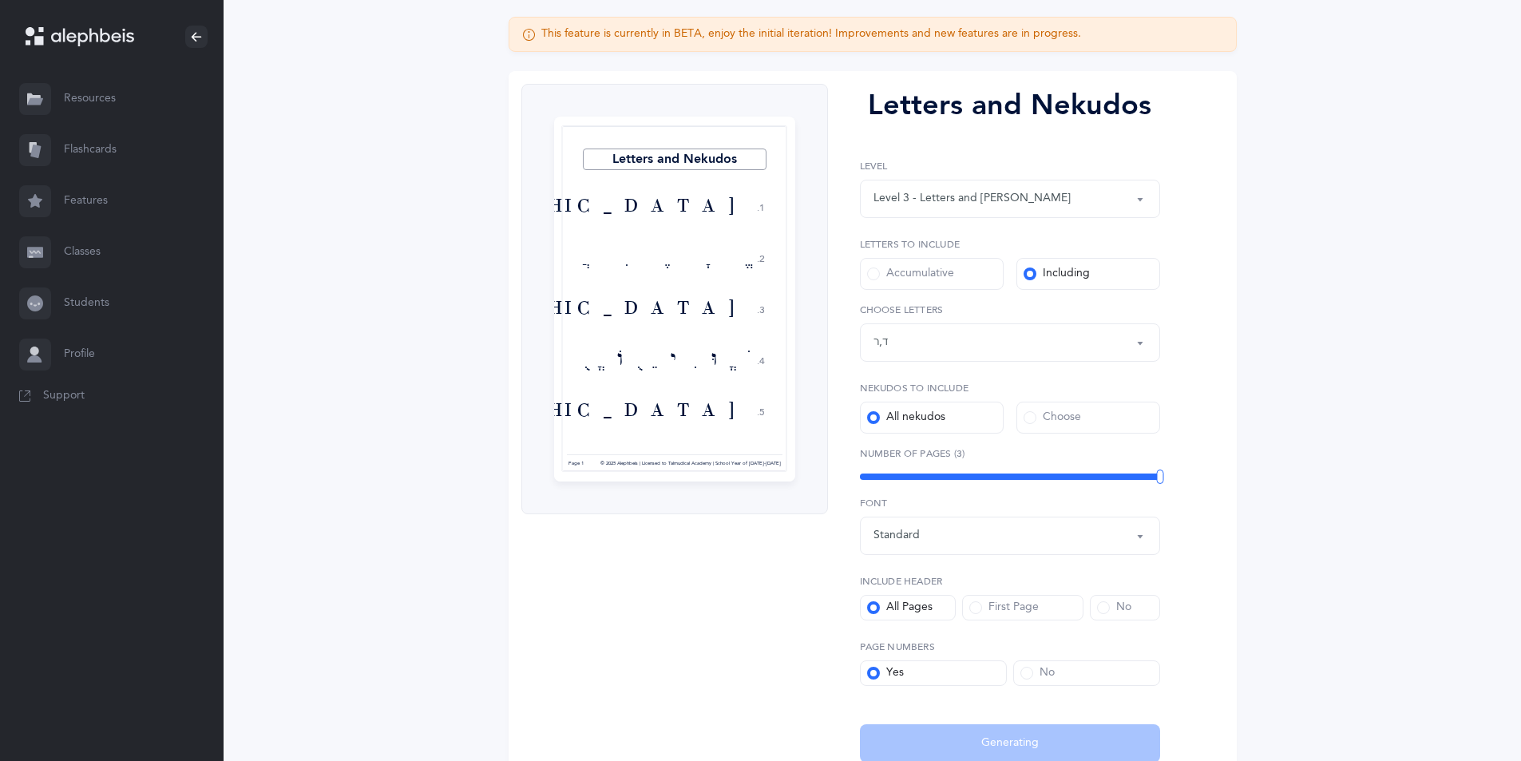
scroll to position [52, 0]
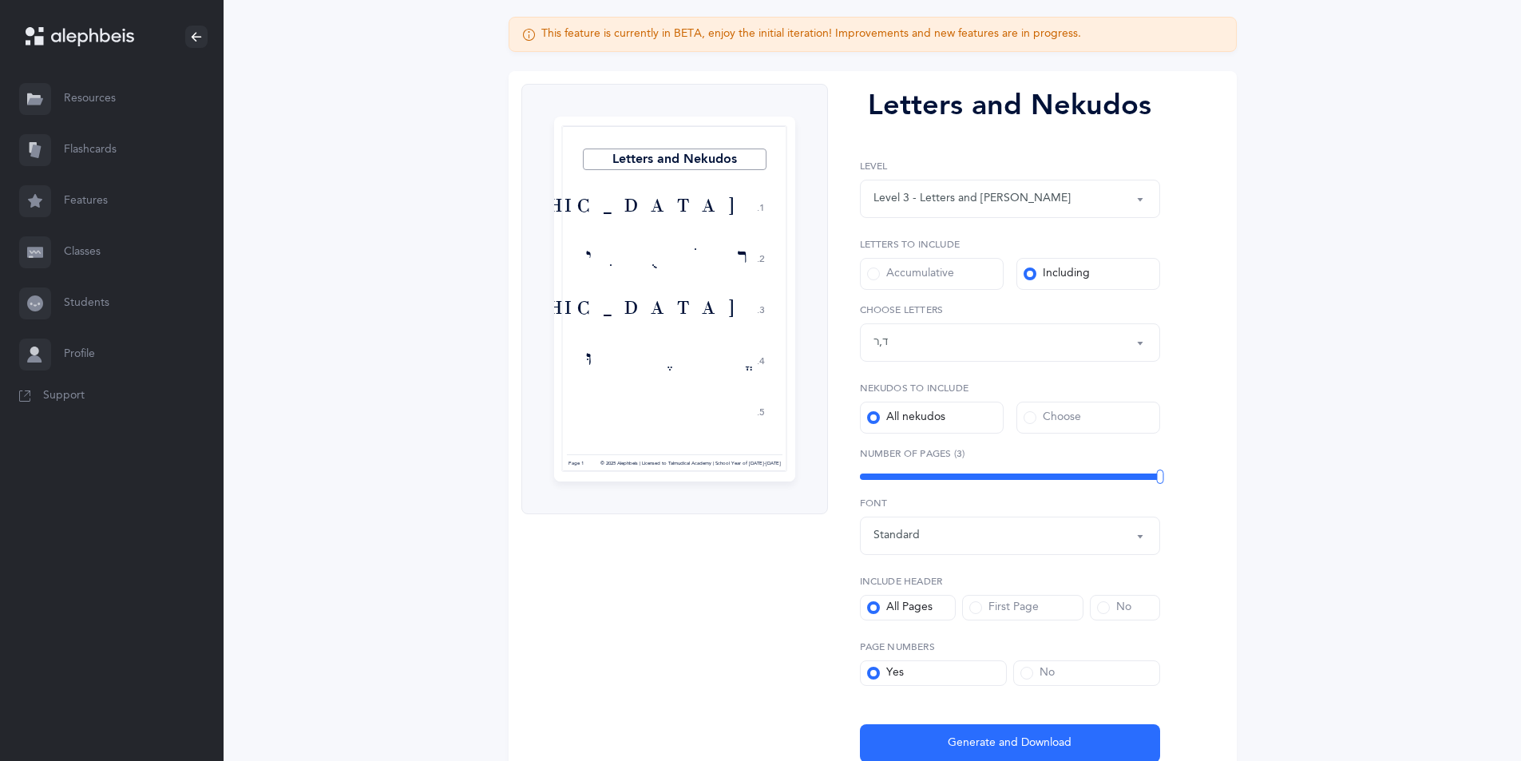
click at [1015, 195] on div "Level 3 - Letters and [PERSON_NAME]" at bounding box center [971, 198] width 197 height 17
click at [1012, 335] on span "Level 4 - Letters with [PERSON_NAME]" at bounding box center [984, 342] width 199 height 14
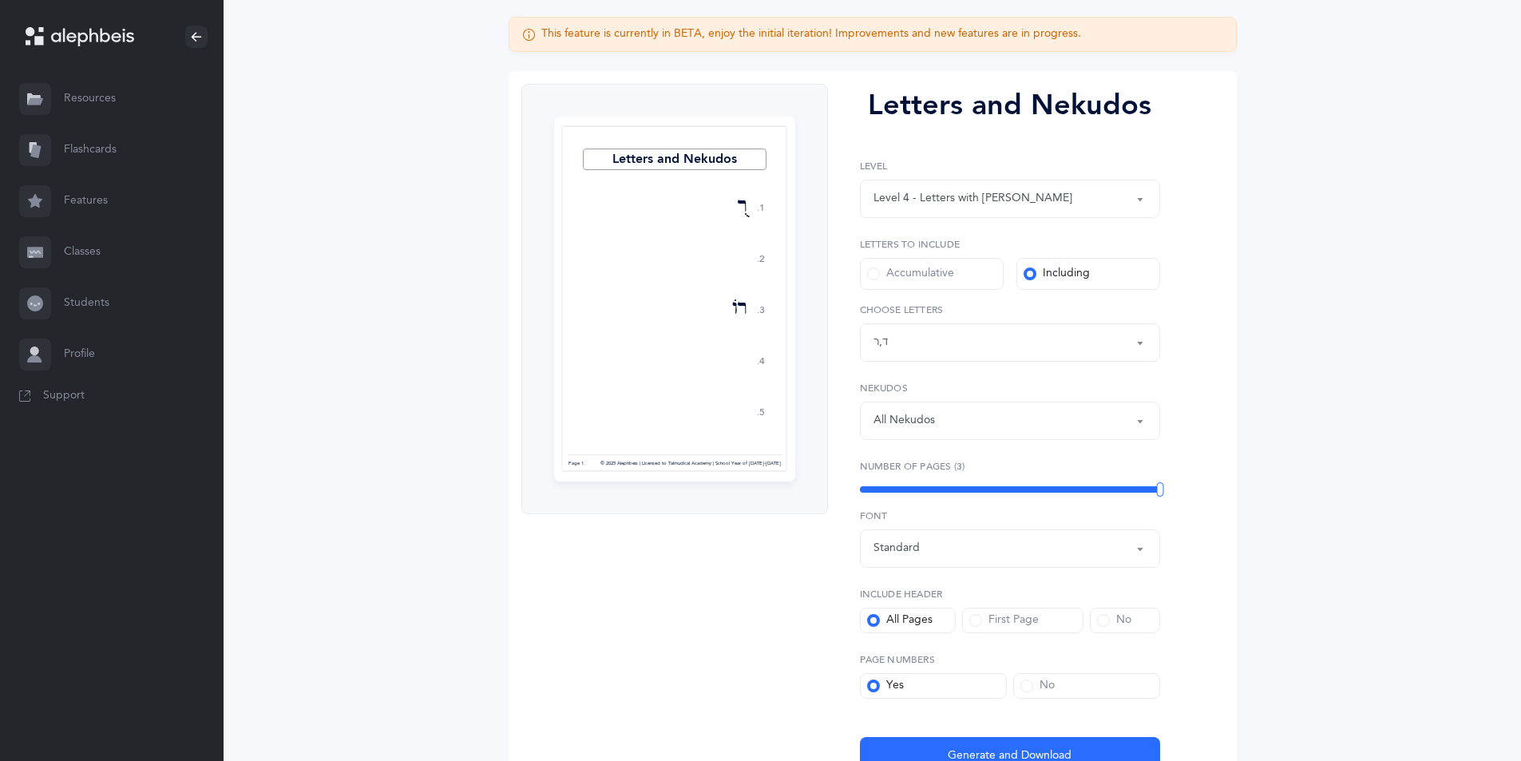
click at [994, 415] on div "All Nekudos" at bounding box center [1009, 420] width 273 height 27
click at [1039, 414] on div "All Nekudos" at bounding box center [1009, 420] width 273 height 27
click at [1066, 342] on div "Letters: ד , ר" at bounding box center [1009, 342] width 273 height 27
click at [1052, 198] on div "Level 4 - Letters with [PERSON_NAME]" at bounding box center [1009, 198] width 273 height 27
click at [1047, 270] on link "Level 2 - Nekudos only" at bounding box center [1009, 279] width 273 height 32
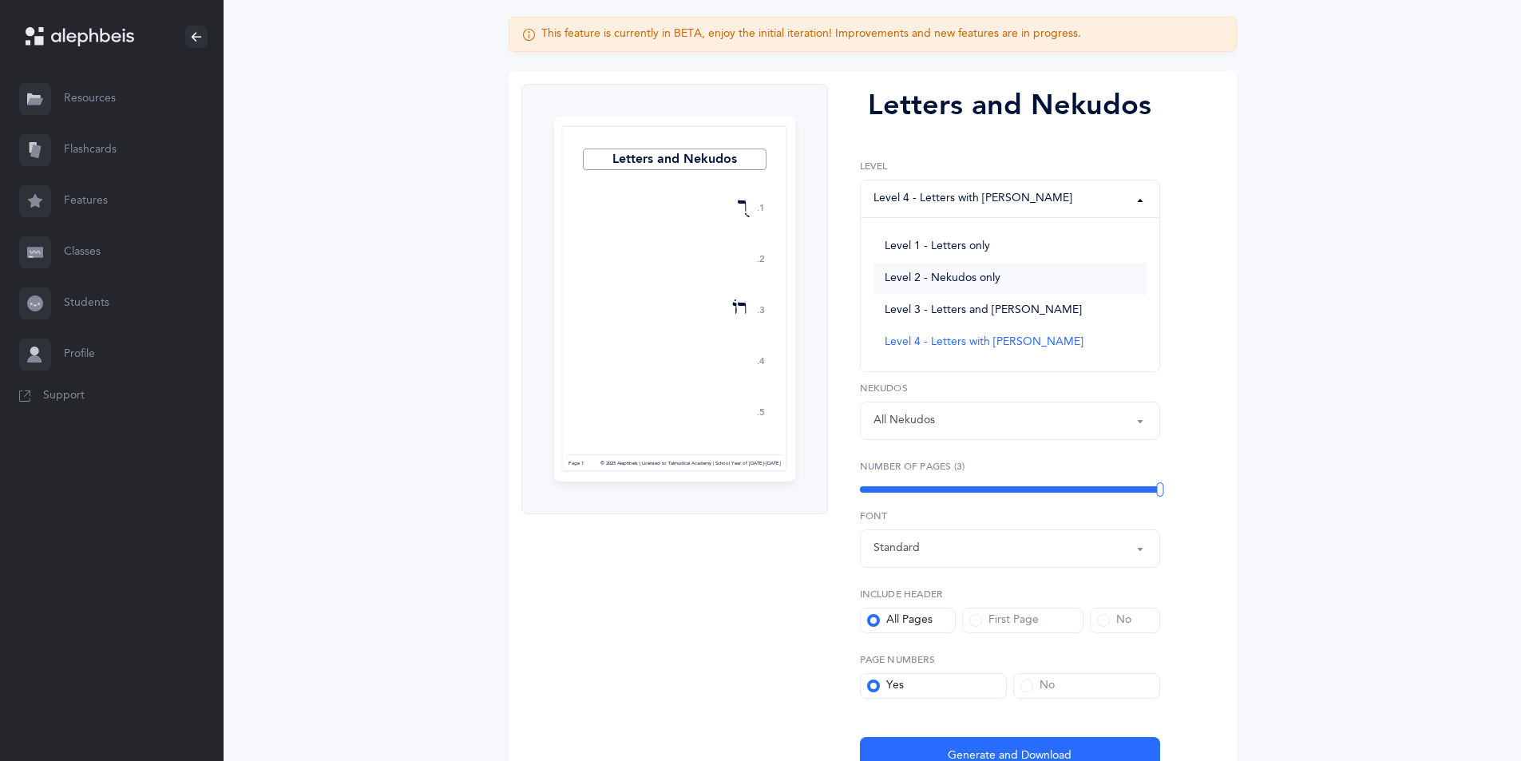
select select "2"
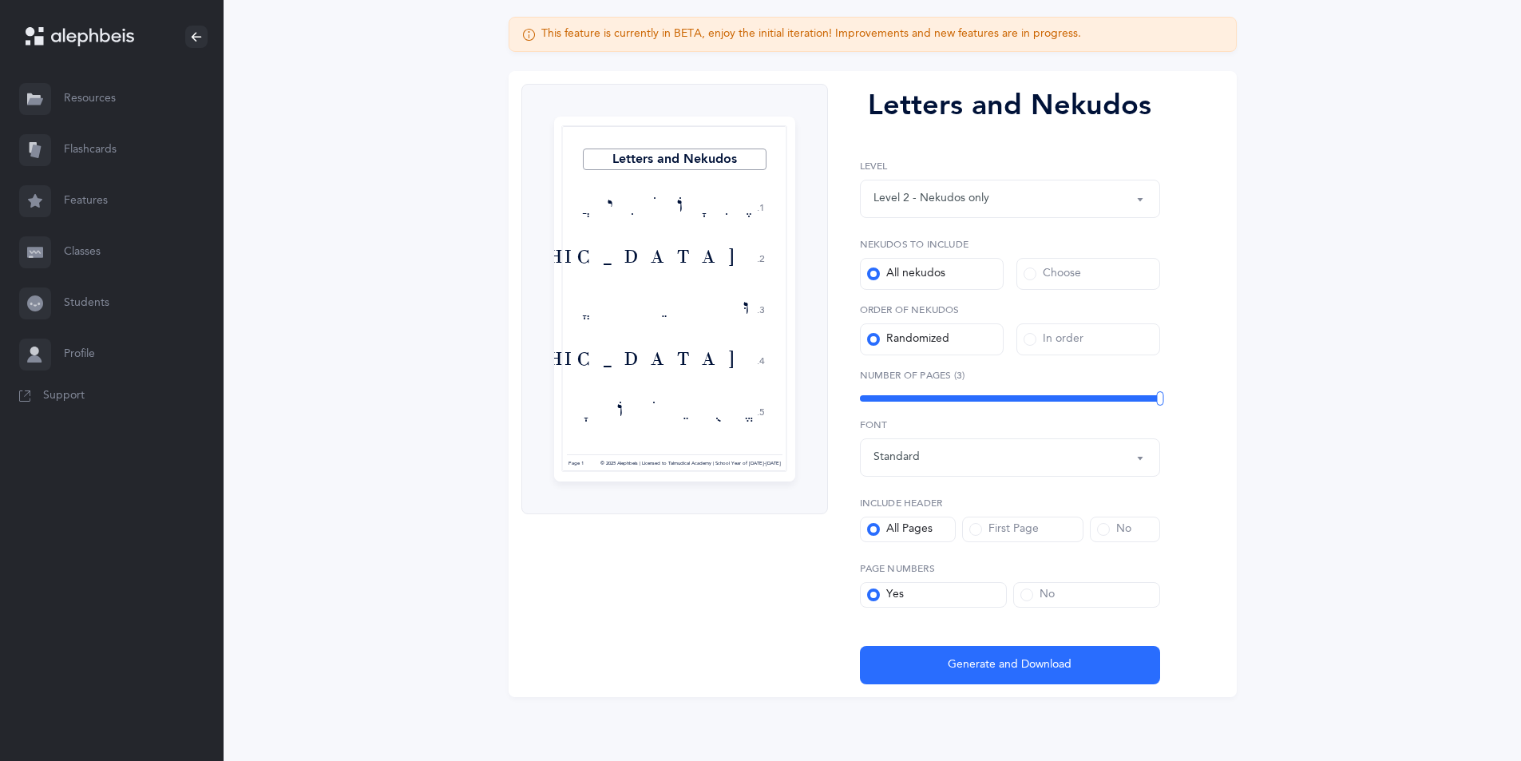
click at [1085, 274] on label "Choose" at bounding box center [1088, 274] width 144 height 32
click at [0, 0] on input "Choose" at bounding box center [0, 0] width 0 height 0
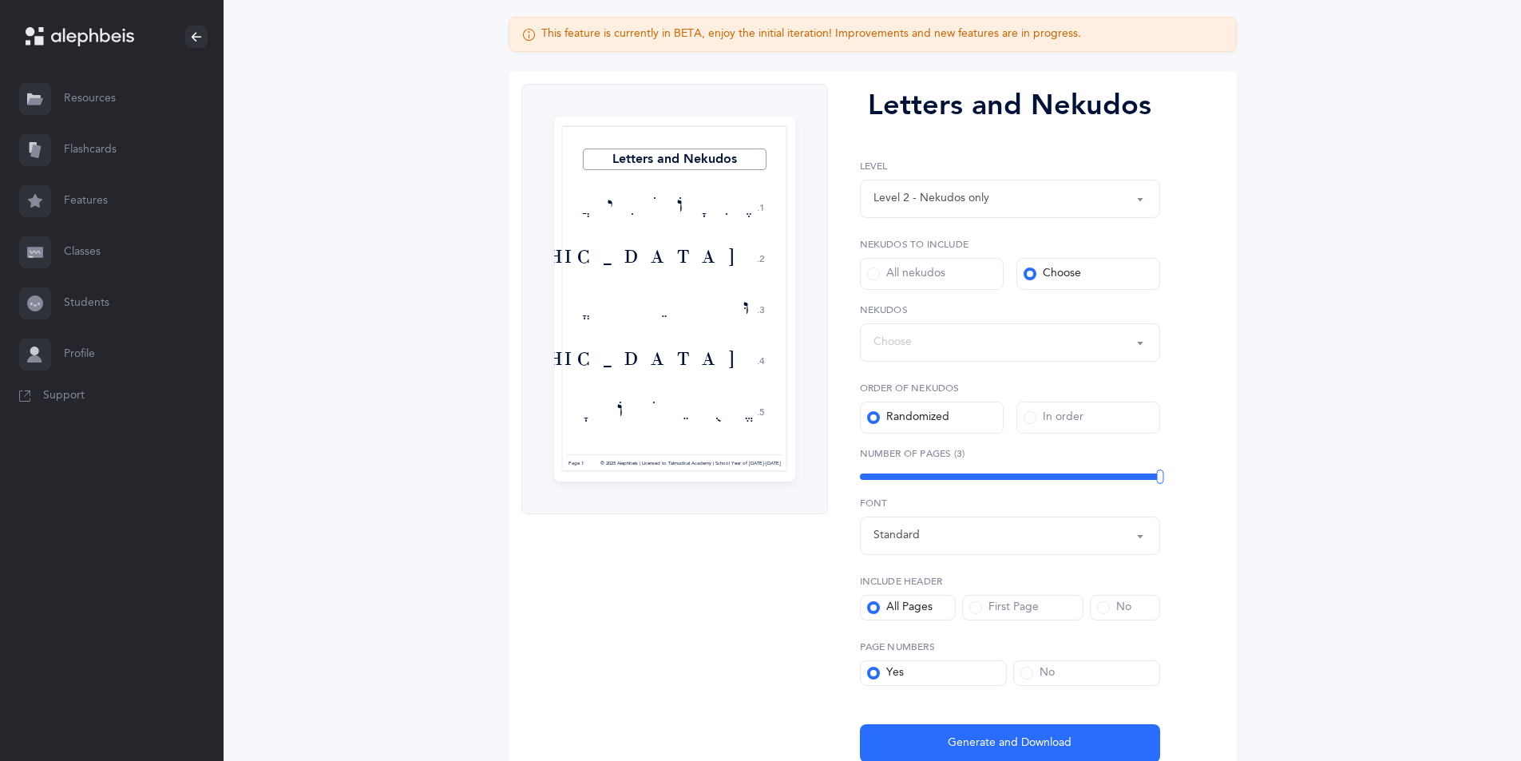
click at [952, 353] on div "Choose" at bounding box center [1009, 342] width 273 height 27
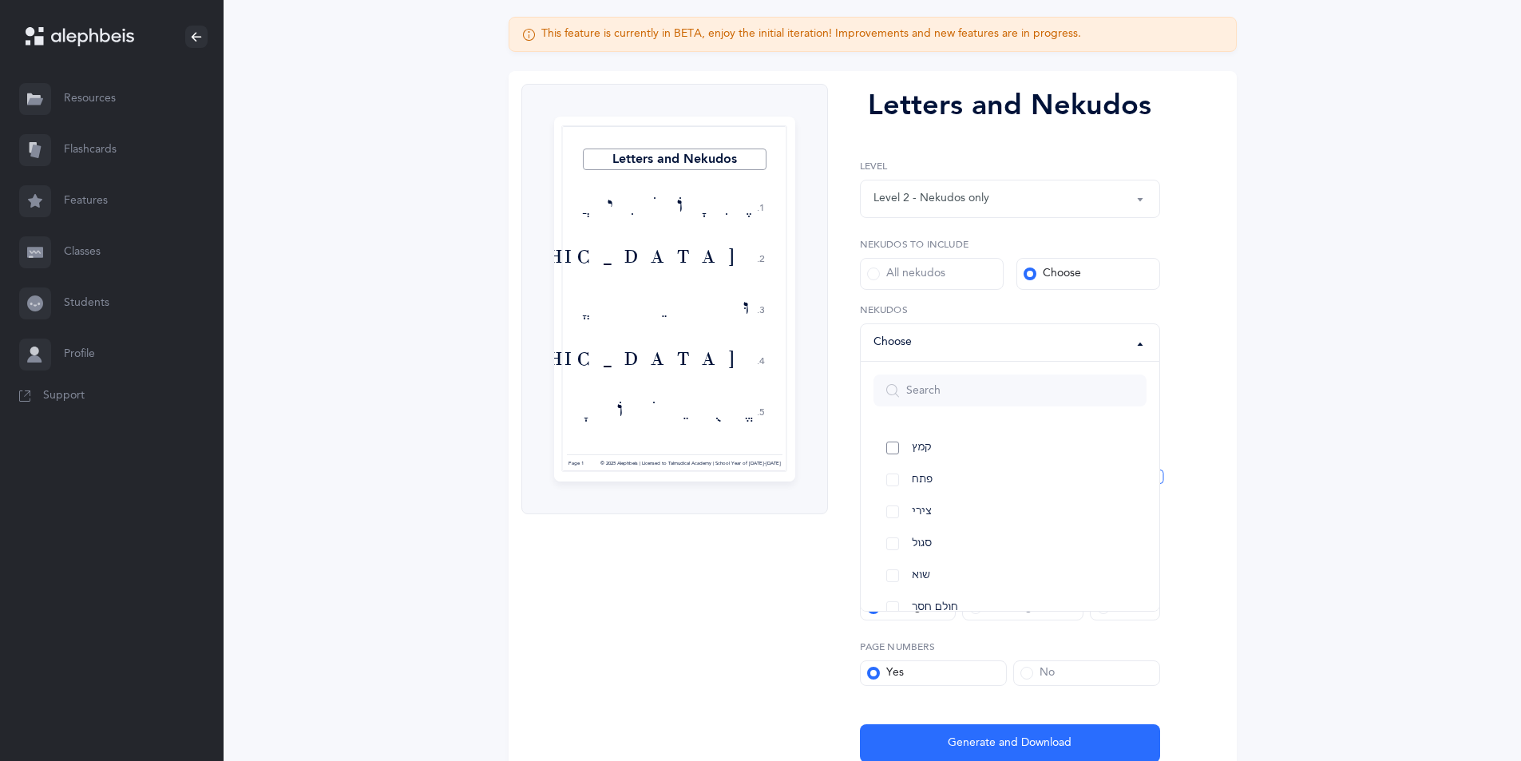
click at [948, 461] on link "קמץ" at bounding box center [1009, 448] width 273 height 32
select select "28"
click at [932, 472] on link "פתח" at bounding box center [1009, 480] width 273 height 32
click at [1196, 367] on div "Letters and Nekudos 1. 2. 3. 4. 5. [DEMOGRAPHIC_DATA] ָ ָ [DEMOGRAPHIC_DATA] [D…" at bounding box center [873, 423] width 728 height 704
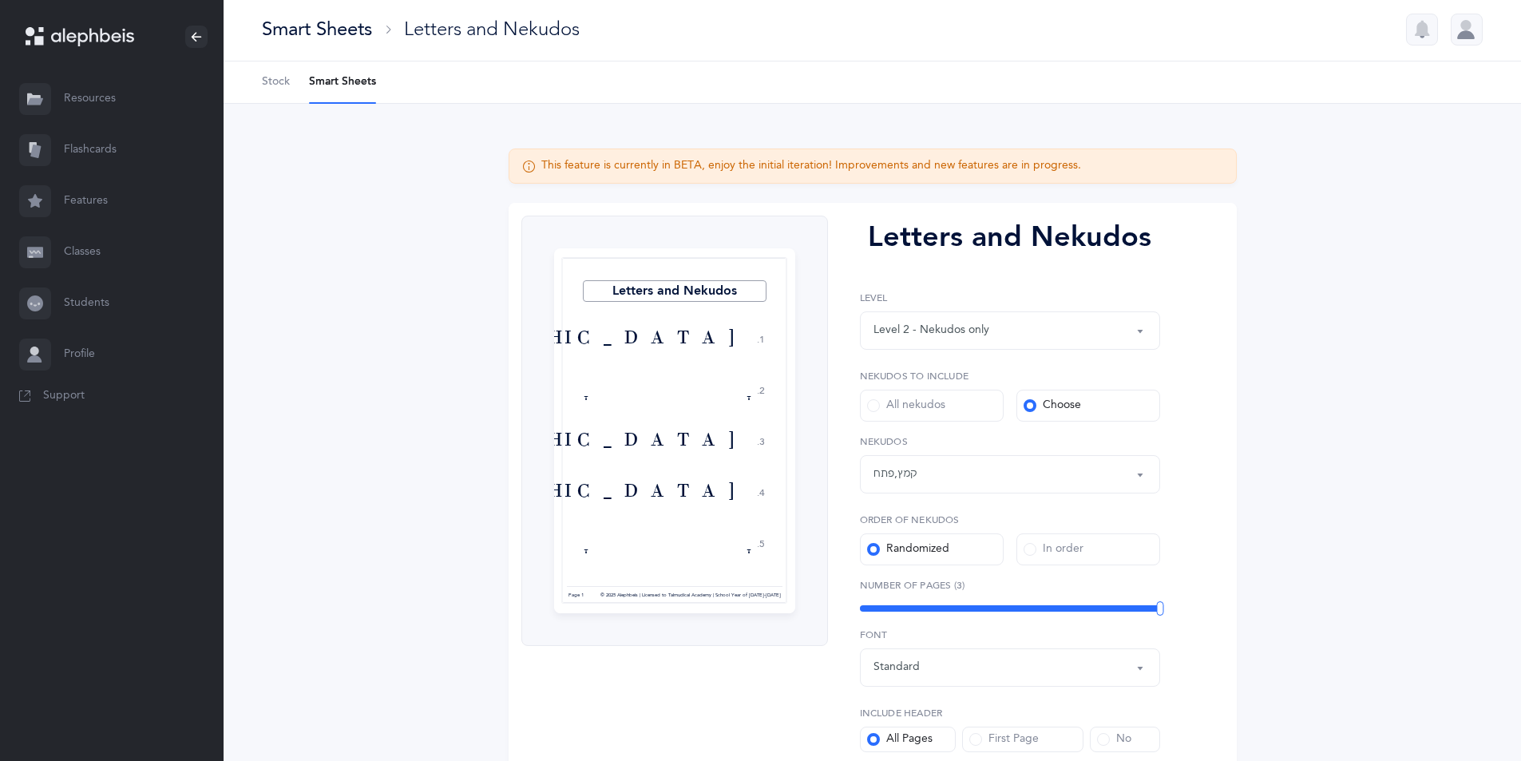
scroll to position [0, 0]
click at [107, 38] on icon at bounding box center [92, 37] width 83 height 18
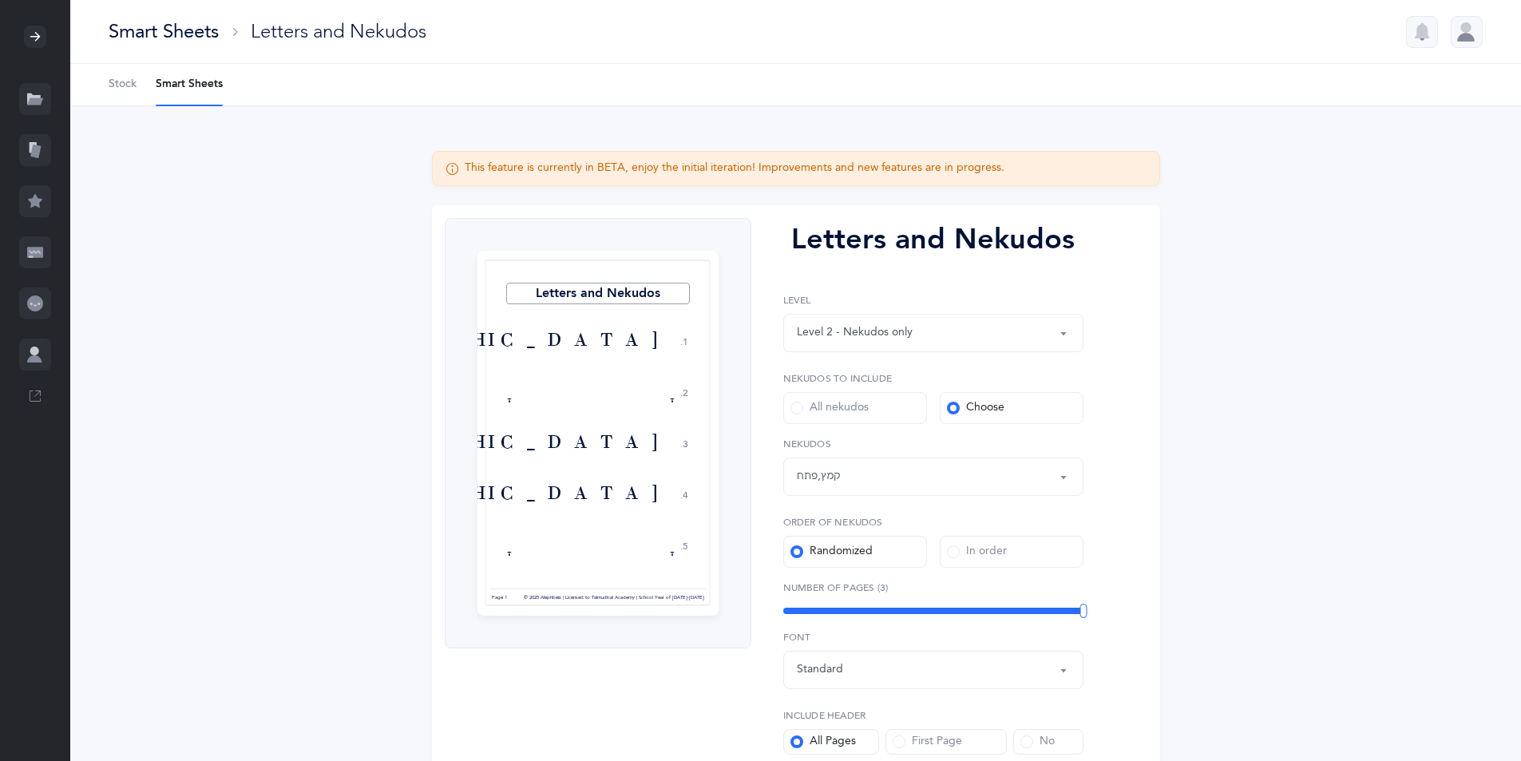
click at [23, 33] on div at bounding box center [35, 36] width 70 height 73
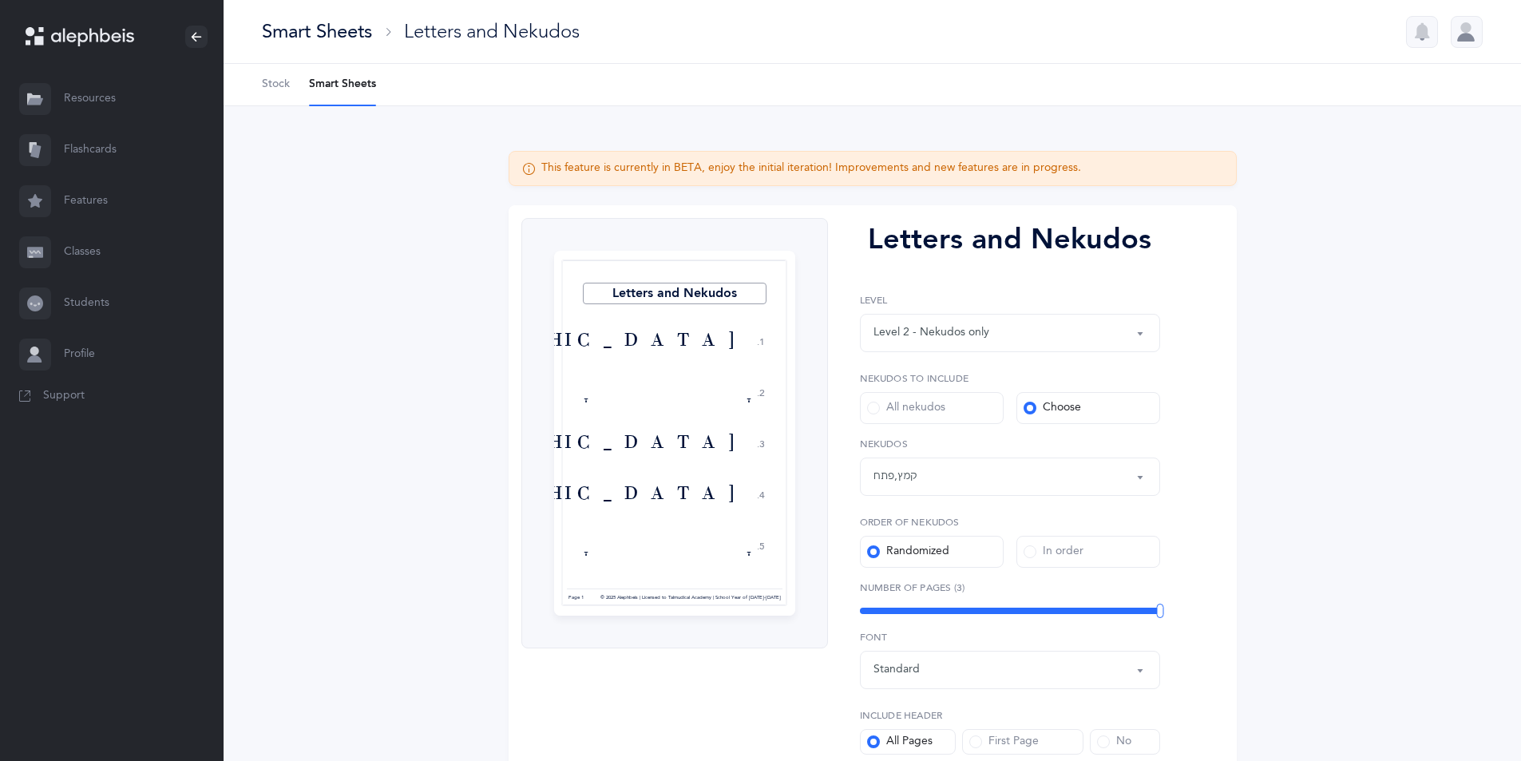
click at [73, 97] on link "Resources" at bounding box center [112, 98] width 224 height 51
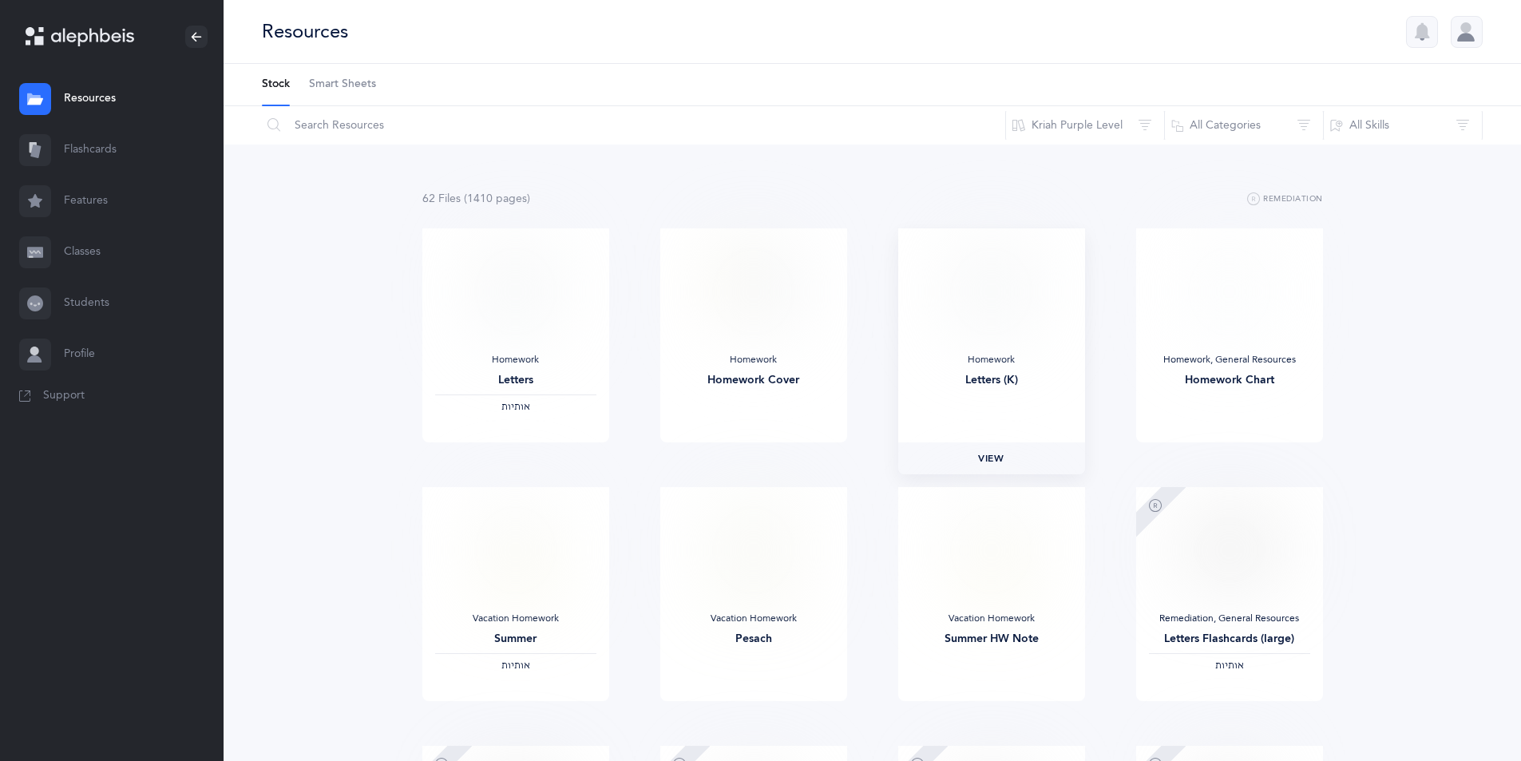
click at [995, 465] on span "View" at bounding box center [991, 458] width 26 height 14
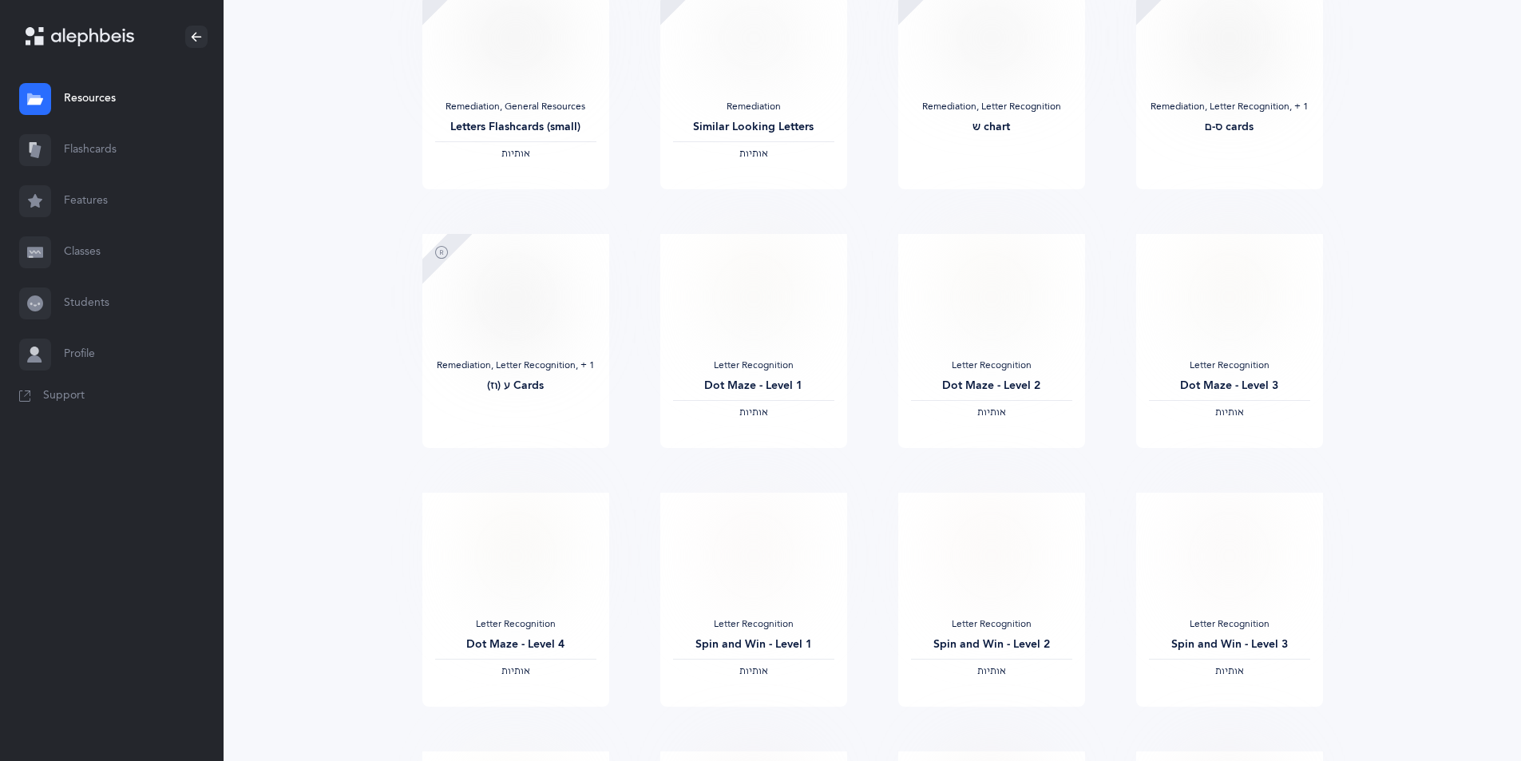
scroll to position [798, 0]
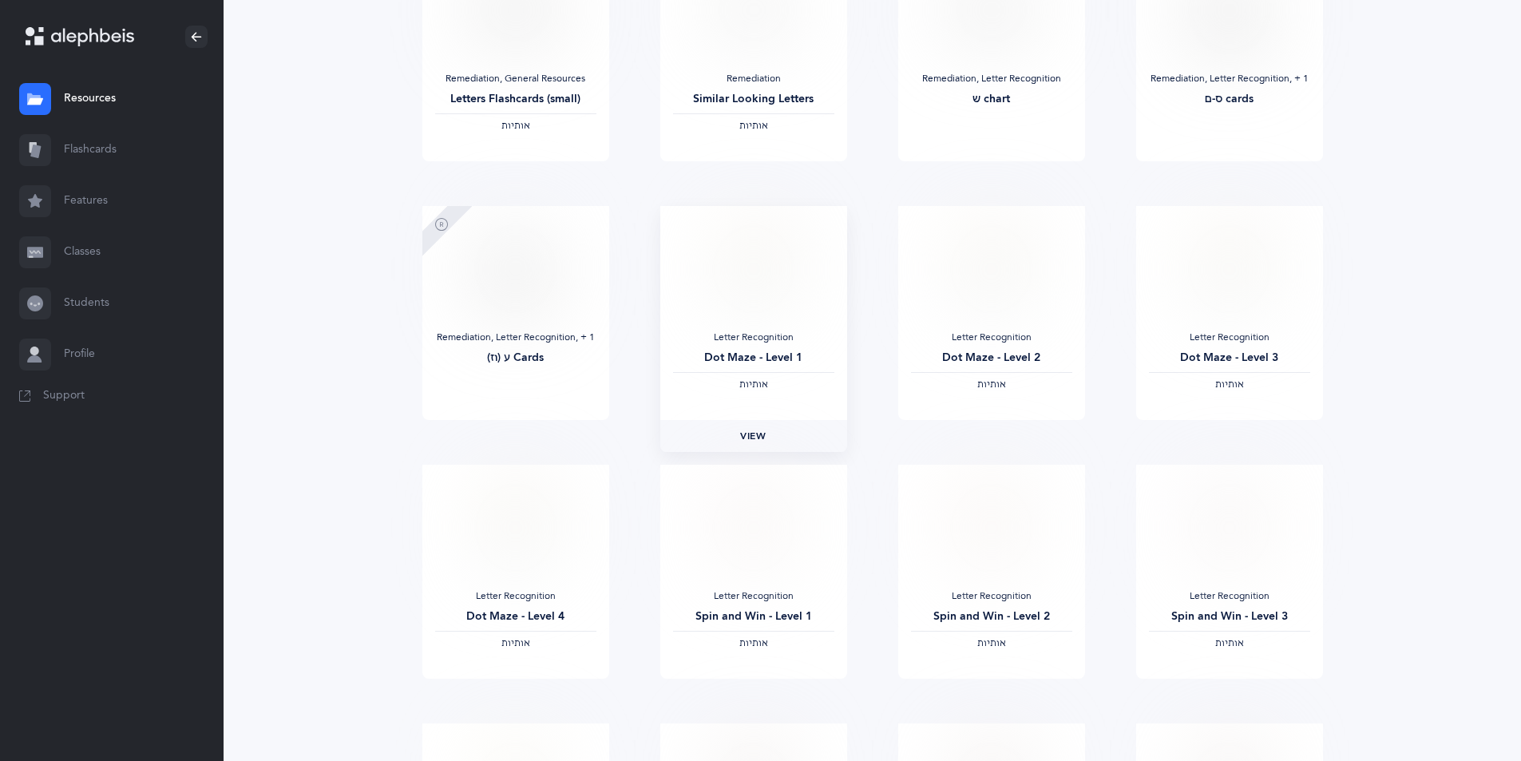
click at [737, 437] on link "View" at bounding box center [753, 436] width 187 height 32
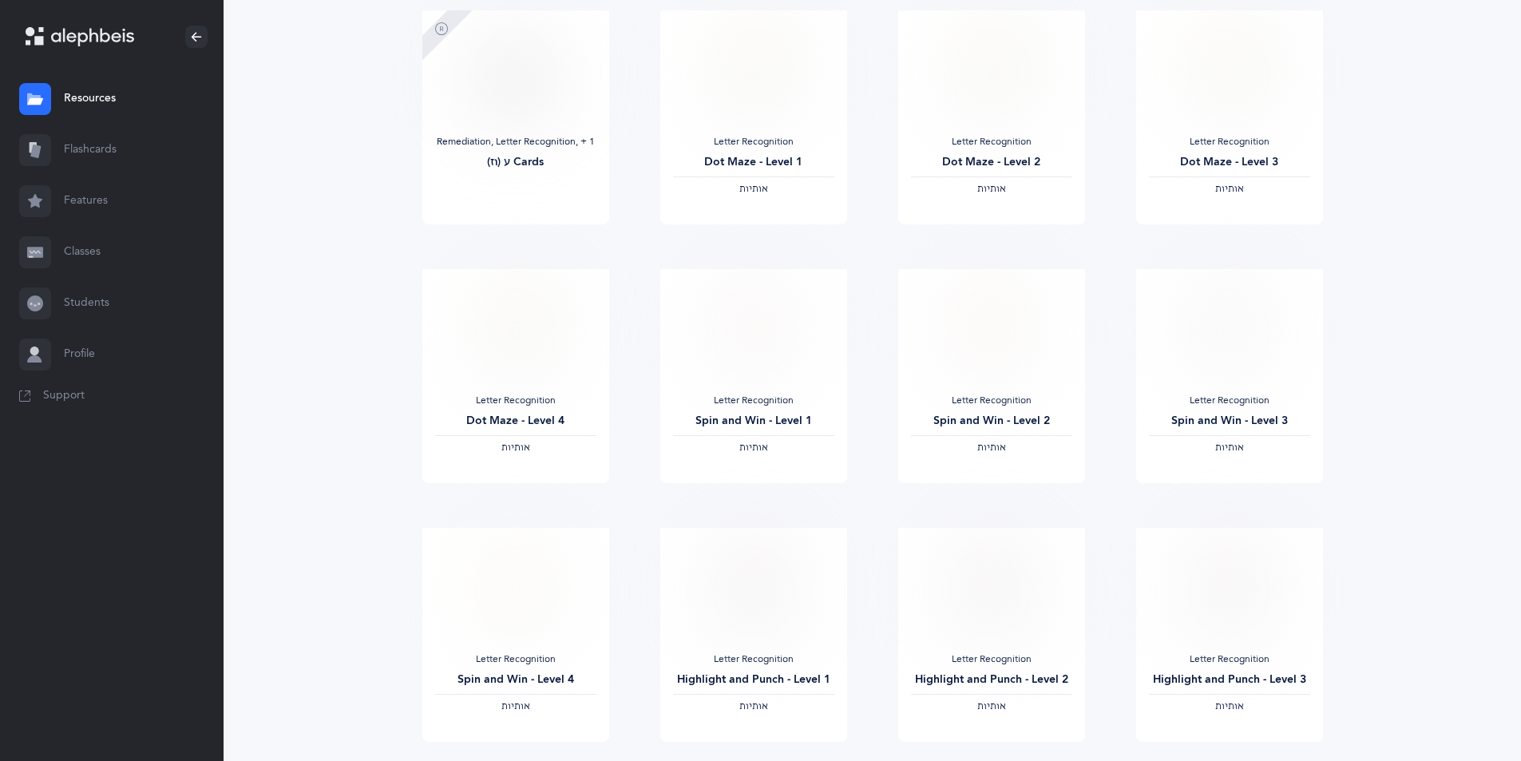
scroll to position [958, 0]
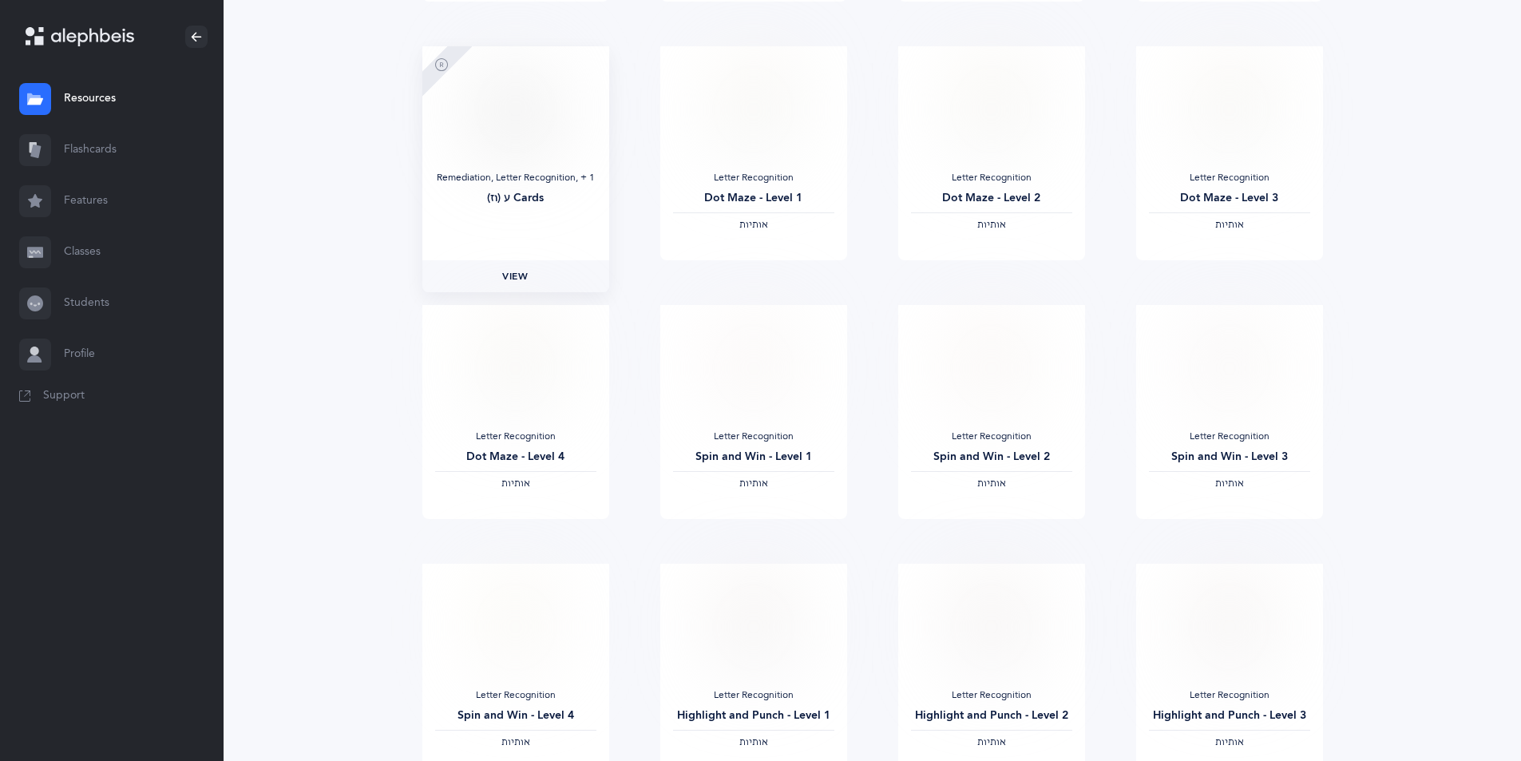
click at [511, 281] on span "View" at bounding box center [515, 276] width 26 height 14
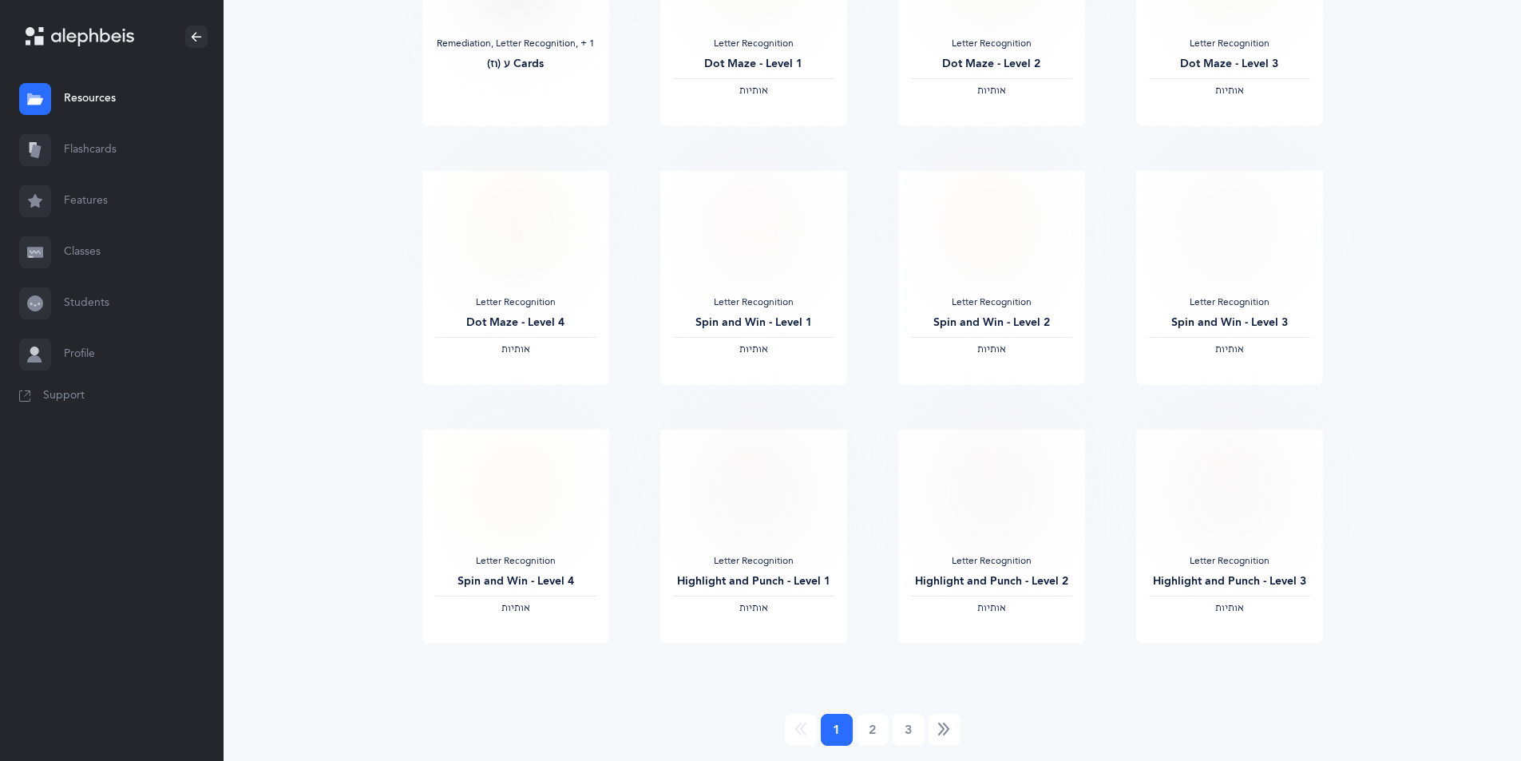
scroll to position [1118, 0]
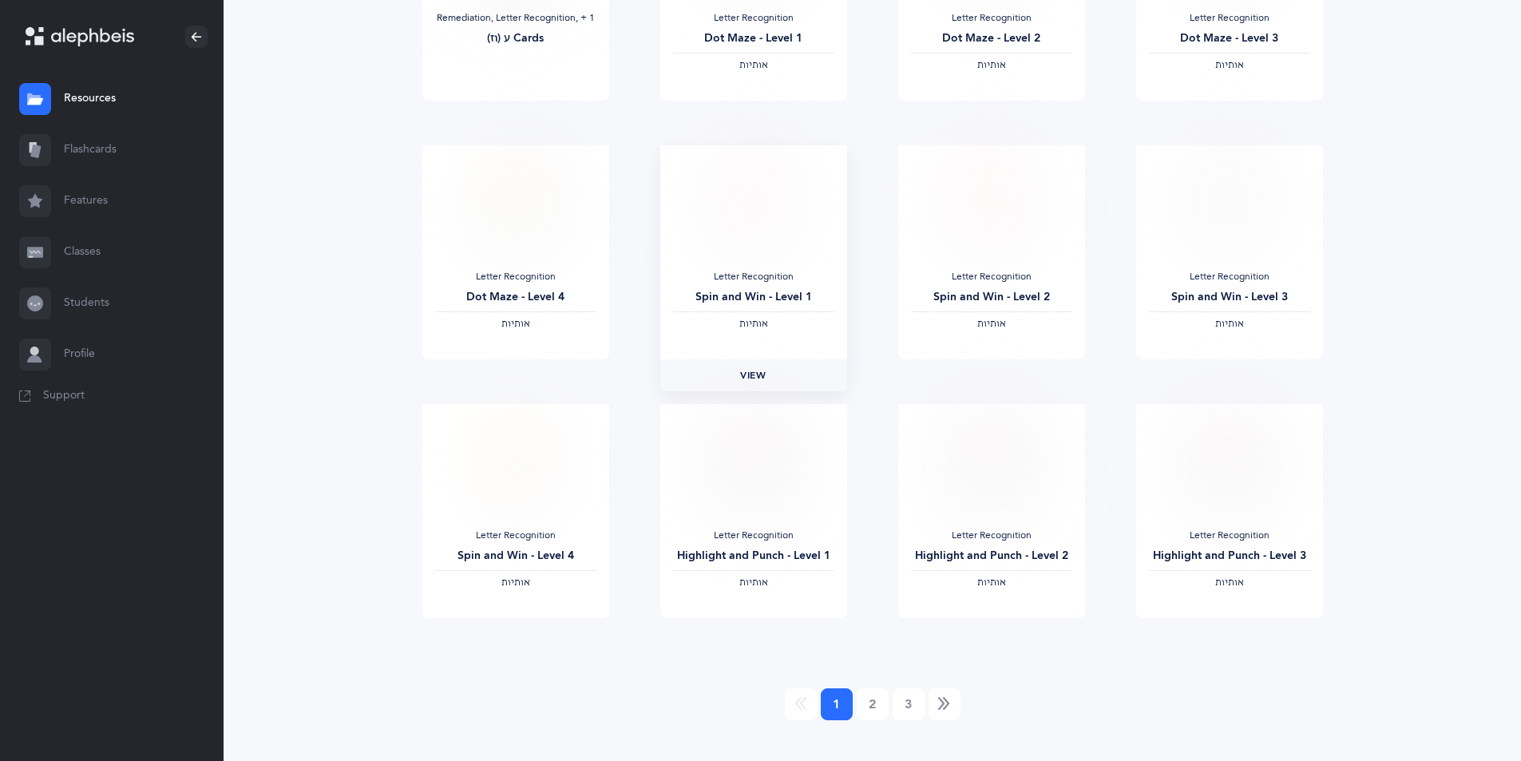
click at [758, 380] on span "View" at bounding box center [753, 375] width 26 height 14
click at [751, 631] on span "View" at bounding box center [753, 634] width 26 height 14
click at [869, 708] on link "2" at bounding box center [873, 704] width 32 height 32
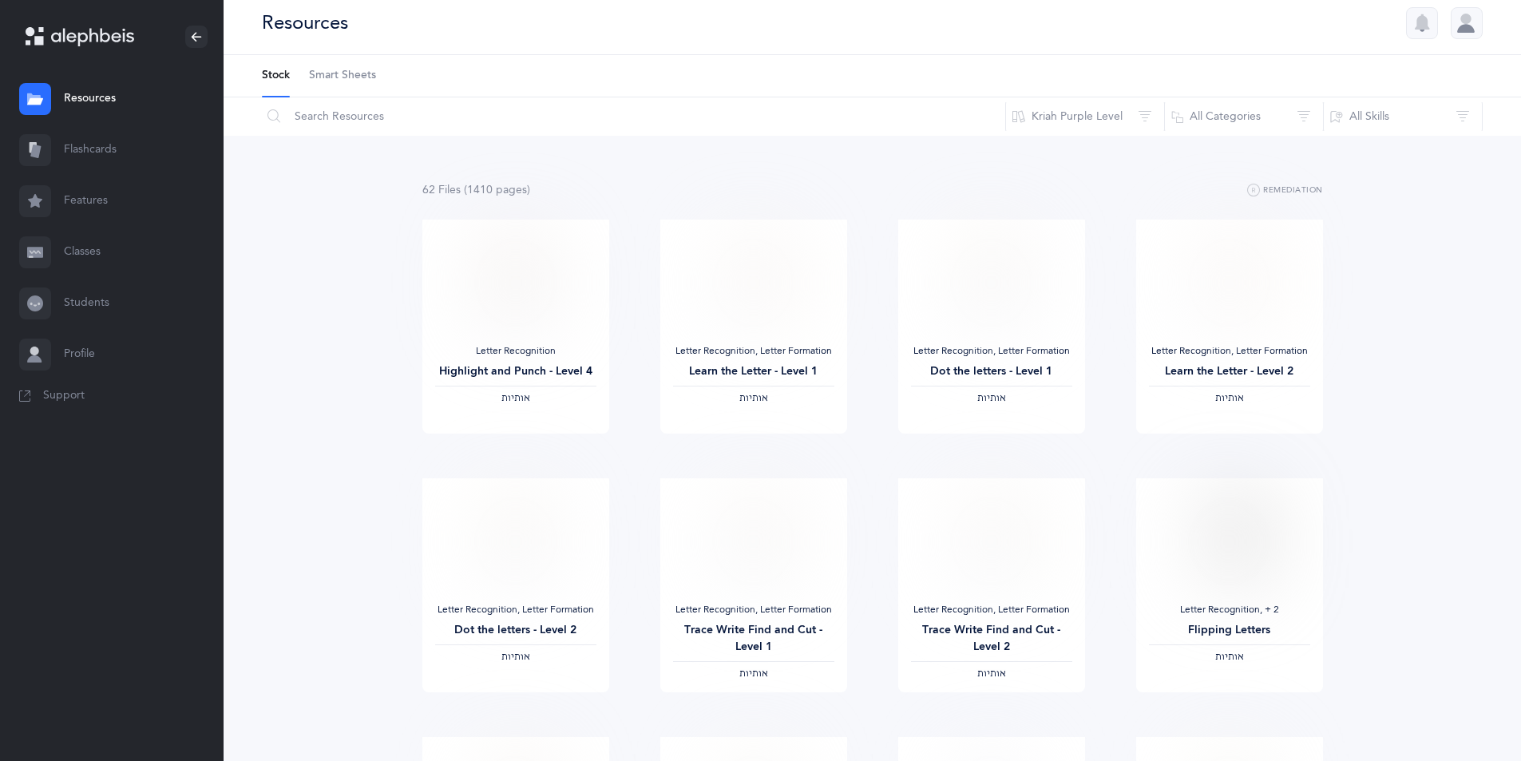
scroll to position [0, 0]
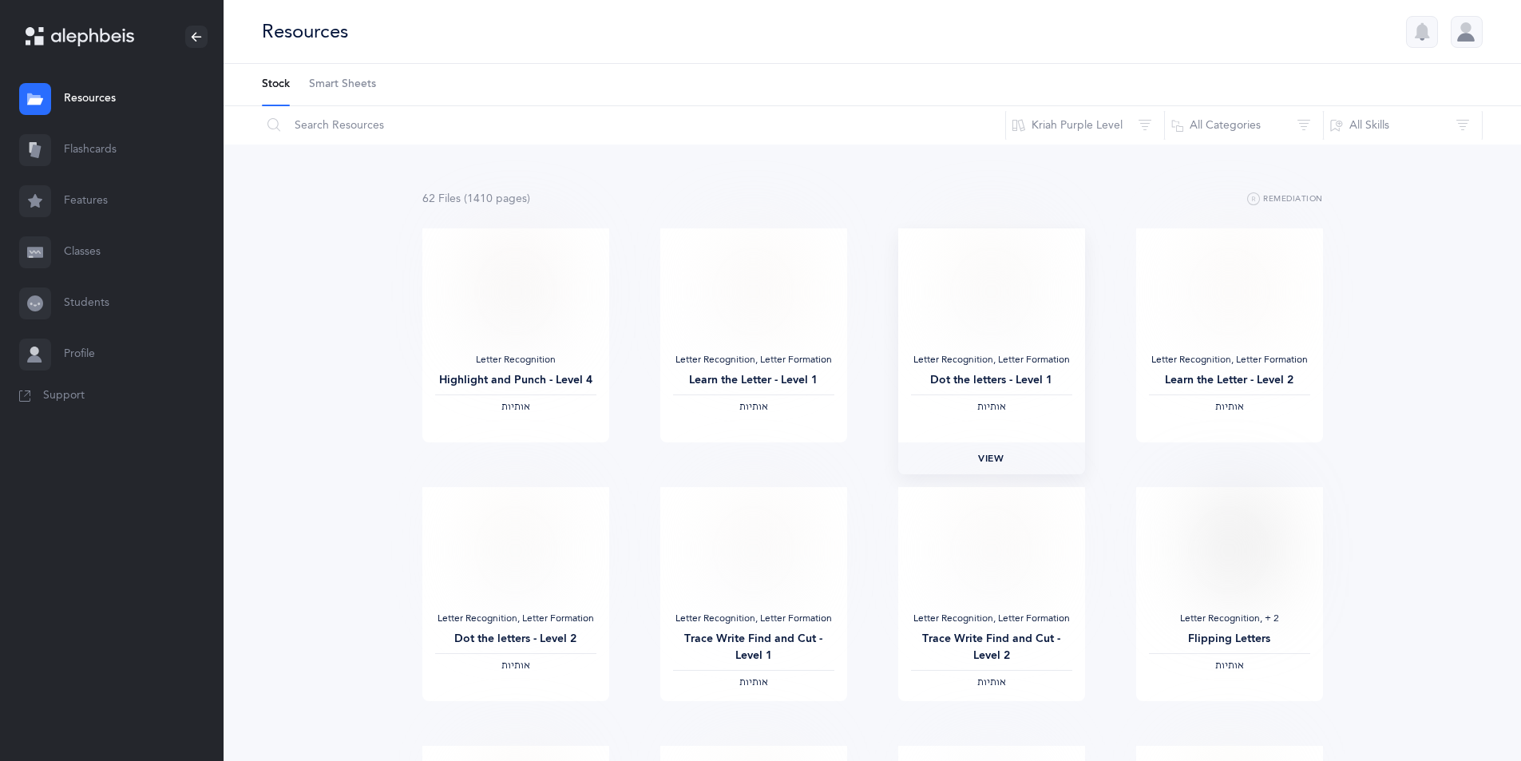
click at [993, 461] on span "View" at bounding box center [991, 458] width 26 height 14
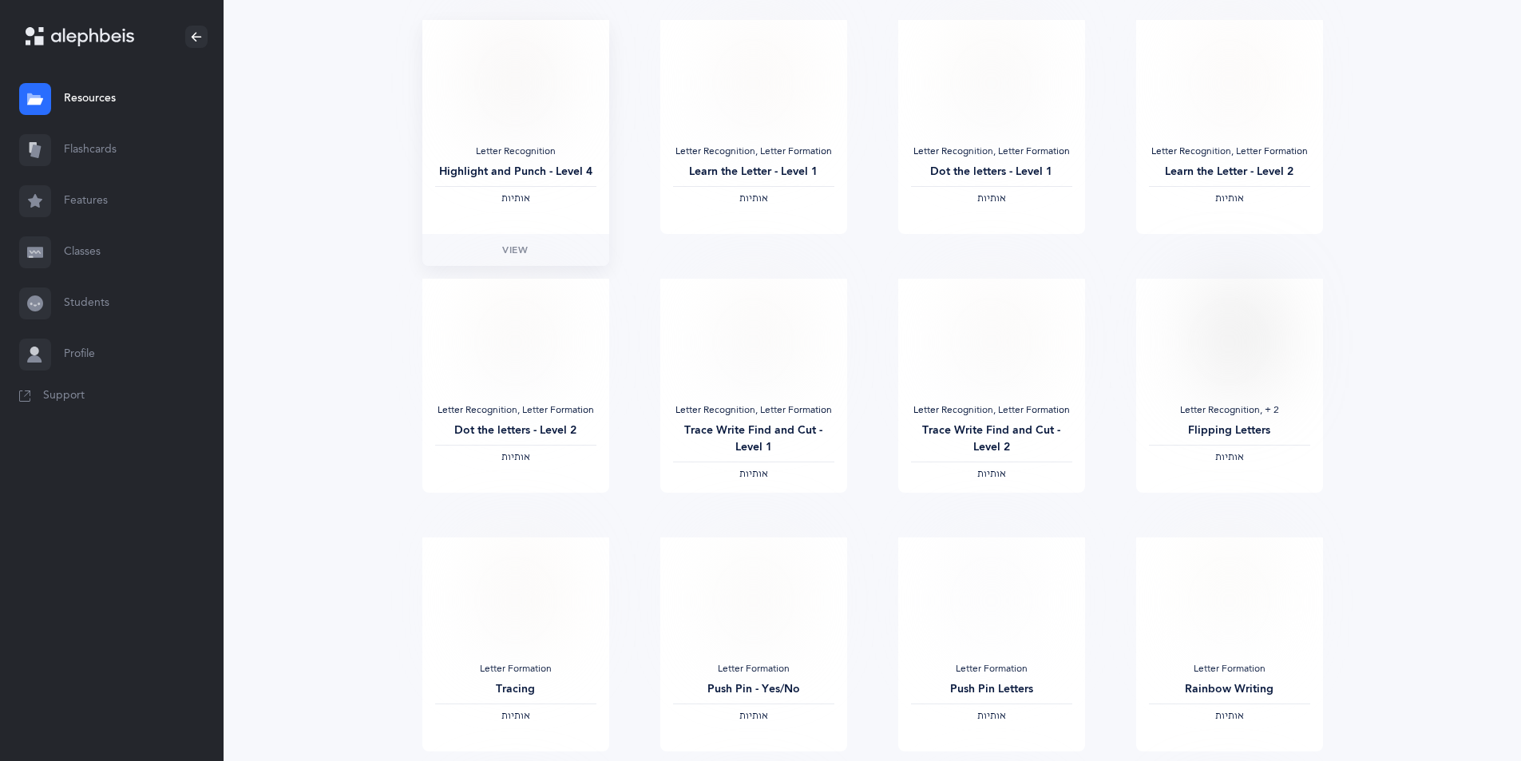
scroll to position [399, 0]
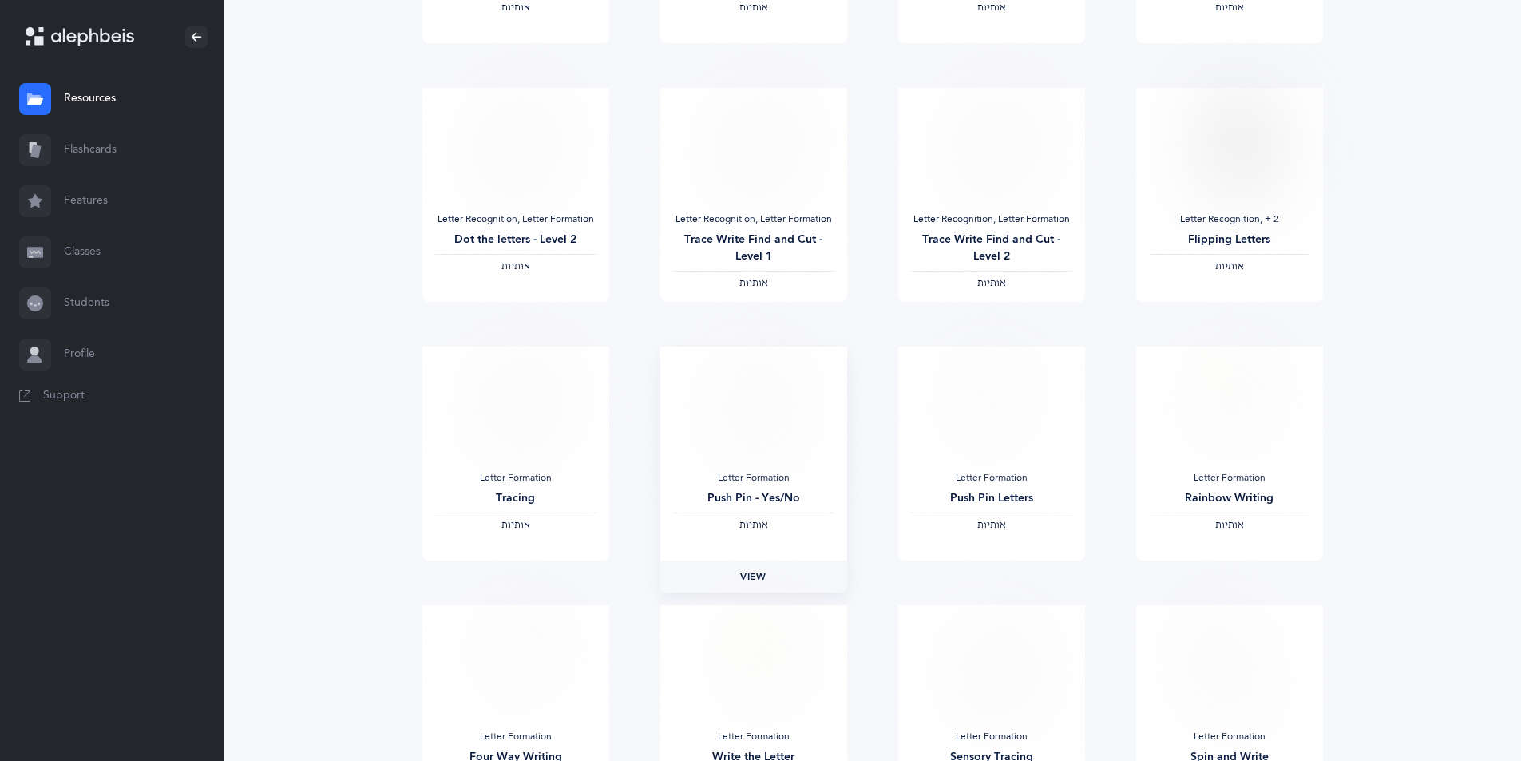
click at [762, 576] on span "View" at bounding box center [753, 576] width 26 height 14
click at [510, 430] on img at bounding box center [515, 409] width 78 height 100
click at [526, 574] on span "View" at bounding box center [515, 576] width 26 height 14
click at [992, 579] on span "View" at bounding box center [991, 576] width 26 height 14
click at [1231, 580] on span "View" at bounding box center [1229, 576] width 26 height 14
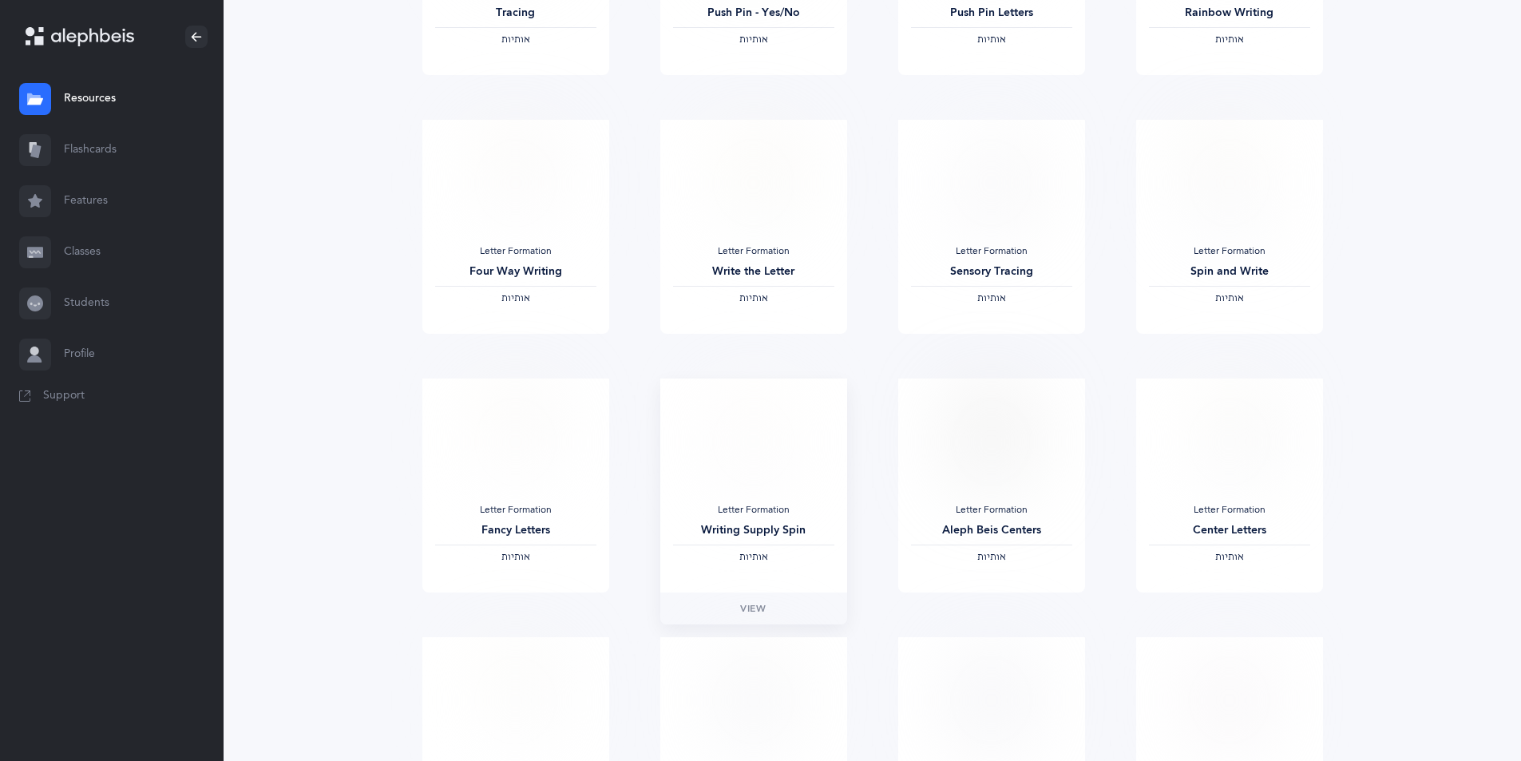
scroll to position [958, 0]
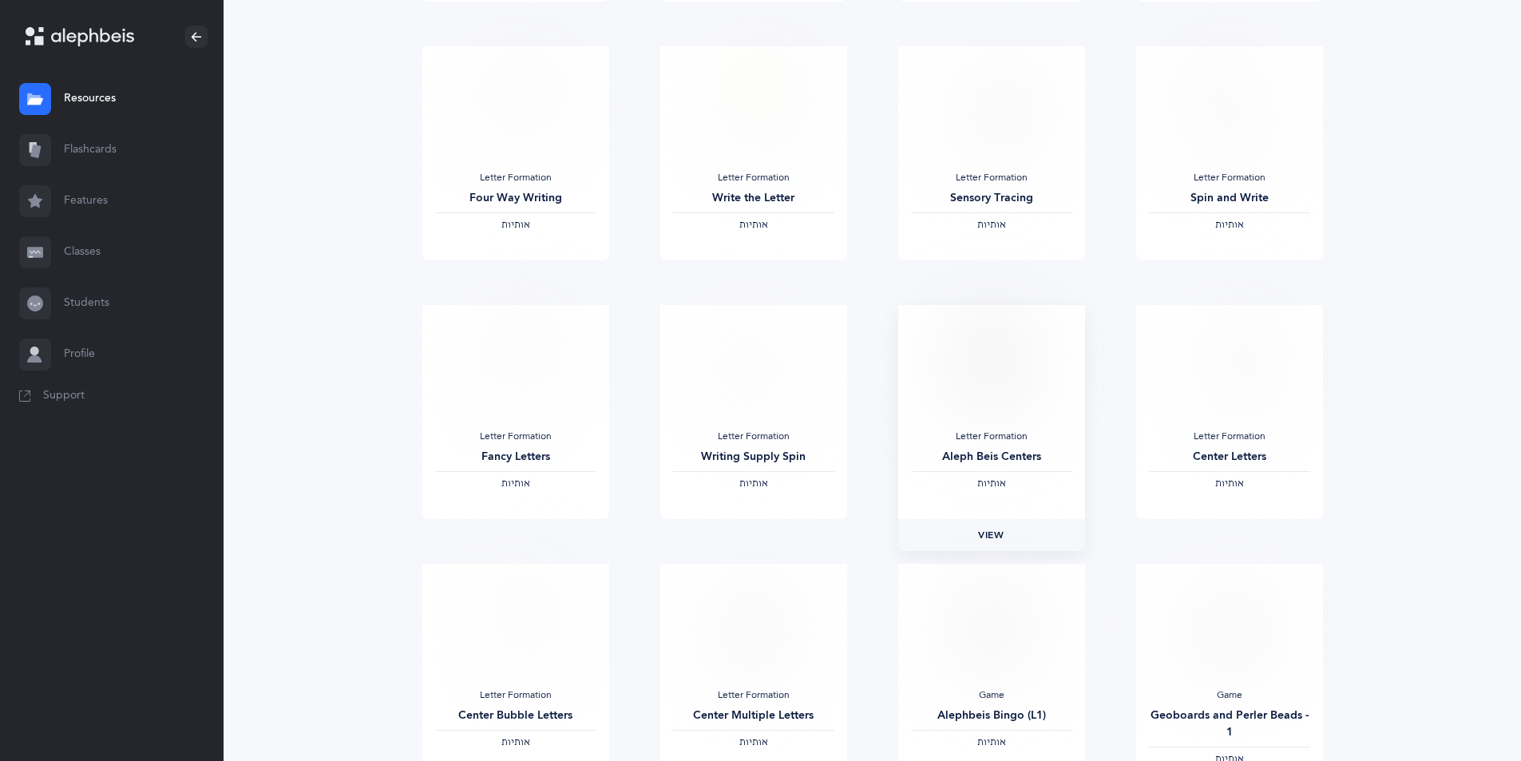
click at [995, 532] on span "View" at bounding box center [991, 535] width 26 height 14
click at [1224, 535] on span "View" at bounding box center [1229, 535] width 26 height 14
